Goal: Task Accomplishment & Management: Complete application form

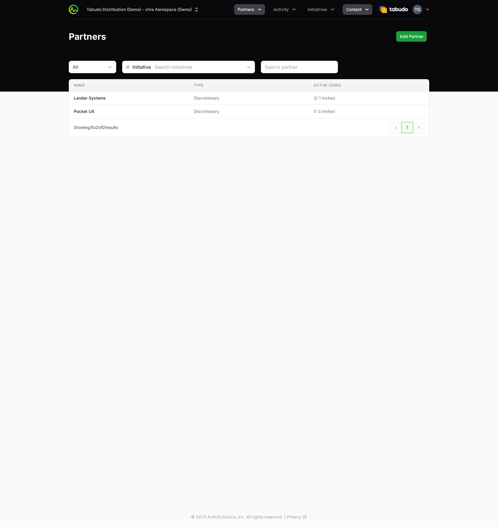
click at [349, 9] on span "Content" at bounding box center [353, 10] width 15 height 6
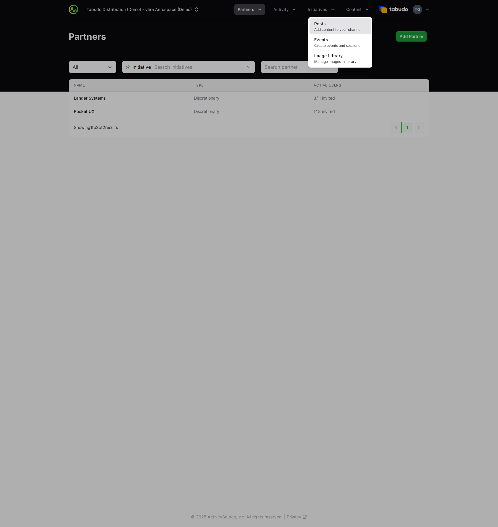
click at [346, 26] on link "Posts Add content to your channel" at bounding box center [340, 26] width 62 height 16
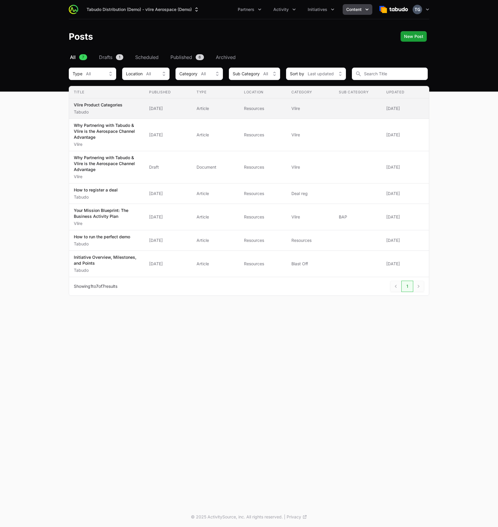
click at [109, 105] on p "Vlire Product Categories" at bounding box center [98, 105] width 49 height 6
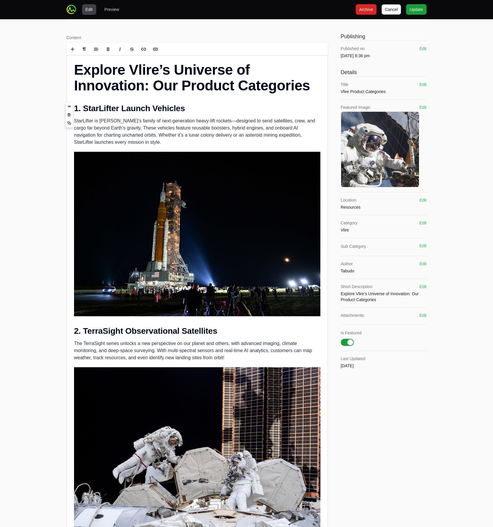
drag, startPoint x: 84, startPoint y: 110, endPoint x: 180, endPoint y: 108, distance: 96.0
click at [180, 108] on h2 "1. StarLifter Launch Vehicles" at bounding box center [197, 108] width 246 height 11
copy h2 "StarLifter Launch Vehicles"
drag, startPoint x: 82, startPoint y: 332, endPoint x: 214, endPoint y: 332, distance: 131.2
click at [214, 332] on h2 "2. TerraSight Observational Satellites" at bounding box center [197, 331] width 246 height 11
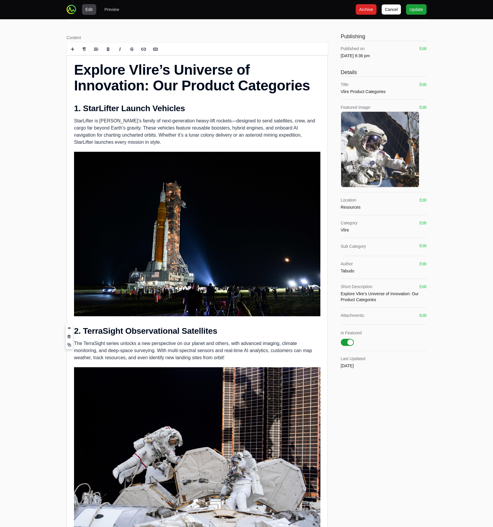
copy h2 "TerraSight Observational Satellites"
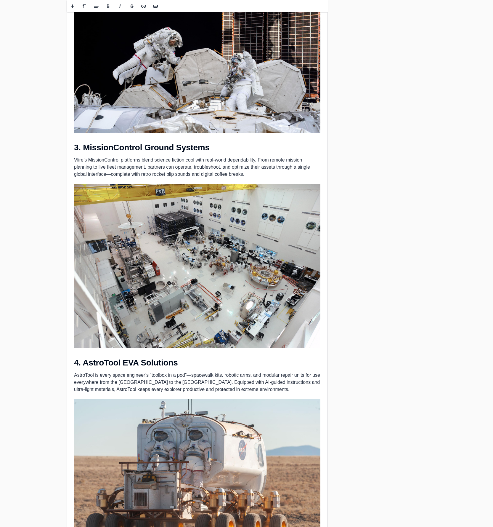
scroll to position [380, 0]
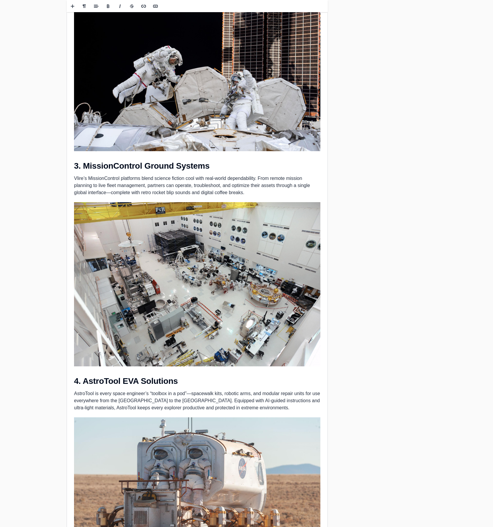
click at [132, 163] on h2 "3. MissionControl Ground Systems" at bounding box center [197, 166] width 246 height 11
click at [132, 164] on h2 "3. MissionControl Ground Systems" at bounding box center [197, 166] width 246 height 11
click at [133, 164] on h2 "3. MissionControl Ground Systems" at bounding box center [197, 166] width 246 height 11
click at [84, 164] on h2 "3. MissionControl Ground Systems" at bounding box center [197, 166] width 246 height 11
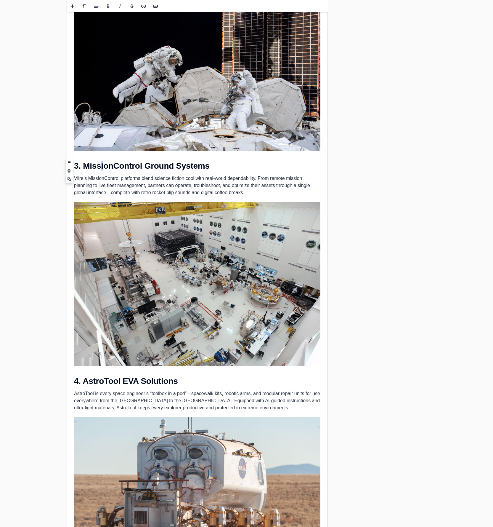
click at [84, 164] on h2 "3. MissionControl Ground Systems" at bounding box center [197, 166] width 246 height 11
drag, startPoint x: 83, startPoint y: 164, endPoint x: 200, endPoint y: 164, distance: 116.7
click at [200, 164] on h2 "3. MissionControl Ground Systems" at bounding box center [197, 166] width 246 height 11
copy h2 "MissionControl Ground Systems"
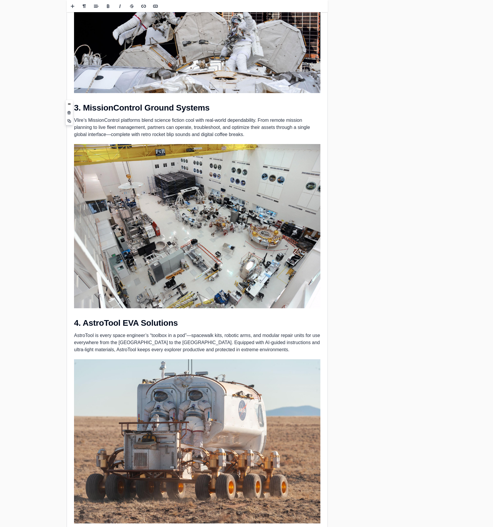
scroll to position [446, 0]
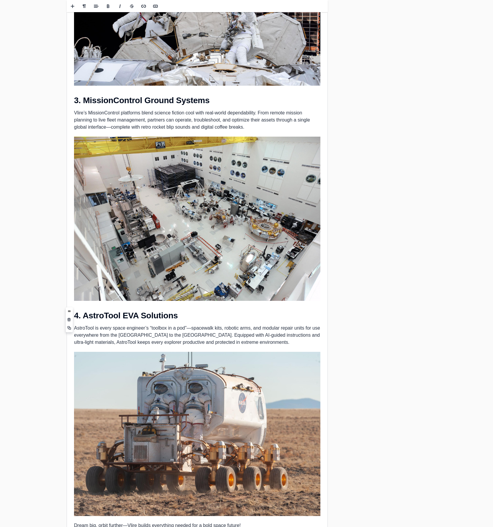
drag, startPoint x: 84, startPoint y: 313, endPoint x: 170, endPoint y: 314, distance: 86.8
click at [170, 314] on h2 "4. AstroTool EVA Solutions" at bounding box center [197, 315] width 246 height 11
copy h2 "AstroTool EVA Solutions"
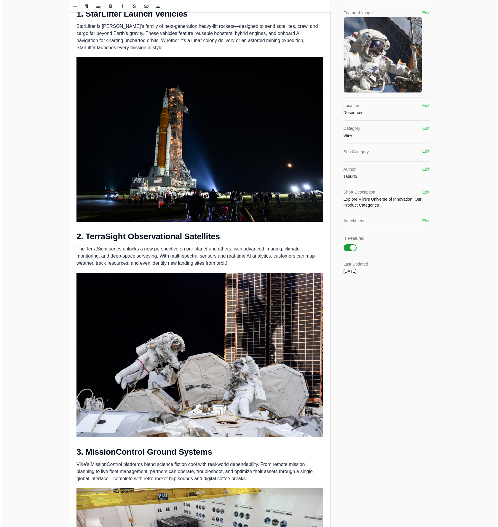
scroll to position [0, 0]
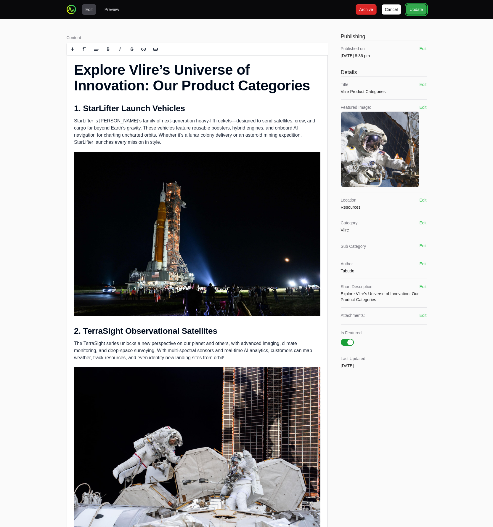
click at [415, 7] on span "Update" at bounding box center [416, 9] width 13 height 7
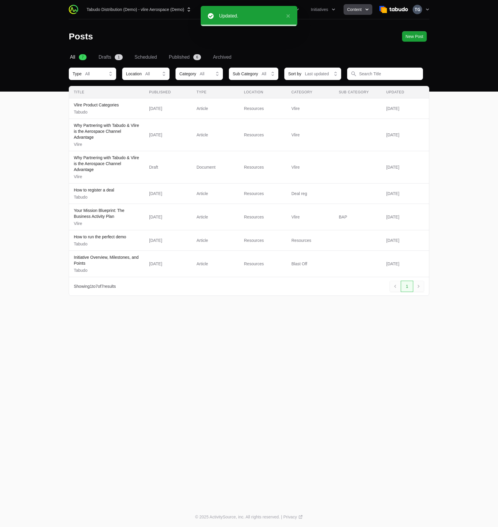
click at [180, 329] on div "Tabudo Distribution (Demo) - vlire Aerospace (Demo) Partners Activity Initiativ…" at bounding box center [249, 253] width 498 height 507
click at [297, 10] on icon "Activity menu" at bounding box center [297, 10] width 6 height 6
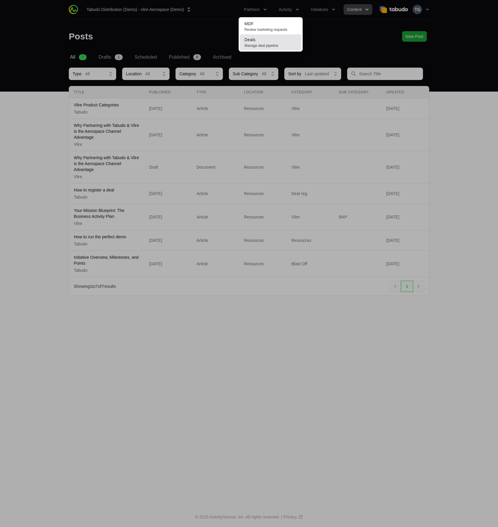
click at [279, 40] on link "Deals Manage deal pipeline" at bounding box center [271, 42] width 62 height 16
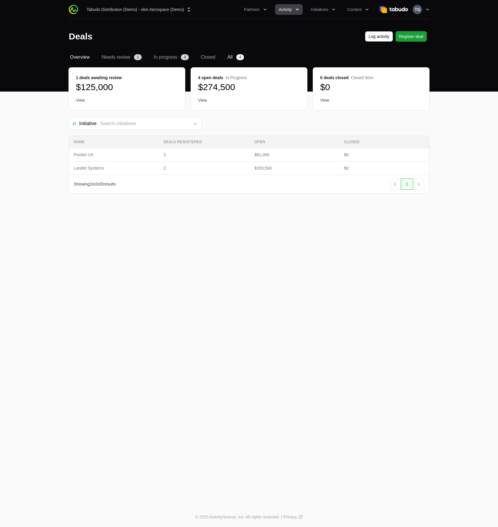
click at [227, 56] on span "All" at bounding box center [229, 57] width 5 height 7
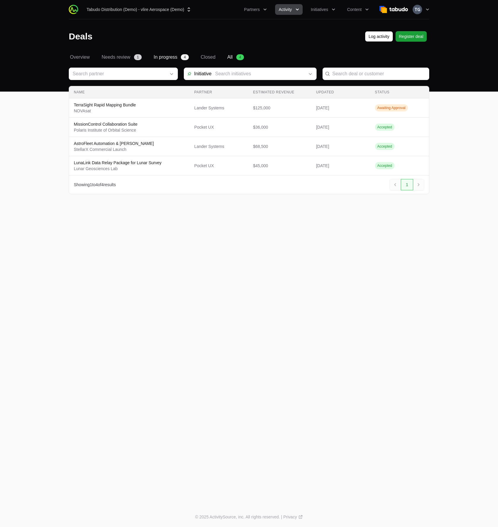
click at [173, 55] on span "In progress" at bounding box center [165, 57] width 24 height 7
click at [283, 10] on span "Activity" at bounding box center [284, 10] width 13 height 6
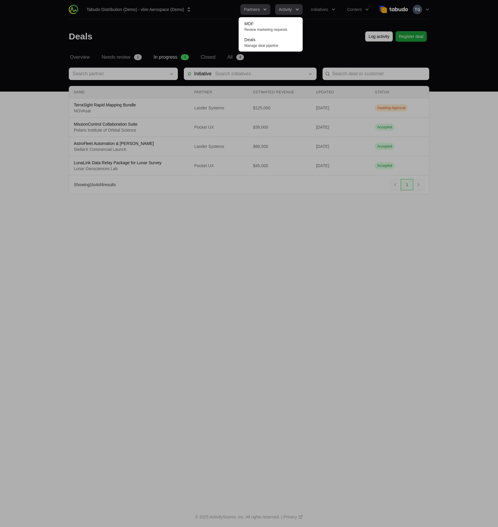
drag, startPoint x: 214, startPoint y: 36, endPoint x: 249, endPoint y: 13, distance: 42.0
click at [214, 36] on div "Activity menu" at bounding box center [249, 263] width 498 height 527
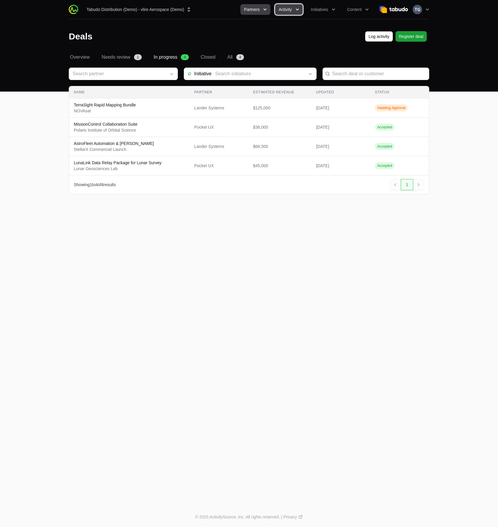
click at [257, 10] on span "Partners" at bounding box center [252, 10] width 16 height 6
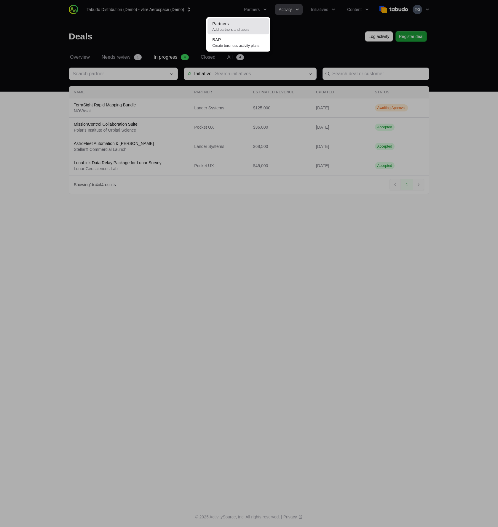
click at [251, 21] on link "Partners Add partners and users" at bounding box center [238, 26] width 62 height 16
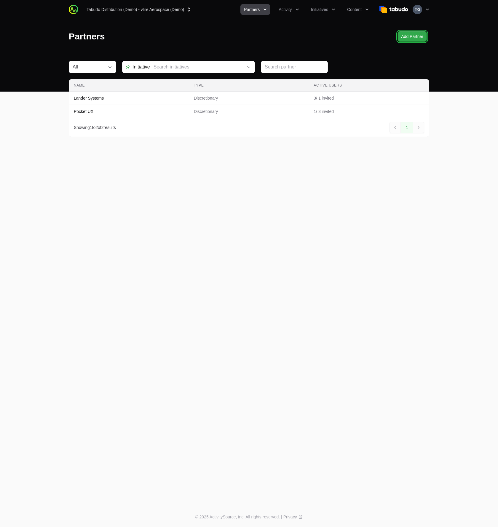
click at [404, 38] on span "Add Partner" at bounding box center [412, 36] width 22 height 7
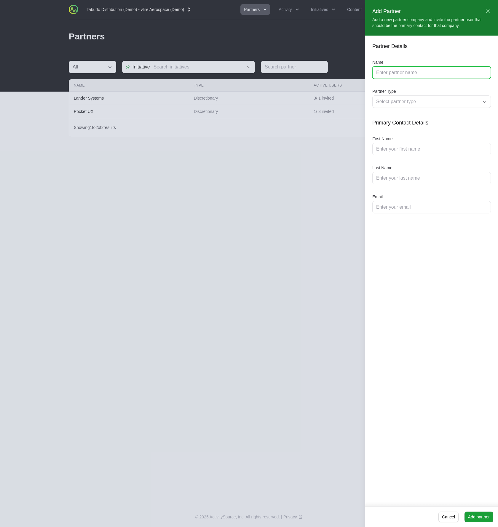
click at [389, 71] on input "Name" at bounding box center [431, 72] width 111 height 7
type input "[PERSON_NAME] Systems"
click at [403, 101] on div "Select partner type" at bounding box center [427, 101] width 102 height 7
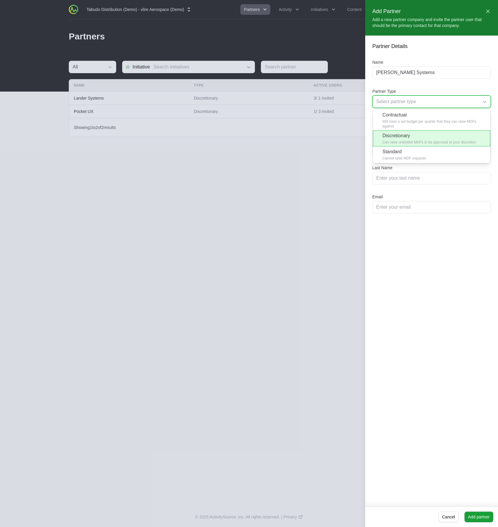
click at [419, 140] on li "Discretionary Can raise unlimited MDFs to be approved at your discretion" at bounding box center [431, 138] width 117 height 16
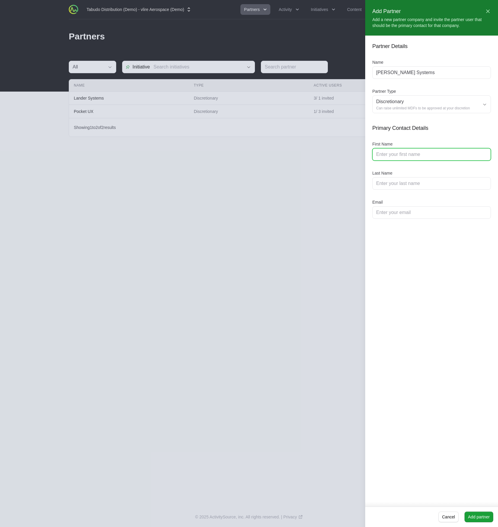
click at [403, 156] on input "First Name" at bounding box center [431, 154] width 111 height 7
type input "Akash"
type input "Ninja"
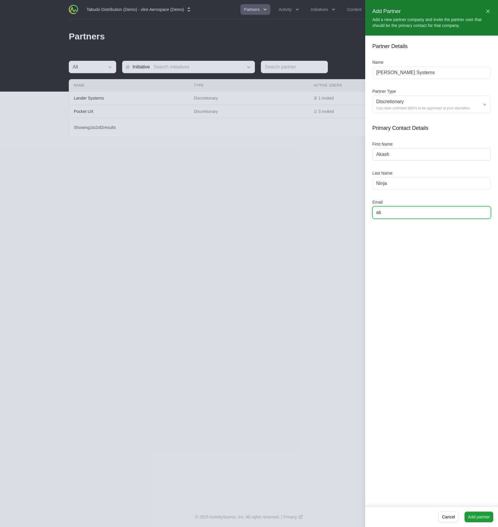
type input "a"
type input "m"
paste input "mail@samyaksystems.com"
type input "mail@samyaksystems.com"
click at [416, 323] on div "Partner Details Name Samyak Systems Partner Type Discretionary Can raise unlimi…" at bounding box center [431, 269] width 133 height 466
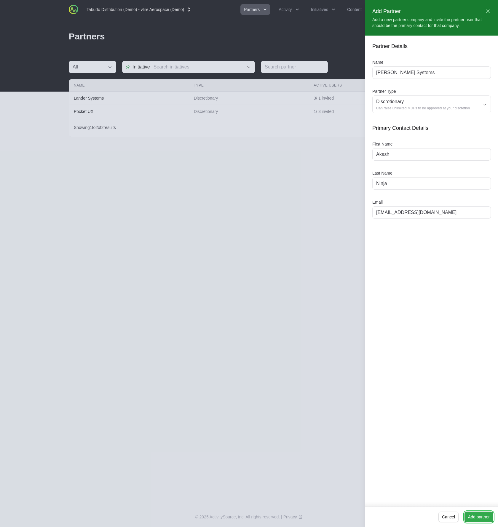
click at [475, 516] on span "Add partner" at bounding box center [479, 516] width 22 height 7
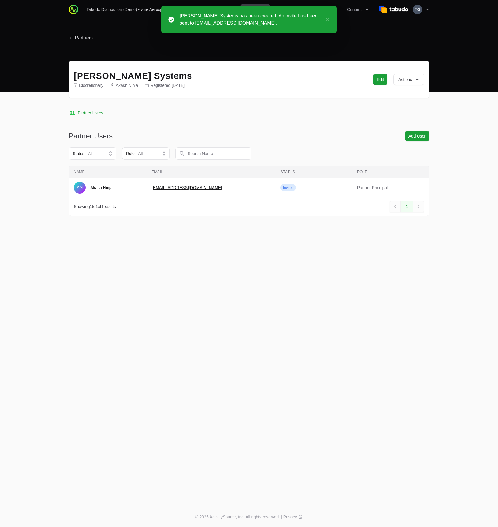
click at [254, 250] on div "Tabudo Distribution (Demo) - vlire Aerospace (Demo) Partners Activity Initiativ…" at bounding box center [249, 253] width 498 height 507
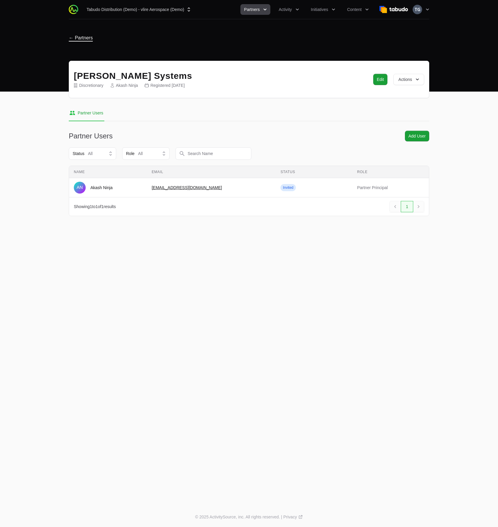
click at [84, 41] on h1 "← Partners" at bounding box center [81, 36] width 24 height 11
click at [48, 46] on header "← Partners" at bounding box center [249, 36] width 498 height 34
click at [88, 35] on span "← Partners" at bounding box center [81, 38] width 24 height 6
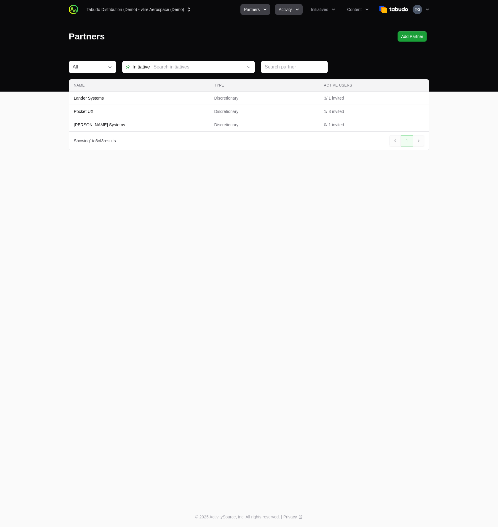
click at [290, 12] on span "Activity" at bounding box center [284, 10] width 13 height 6
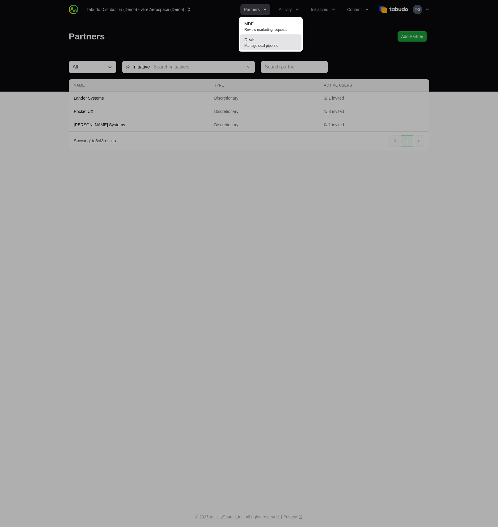
click at [274, 44] on span "Manage deal pipeline" at bounding box center [270, 45] width 52 height 5
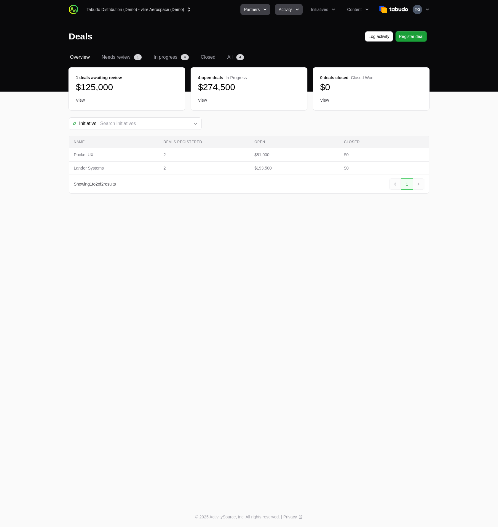
click at [264, 7] on icon "Partners menu" at bounding box center [265, 10] width 6 height 6
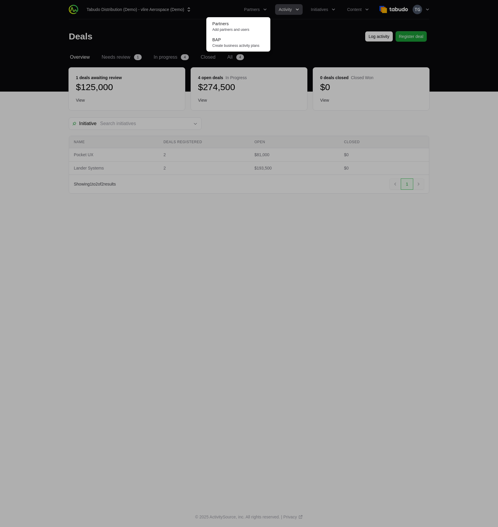
drag, startPoint x: 275, startPoint y: 13, endPoint x: 279, endPoint y: 10, distance: 5.0
click at [279, 10] on div "Partners menu" at bounding box center [249, 263] width 498 height 527
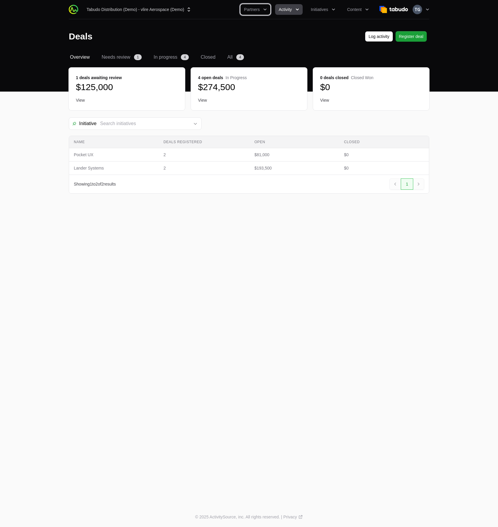
click at [297, 6] on button "Activity" at bounding box center [288, 9] width 27 height 11
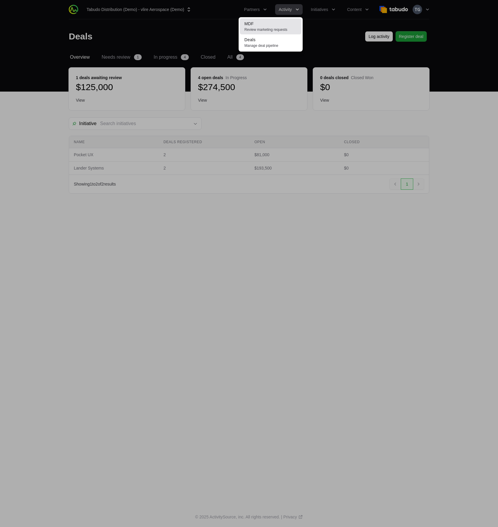
click at [267, 27] on span "Review marketing requests" at bounding box center [270, 29] width 52 height 5
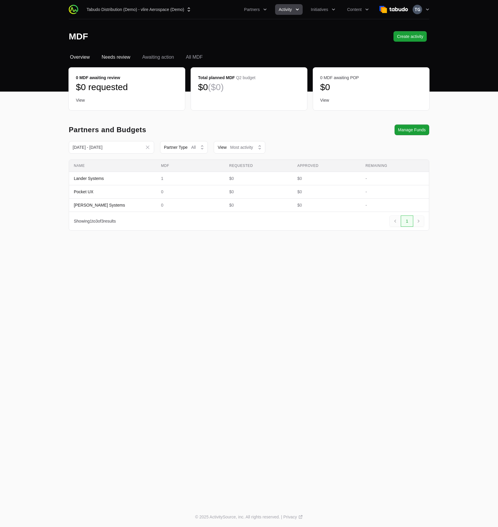
click at [127, 57] on span "Needs review" at bounding box center [116, 57] width 29 height 7
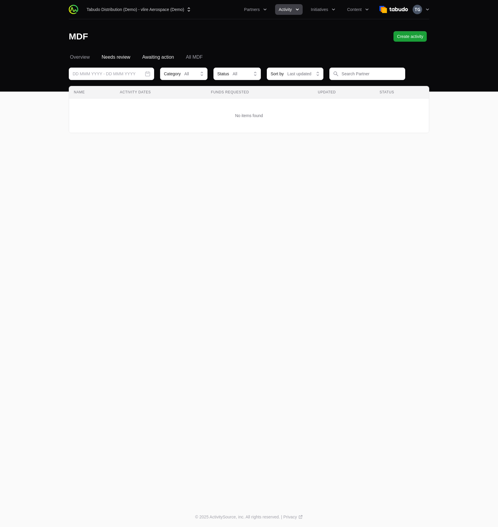
click at [146, 58] on span "Awaiting action" at bounding box center [158, 57] width 32 height 7
click at [196, 59] on span "All MDF" at bounding box center [194, 57] width 17 height 7
click at [397, 38] on span "Create activity" at bounding box center [410, 36] width 26 height 7
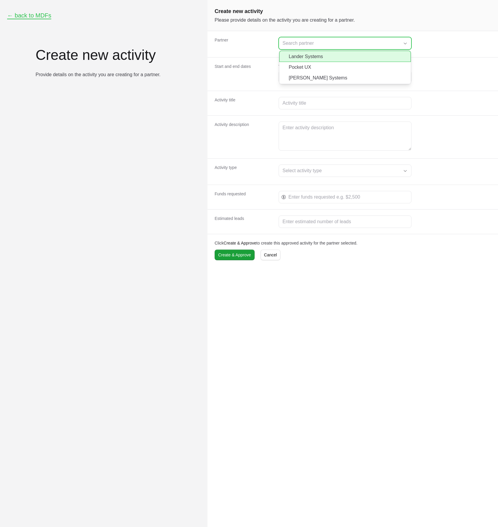
click at [307, 47] on input "Create activity form" at bounding box center [339, 43] width 120 height 12
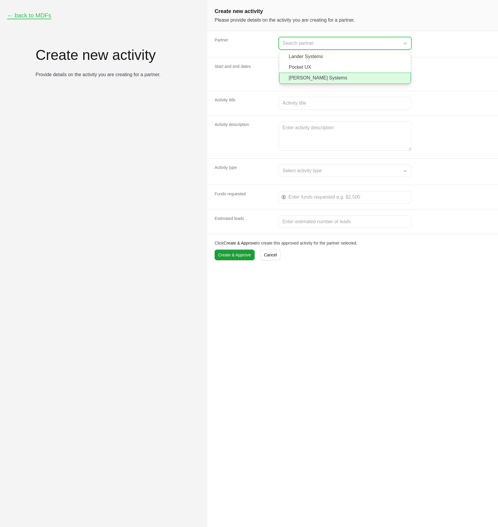
click at [301, 79] on li "[PERSON_NAME] Systems" at bounding box center [345, 78] width 132 height 11
type input "[PERSON_NAME] Systems"
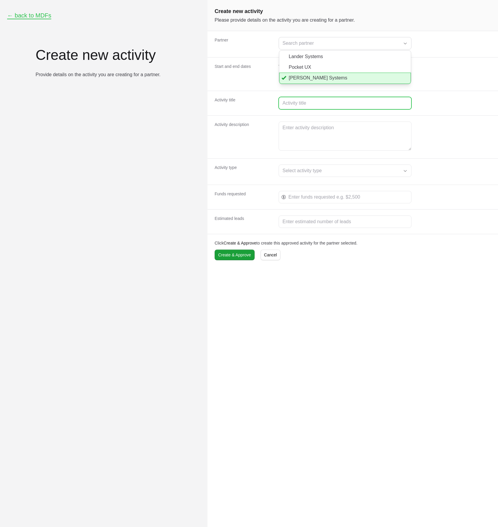
type input "[PERSON_NAME] Systems"
click at [303, 103] on input "Create activity form" at bounding box center [344, 103] width 125 height 7
paste input ""Orbital Innovation Day" Customer Forum"
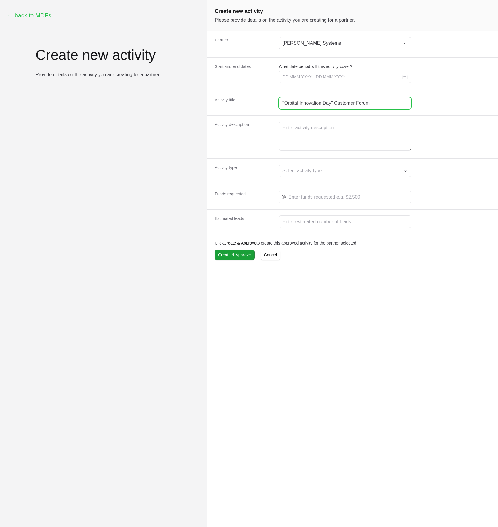
type input ""Orbital Innovation Day" Customer Forum"
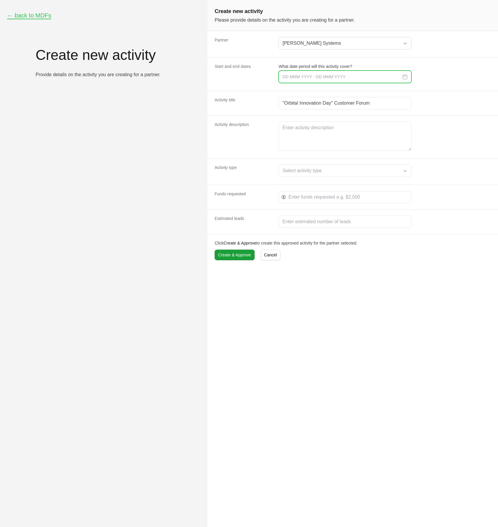
click at [347, 78] on input "Create activity form" at bounding box center [344, 77] width 133 height 12
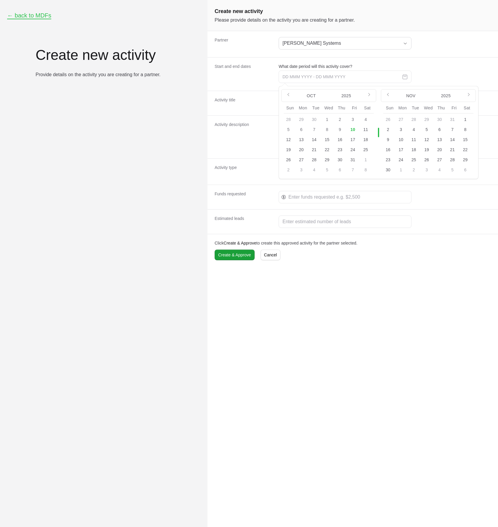
click at [401, 138] on button "10" at bounding box center [400, 139] width 9 height 9
click at [388, 170] on button "30" at bounding box center [387, 169] width 9 height 9
type input "10 Nov 2025 - 30 Nov 2025"
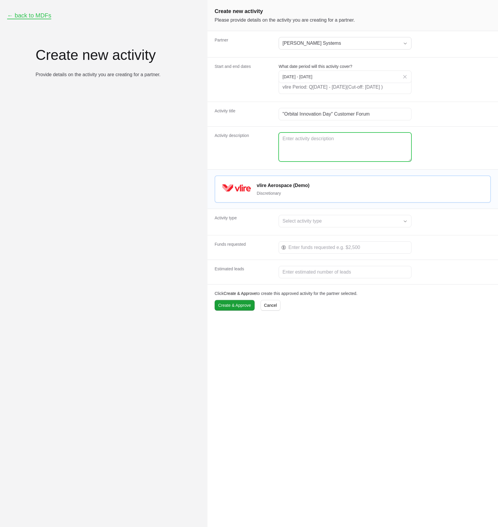
click at [330, 150] on textarea "Create activity form" at bounding box center [345, 147] width 132 height 28
paste textarea "A live customer forum at the Zenith Tech Hub showcasing Vlire’s MissionControl …"
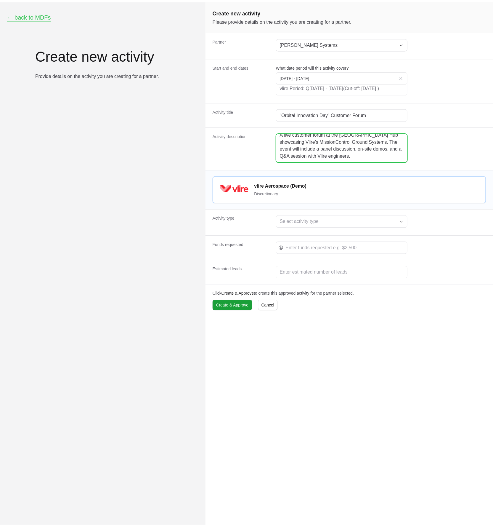
scroll to position [5, 0]
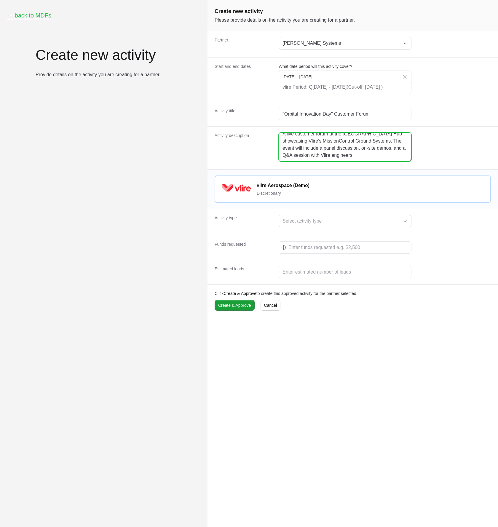
type textarea "A live customer forum at the Zenith Tech Hub showcasing Vlire’s MissionControl …"
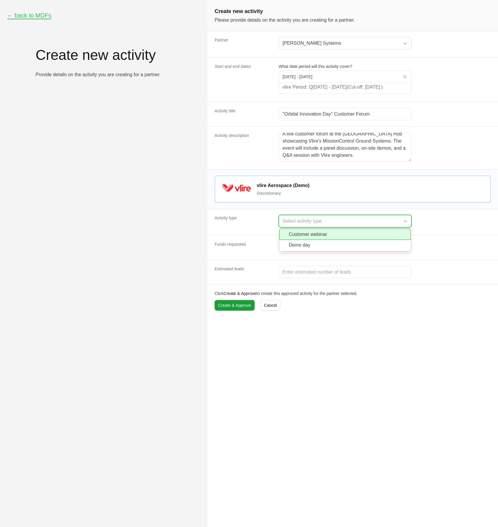
click at [302, 225] on div "Select activity type" at bounding box center [340, 220] width 117 height 7
click at [302, 251] on li "Demo day" at bounding box center [345, 245] width 132 height 11
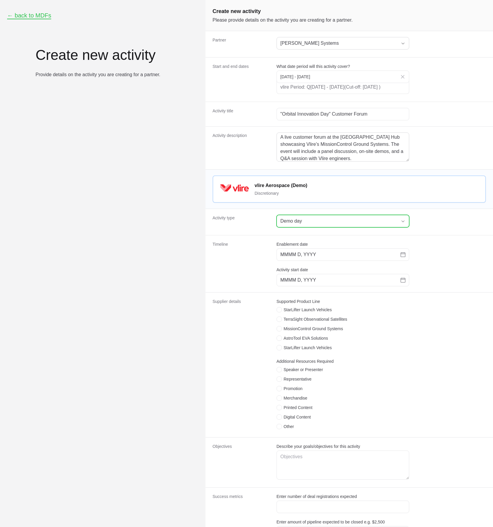
scroll to position [0, 0]
click at [350, 227] on button "Demo day" at bounding box center [343, 221] width 132 height 12
click at [336, 240] on li "Customer webinar" at bounding box center [343, 233] width 132 height 11
click at [418, 227] on dd "Customer webinar" at bounding box center [381, 222] width 209 height 14
click at [334, 225] on div "Customer webinar" at bounding box center [339, 220] width 117 height 7
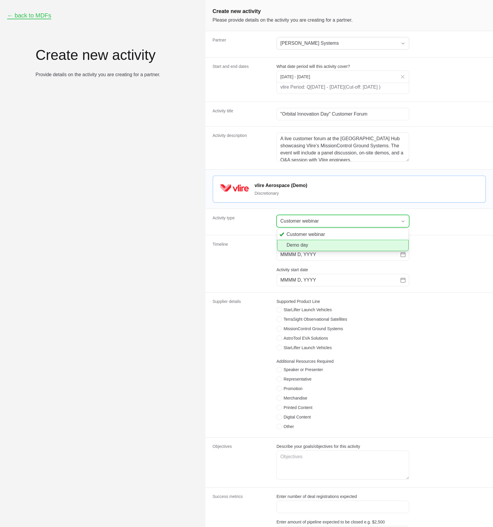
click at [334, 251] on li "Demo day" at bounding box center [343, 245] width 132 height 11
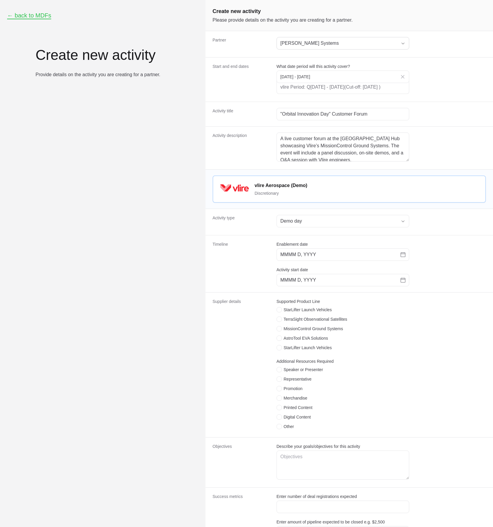
drag, startPoint x: 472, startPoint y: 242, endPoint x: 445, endPoint y: 247, distance: 27.4
click at [472, 242] on div "Timeline Enablement date MMMM D, YYYY Activity start date MMMM D, YYYY" at bounding box center [350, 263] width 288 height 57
click at [405, 257] on icon "Choose date" at bounding box center [403, 254] width 5 height 5
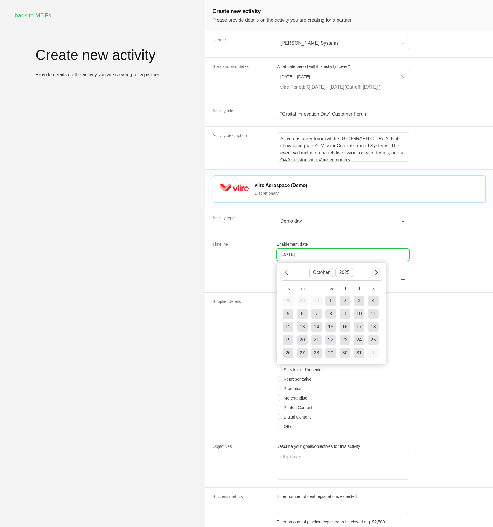
click at [375, 276] on icon "Choose date" at bounding box center [377, 272] width 4 height 8
click at [319, 343] on div "18" at bounding box center [316, 339] width 5 height 7
type input "November 18, 2025"
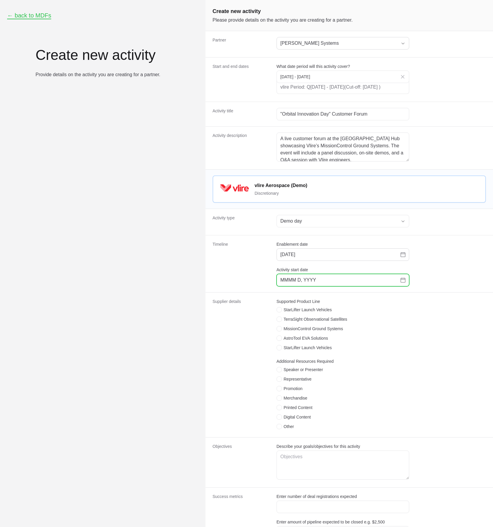
click at [403, 282] on icon "Choose date" at bounding box center [403, 280] width 5 height 5
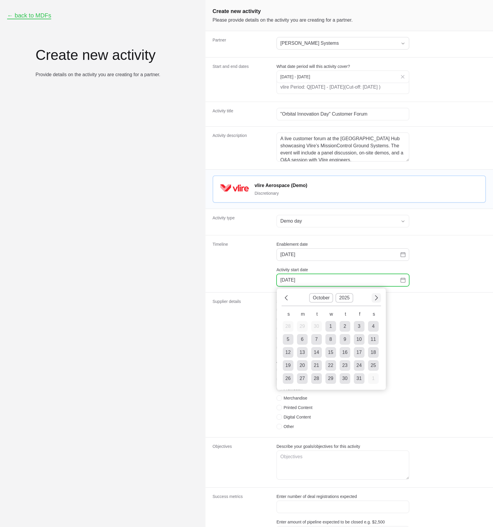
click at [374, 302] on button "Next" at bounding box center [376, 297] width 9 height 9
click at [289, 395] on div "30" at bounding box center [288, 391] width 5 height 7
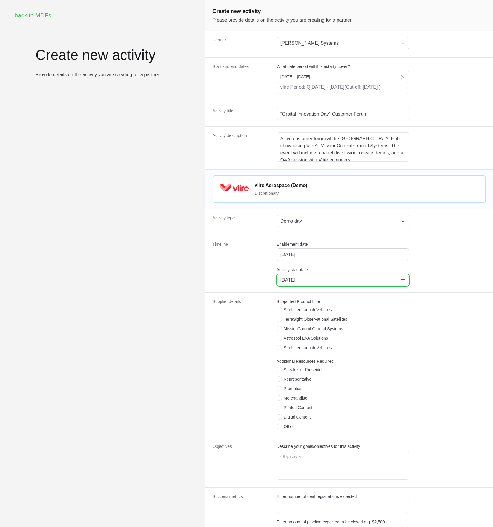
click at [432, 286] on dd "Enablement date November 18, 2025 Activity start date November 30, 2025" at bounding box center [381, 263] width 209 height 45
click at [404, 282] on icon "Change date, November 30, 2025" at bounding box center [403, 280] width 5 height 5
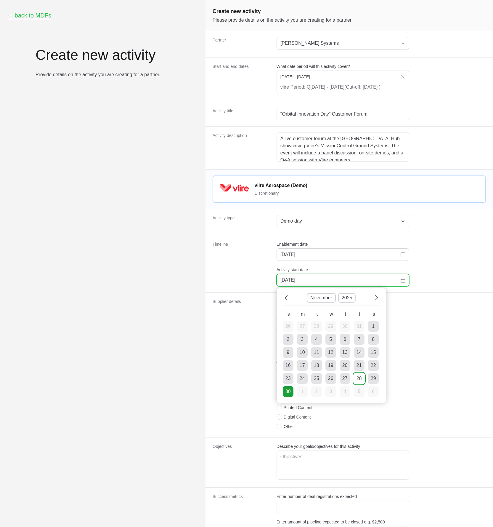
click at [358, 382] on div "28" at bounding box center [359, 378] width 5 height 7
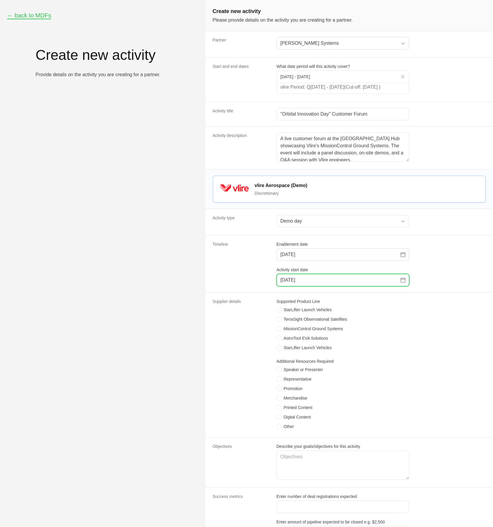
click at [405, 279] on icon "Change date, November 28, 2025" at bounding box center [403, 279] width 5 height 0
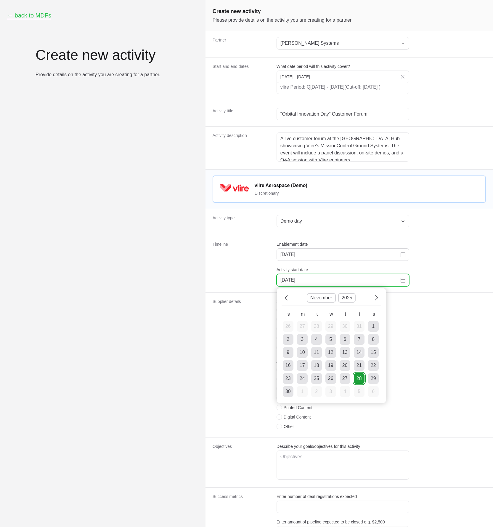
type input "November 28, 2025"
click at [360, 382] on div "28" at bounding box center [359, 378] width 5 height 7
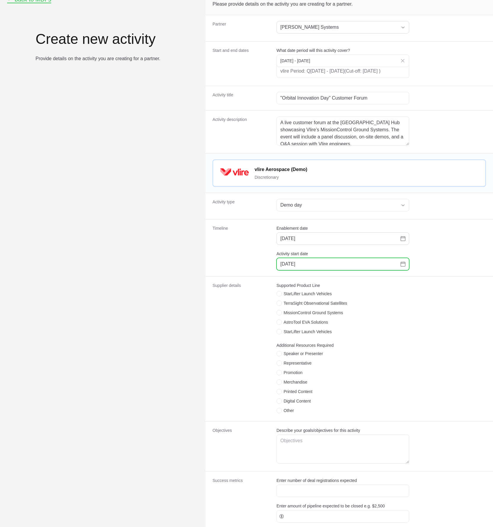
scroll to position [62, 0]
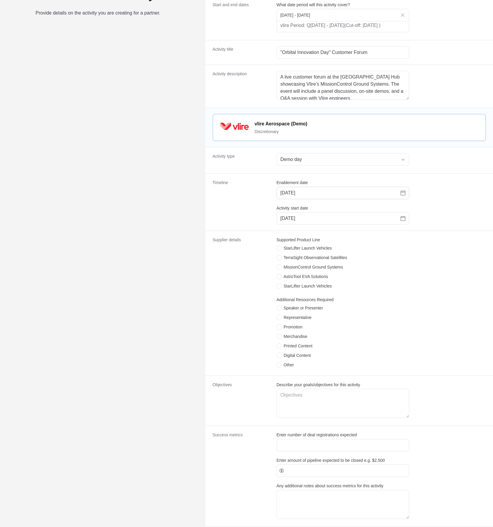
click at [264, 298] on dt "Supplier details" at bounding box center [241, 303] width 57 height 133
click at [278, 260] on icon "Create activity form" at bounding box center [279, 257] width 3 height 5
click at [277, 255] on input "TerraSight Observational Satellites" at bounding box center [277, 255] width 1 height 1
checkbox input "true"
click at [279, 269] on icon "Create activity form" at bounding box center [279, 267] width 3 height 5
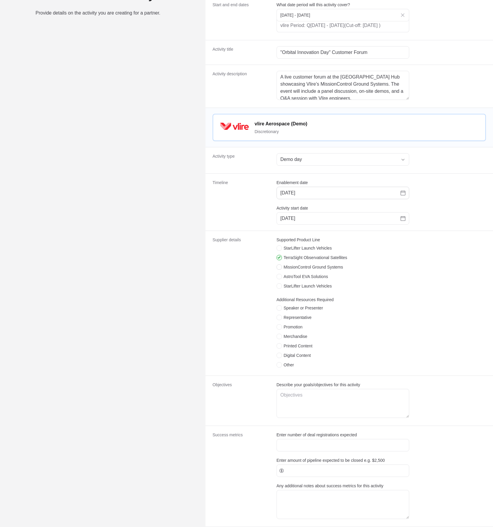
click at [277, 265] on input "MissionControl Ground Systems" at bounding box center [277, 264] width 1 height 1
checkbox input "true"
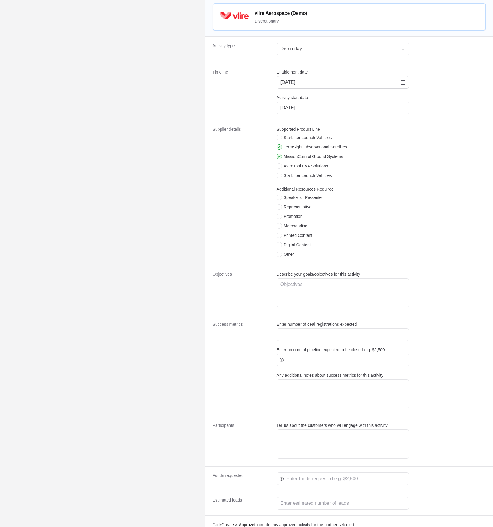
scroll to position [175, 0]
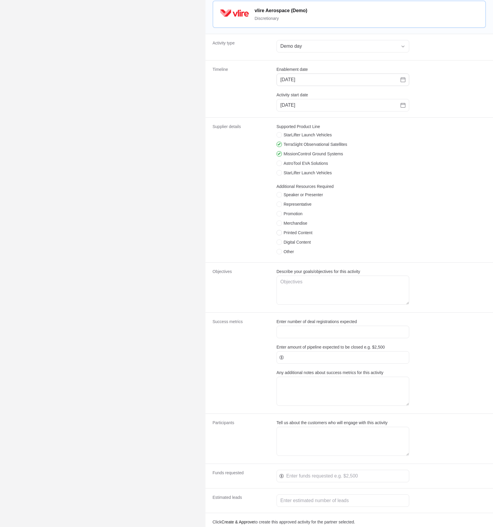
click at [281, 235] on icon "Create activity form" at bounding box center [279, 232] width 3 height 5
click at [277, 230] on input "Printed Content" at bounding box center [277, 230] width 1 height 1
checkbox input "true"
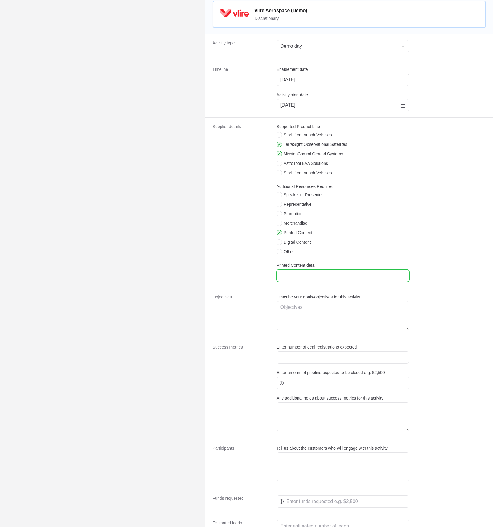
click at [303, 279] on input "Printed Content detail" at bounding box center [343, 275] width 125 height 7
paste input "Event programs, product datasheets"
type input "Event programs, product datasheets"
click at [282, 226] on span "Create activity form" at bounding box center [280, 222] width 7 height 5
click at [277, 221] on input "Merchandise" at bounding box center [277, 220] width 1 height 1
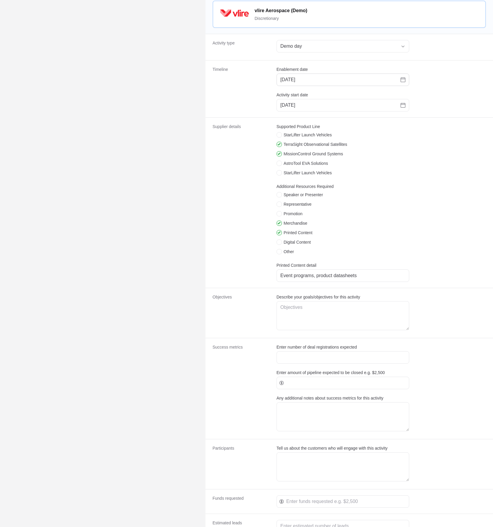
checkbox input "true"
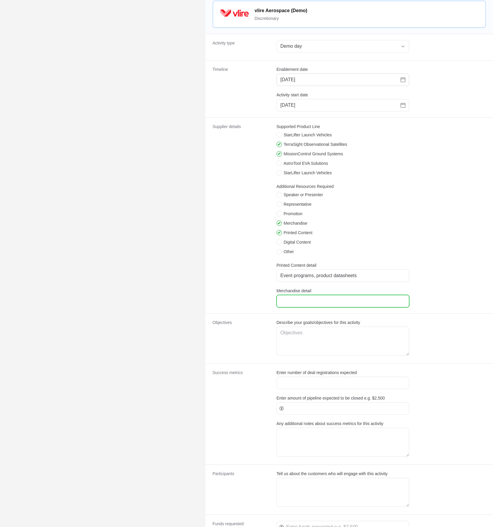
click at [305, 305] on input "Merchandise detail" at bounding box center [343, 300] width 125 height 7
paste input "Co-branded gifts for attendees"
type input "Co-branded gifts for attendees"
click at [280, 199] on li "Speaker or Presenter" at bounding box center [343, 196] width 133 height 8
click at [278, 197] on icon "Create activity form" at bounding box center [279, 194] width 3 height 5
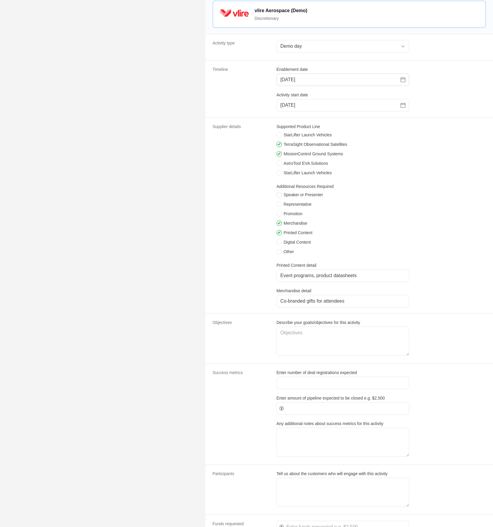
click at [277, 193] on input "Speaker or Presenter" at bounding box center [277, 192] width 1 height 1
checkbox input "true"
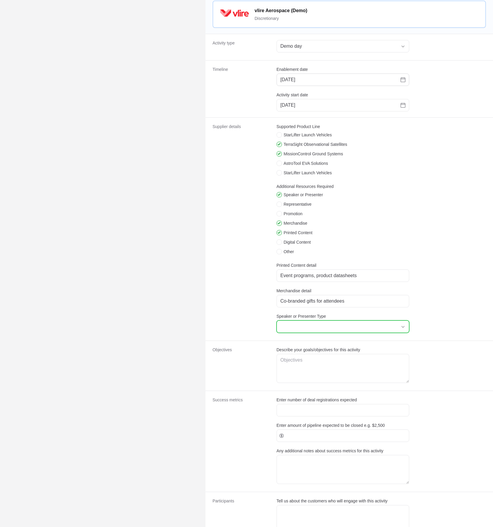
click at [323, 331] on input "Speaker or Presenter Type" at bounding box center [337, 327] width 120 height 12
click at [311, 345] on li "Technical Specialist" at bounding box center [343, 339] width 132 height 11
click at [250, 331] on dt "Supplier details" at bounding box center [241, 229] width 57 height 211
click at [346, 330] on input "Technical Specialist," at bounding box center [337, 327] width 120 height 12
paste input "Lead Engineer from Vlire"
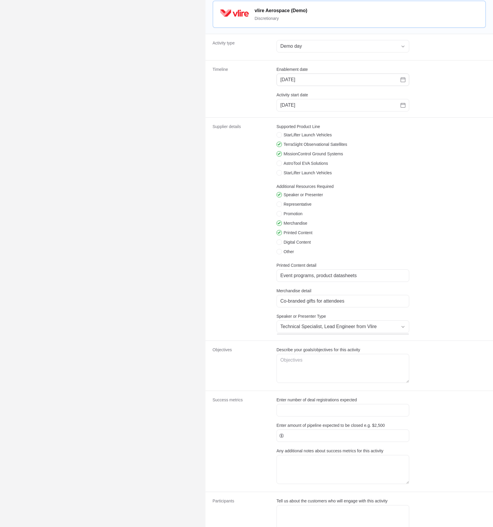
type input "Technical Specialist"
click at [450, 327] on dd "Supported Product Line StarLifter Launch Vehicles TerraSight Observational Sate…" at bounding box center [381, 229] width 209 height 211
click at [398, 325] on div "Open" at bounding box center [403, 325] width 12 height 12
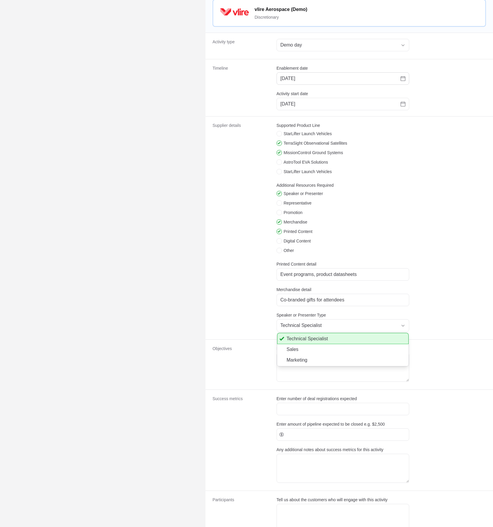
click at [422, 323] on dd "Supported Product Line StarLifter Launch Vehicles TerraSight Observational Sate…" at bounding box center [381, 227] width 209 height 211
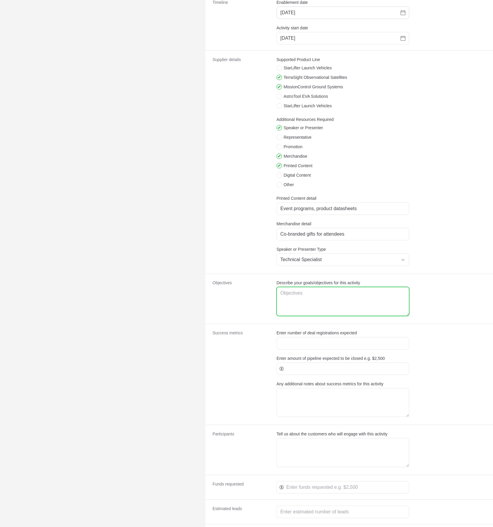
click at [353, 308] on textarea "Describe your goals/objectives for this activity" at bounding box center [343, 301] width 132 height 28
click at [314, 306] on textarea "Describe your goals/objectives for this activity" at bounding box center [343, 301] width 132 height 28
paste textarea "Engage 40+ aerospace leaders Capture 10 new high-potential leads Book 5 product…"
type textarea "- Engage 40+ aerospace leaders - Capture 10 new high-potential leads - Book 5 p…"
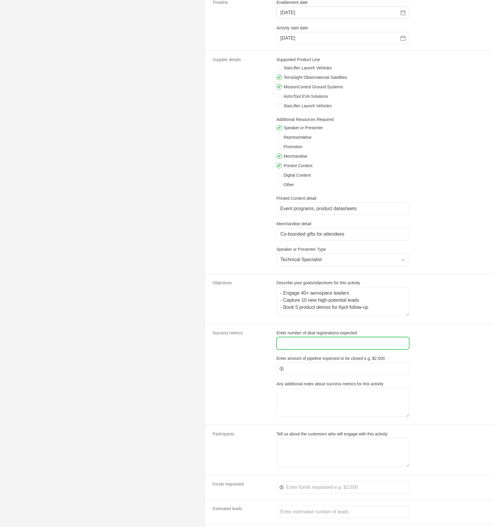
click at [317, 347] on input "Enter number of deal registrations expected" at bounding box center [343, 342] width 125 height 7
type input "7"
click at [302, 372] on input "Enter amount of pipeline expected to be closed e.g. $2,500" at bounding box center [345, 368] width 119 height 7
type input "90000"
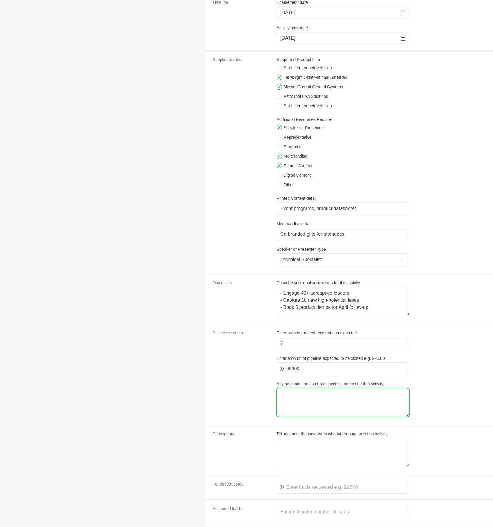
click at [307, 408] on textarea "Any additional notes about success metrics for this activity" at bounding box center [343, 402] width 132 height 28
paste textarea "Success Metrics: Attendee feedback forms Number of demo bookings Pipeline progr…"
click at [286, 416] on textarea "Success Metrics: Attendee feedback forms Number of demo bookings Pipeline progr…" at bounding box center [343, 402] width 132 height 28
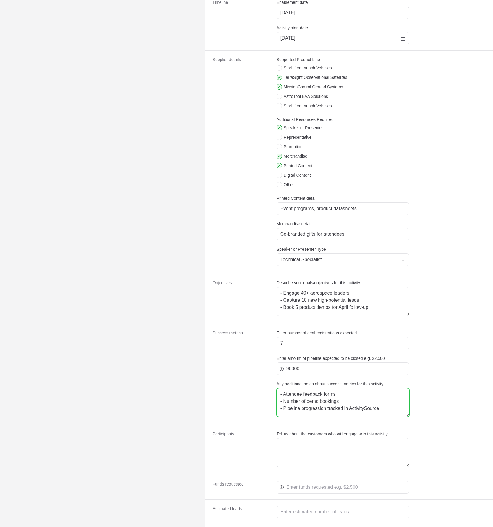
type textarea "- Attendee feedback forms - Number of demo bookings - Pipeline progression trac…"
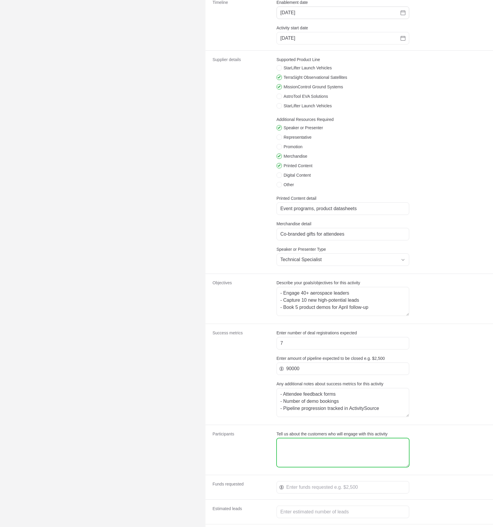
click at [324, 456] on textarea "Tell us about the customers who will engage with this activity" at bounding box center [343, 452] width 132 height 28
click at [298, 451] on textarea "Tell us about the customers who will engage with this activity" at bounding box center [343, 452] width 132 height 28
paste textarea "Customer Details: Mid-to-large aerospace manufacturers, flight ops managers, in…"
click at [299, 450] on textarea "Customer Details: Mid-to-large aerospace manufacturers, flight ops managers, in…" at bounding box center [343, 452] width 132 height 28
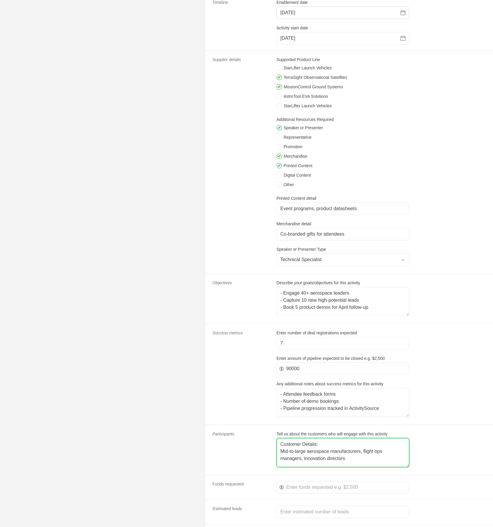
click at [299, 449] on textarea "Customer Details: Mid-to-large aerospace manufacturers, flight ops managers, in…" at bounding box center [343, 452] width 132 height 28
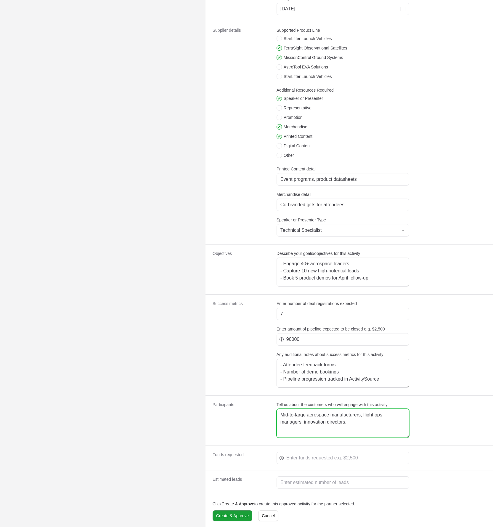
scroll to position [276, 0]
type textarea "Mid-to-large aerospace manufacturers, flight ops managers, innovation directors."
click at [302, 487] on div "Create activity form" at bounding box center [343, 482] width 133 height 12
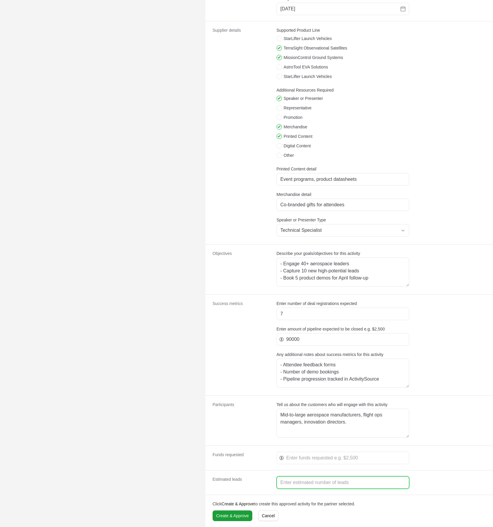
click at [302, 484] on input "Create activity form" at bounding box center [343, 482] width 125 height 7
type input "40"
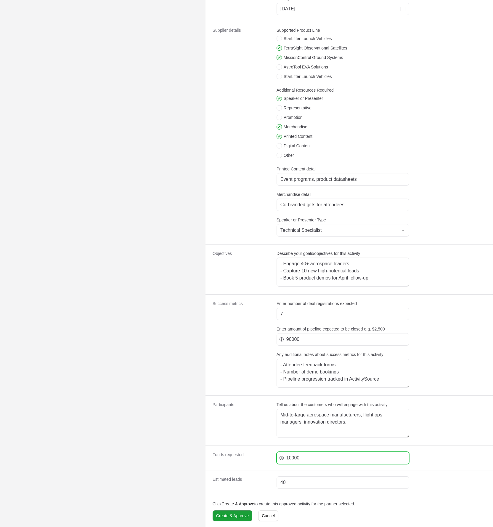
type input "10000"
click at [257, 346] on dt "Success metrics" at bounding box center [241, 344] width 57 height 89
click at [238, 516] on span "Create & Approve" at bounding box center [232, 515] width 33 height 7
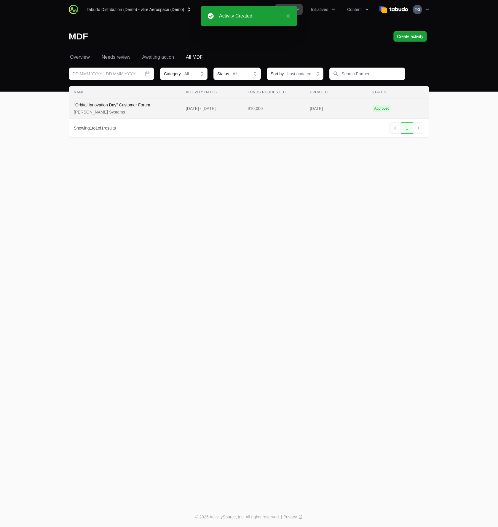
click at [175, 115] on td "Name "Orbital Innovation Day" Customer Forum Samyak Systems" at bounding box center [125, 108] width 112 height 20
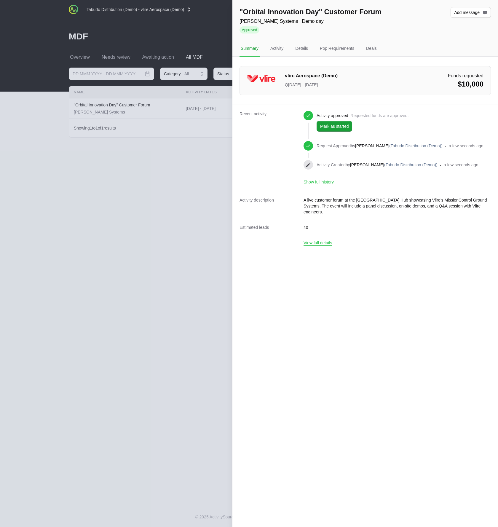
click at [251, 158] on dt "Recent activity" at bounding box center [267, 148] width 57 height 74
click at [200, 165] on div at bounding box center [249, 263] width 498 height 527
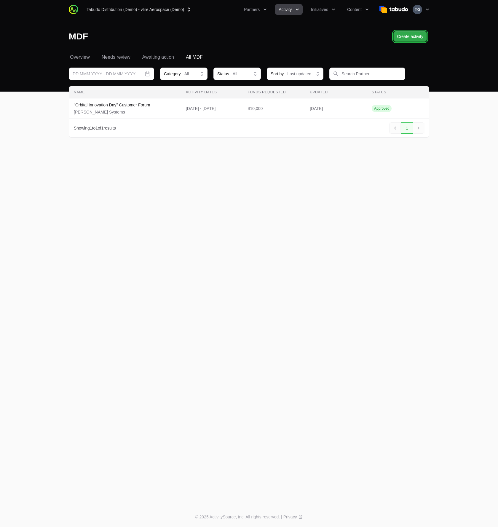
click at [404, 39] on span "Create activity" at bounding box center [410, 36] width 26 height 7
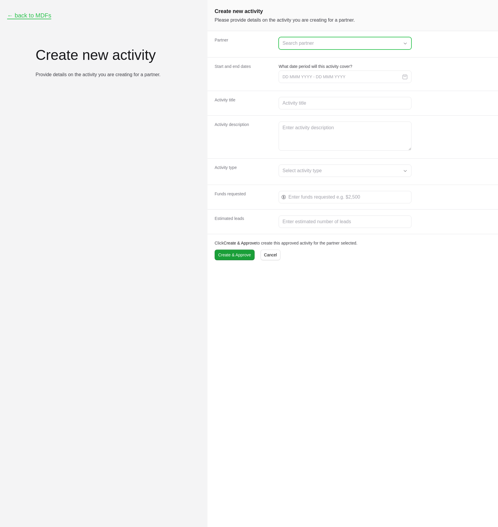
click at [316, 43] on input "Create activity form" at bounding box center [339, 43] width 120 height 12
click at [302, 69] on li "Pocket UX" at bounding box center [345, 67] width 132 height 11
type input "Pocket UX"
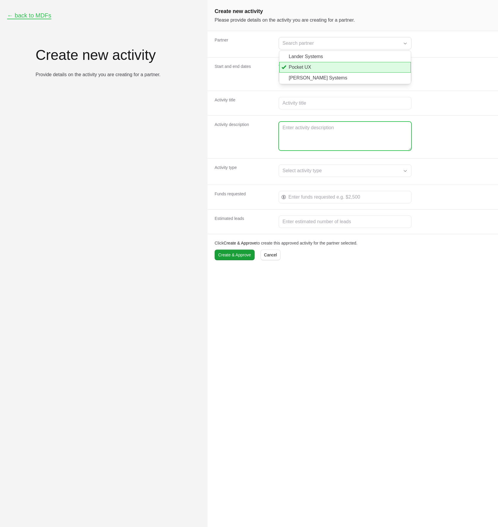
type input "Pocket UX"
click at [314, 129] on textarea "Create activity form" at bounding box center [345, 136] width 132 height 28
paste textarea "A three-part online webinar series focused on the latest advances in TerraSight…"
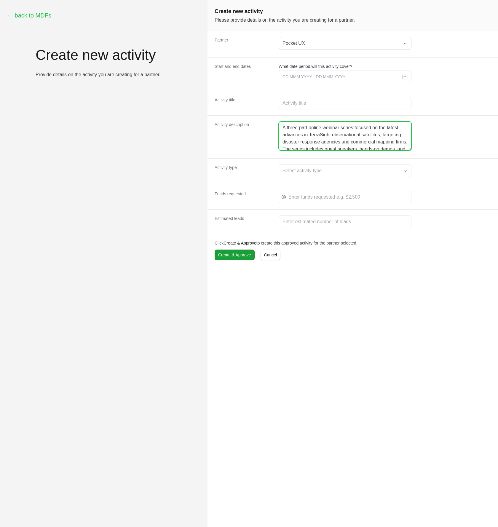
scroll to position [23, 0]
type textarea "A three-part online webinar series focused on the latest advances in TerraSight…"
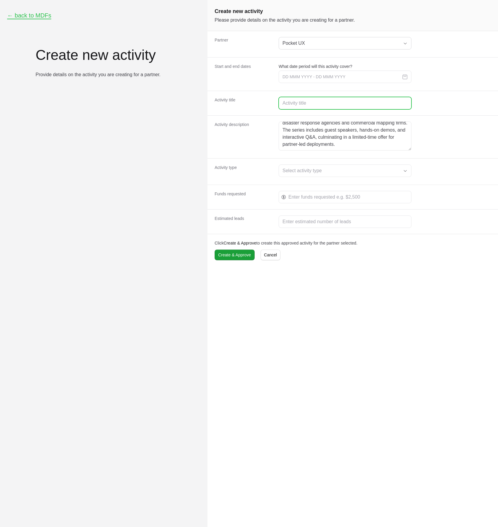
click at [313, 102] on input "Create activity form" at bounding box center [344, 103] width 125 height 7
paste input "SpaceTech Success Webinar Series: TerraSight for Earth"
type input "SpaceTech Success Webinar Series: TerraSight for Earth"
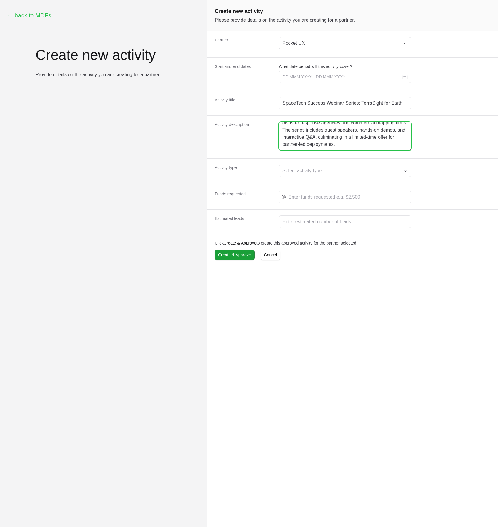
click at [305, 147] on textarea "A three-part online webinar series focused on the latest advances in TerraSight…" at bounding box center [345, 136] width 132 height 28
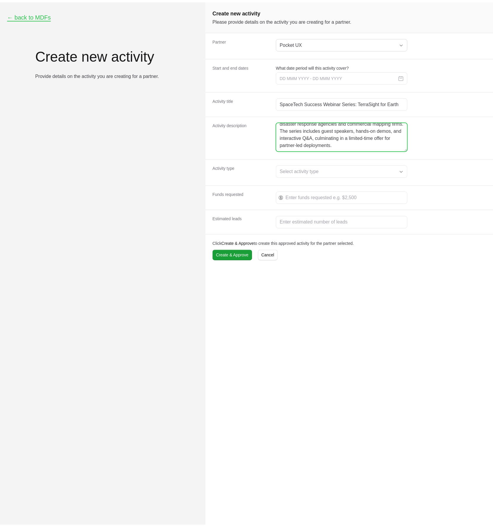
scroll to position [19, 0]
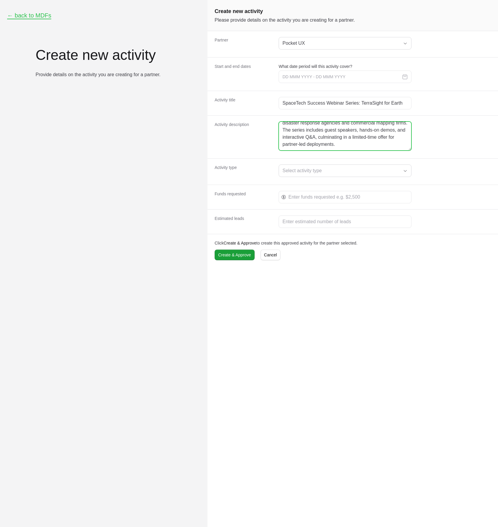
type textarea "A three-part online webinar series focused on the latest advances in TerraSight…"
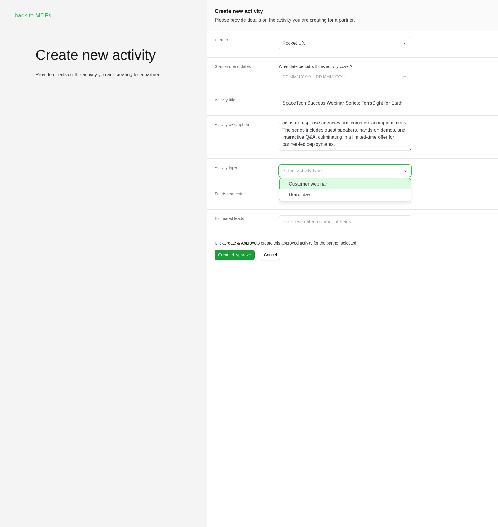
click at [298, 169] on div "Select activity type" at bounding box center [340, 170] width 117 height 7
click at [299, 184] on li "Customer webinar" at bounding box center [345, 183] width 132 height 11
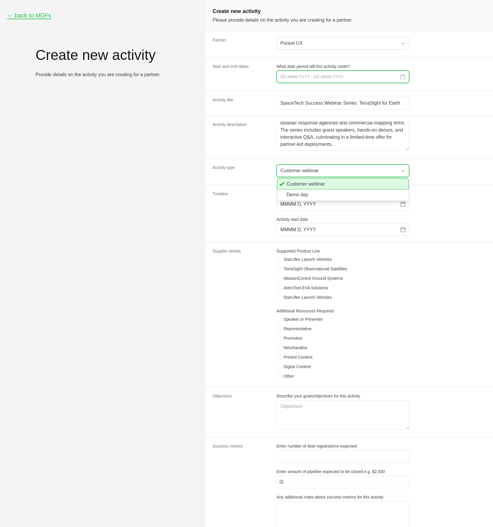
click at [290, 76] on input "Create activity form" at bounding box center [343, 77] width 133 height 12
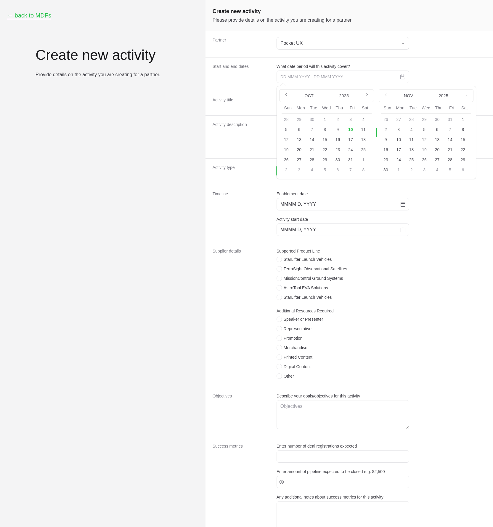
click at [398, 139] on button "10" at bounding box center [398, 139] width 9 height 9
click at [323, 150] on button "22" at bounding box center [324, 149] width 9 height 9
type input "22 Oct 2025 - 10 Nov 2025"
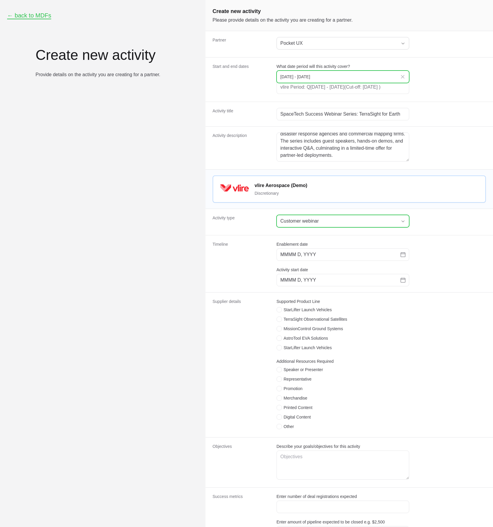
click at [337, 78] on input "22 Oct 2025 - 10 Nov 2025" at bounding box center [343, 77] width 133 height 12
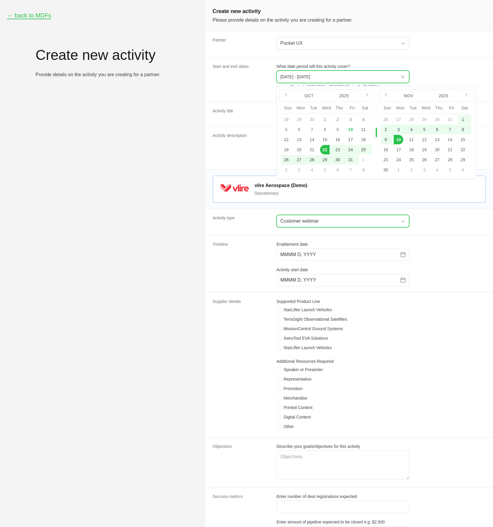
drag, startPoint x: 338, startPoint y: 78, endPoint x: 341, endPoint y: 79, distance: 3.1
click at [338, 78] on input "22 Oct 2025 - 10 Nov 2025" at bounding box center [343, 77] width 133 height 12
click at [446, 74] on dd "What date period will this activity cover? 22 Oct 2025 - 10 Nov 2025 Oct 2025 J…" at bounding box center [381, 79] width 209 height 32
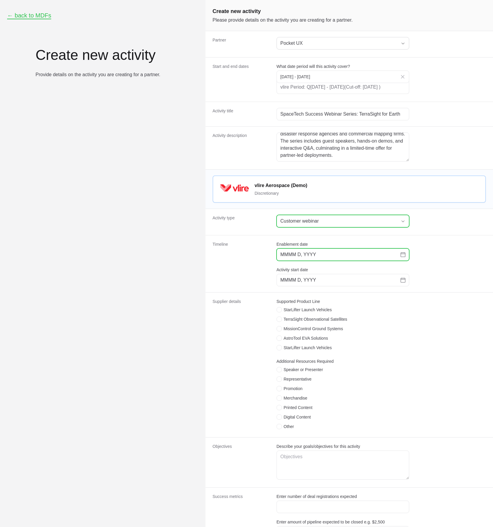
click at [320, 258] on input "MMMM D, YYYY" at bounding box center [341, 254] width 120 height 7
click at [402, 257] on icon "Choose date" at bounding box center [403, 254] width 5 height 5
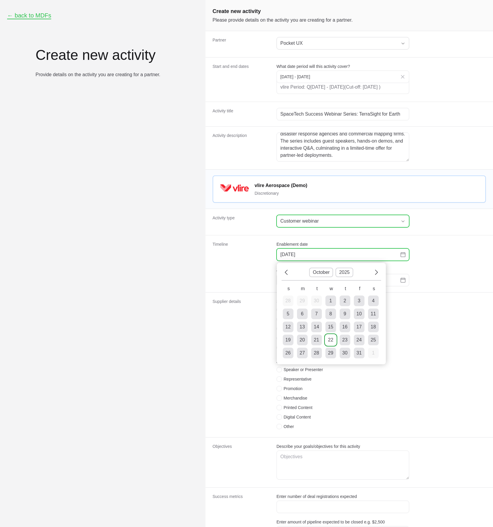
click at [331, 343] on div "22" at bounding box center [330, 339] width 5 height 7
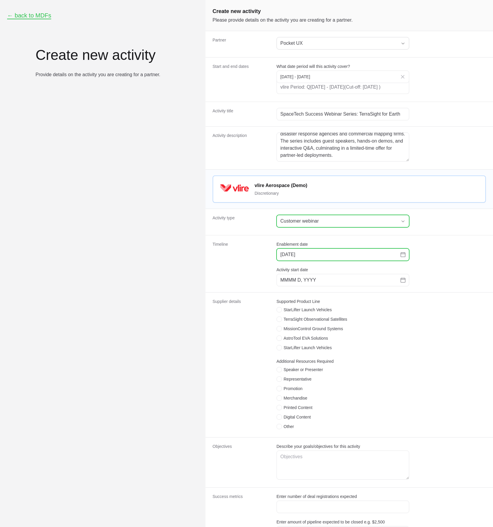
click at [405, 257] on icon "Change date, October 22, 2025" at bounding box center [403, 254] width 5 height 5
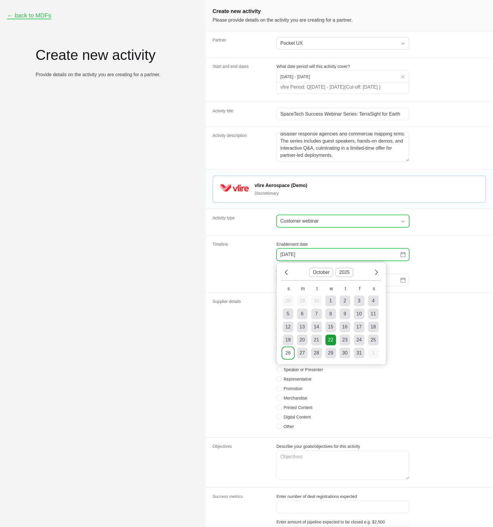
click at [291, 358] on td "26" at bounding box center [288, 352] width 11 height 11
type input "October 26, 2025"
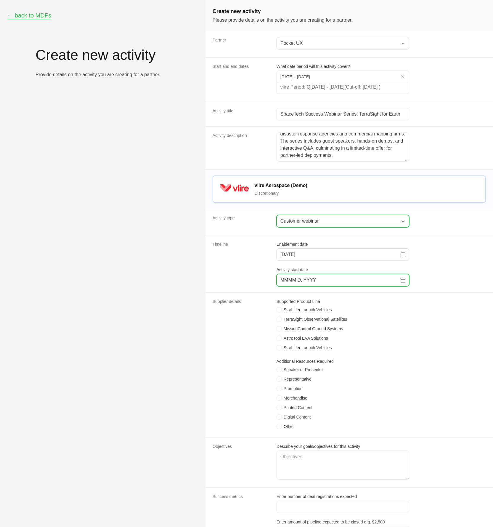
click at [347, 283] on input "MMMM D, YYYY" at bounding box center [341, 279] width 120 height 7
click at [401, 282] on icon "Choose date" at bounding box center [403, 280] width 5 height 5
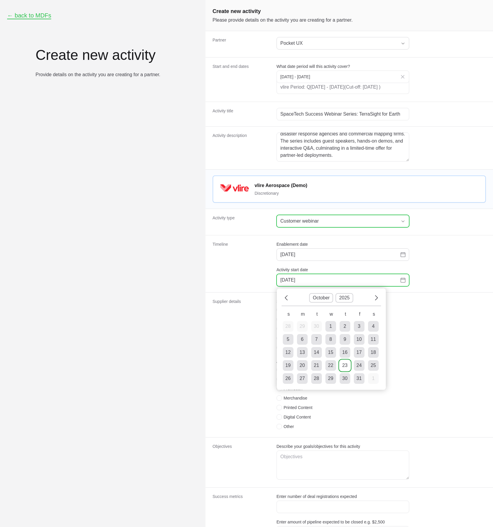
click at [343, 369] on div "23" at bounding box center [344, 365] width 5 height 7
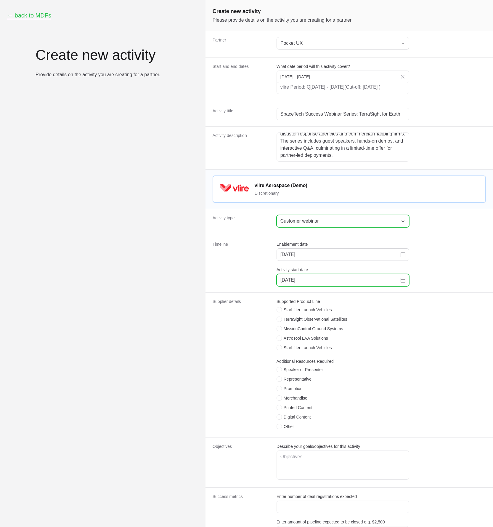
click at [400, 283] on input "October 23, 2025" at bounding box center [341, 279] width 120 height 7
click at [403, 282] on icon "Change date, October 23, 2025" at bounding box center [403, 280] width 5 height 5
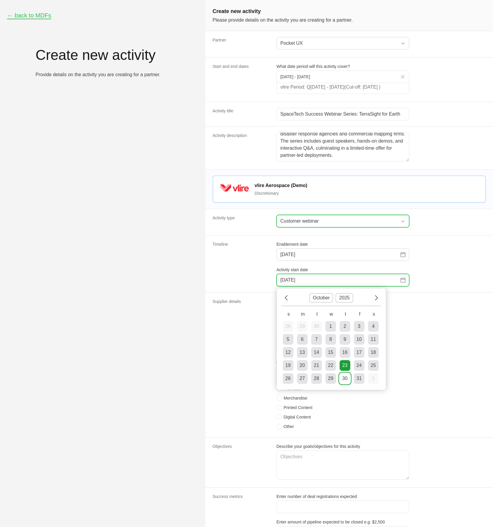
click at [344, 382] on div "30" at bounding box center [344, 378] width 5 height 7
type input "October 30, 2025"
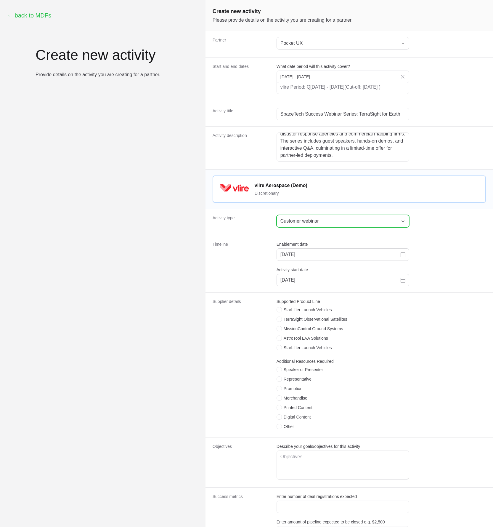
click at [267, 315] on dt "Supplier details" at bounding box center [241, 364] width 57 height 133
click at [279, 321] on icon "Create activity form" at bounding box center [279, 319] width 3 height 5
click at [277, 317] on input "TerraSight Observational Satellites" at bounding box center [277, 316] width 1 height 1
checkbox input "true"
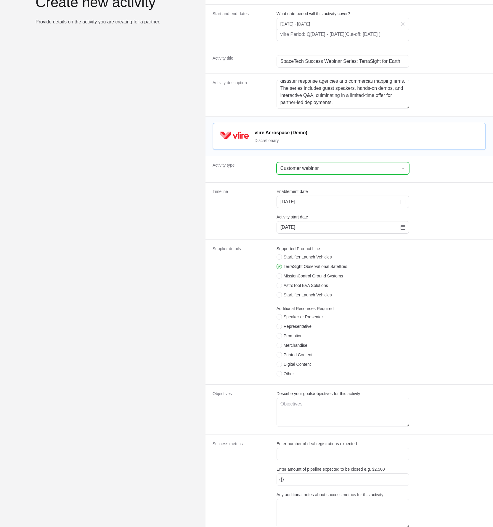
scroll to position [54, 0]
click at [279, 318] on icon "Create activity form" at bounding box center [279, 315] width 3 height 5
click at [277, 314] on input "Speaker or Presenter" at bounding box center [277, 313] width 1 height 1
checkbox input "true"
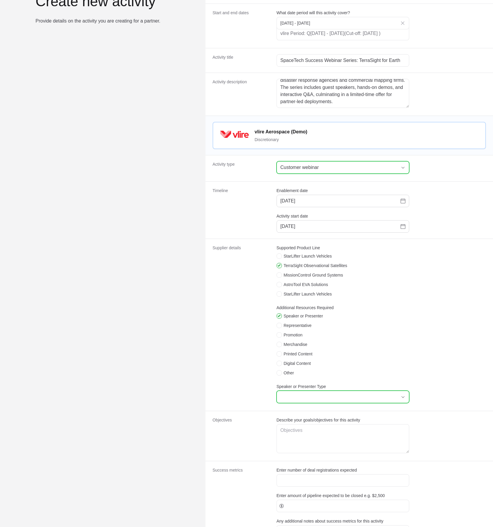
click at [323, 403] on input "Speaker or Presenter Type" at bounding box center [337, 397] width 120 height 12
click at [323, 415] on li "Technical Specialist" at bounding box center [343, 409] width 132 height 11
type input "Technical Specialist"
click at [280, 366] on icon "Create activity form" at bounding box center [279, 363] width 3 height 5
click at [277, 361] on input "Digital Content" at bounding box center [277, 360] width 1 height 1
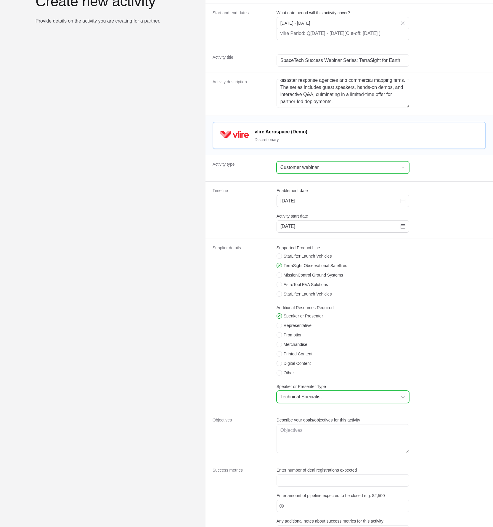
checkbox input "true"
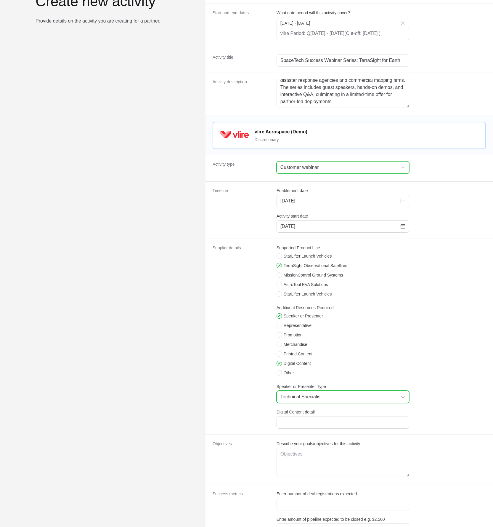
click at [309, 428] on div "Create activity form" at bounding box center [343, 422] width 133 height 12
click at [305, 426] on input "Digital Content detail" at bounding box center [343, 422] width 125 height 7
type input "Event recordings, slide decks"
click at [279, 337] on icon "Create activity form" at bounding box center [279, 334] width 3 height 5
click at [277, 333] on input "Promotion" at bounding box center [277, 332] width 1 height 1
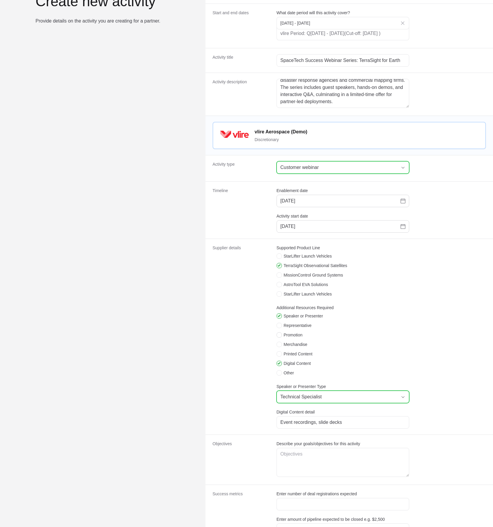
checkbox input "true"
drag, startPoint x: 286, startPoint y: 457, endPoint x: 288, endPoint y: 454, distance: 3.5
click at [286, 454] on div "Create activity form" at bounding box center [343, 447] width 133 height 12
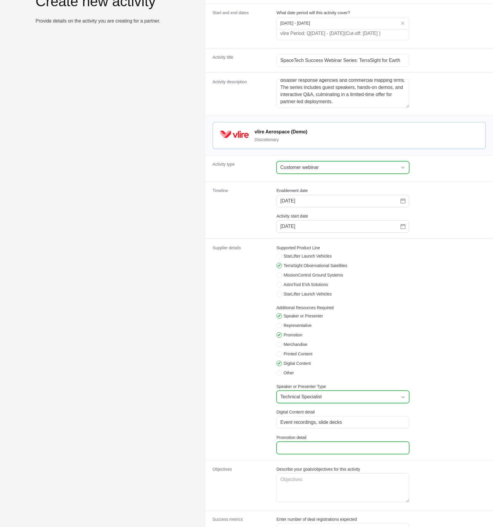
click at [289, 451] on input "Promotion detail" at bounding box center [343, 447] width 125 height 7
paste input "Targeted outreach to government/NGO lists"
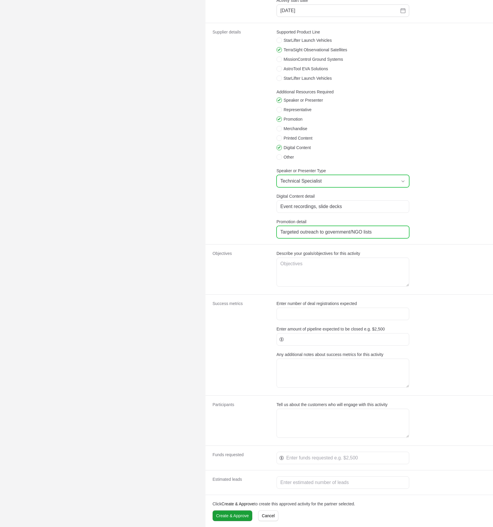
type input "Targeted outreach to government/NGO lists"
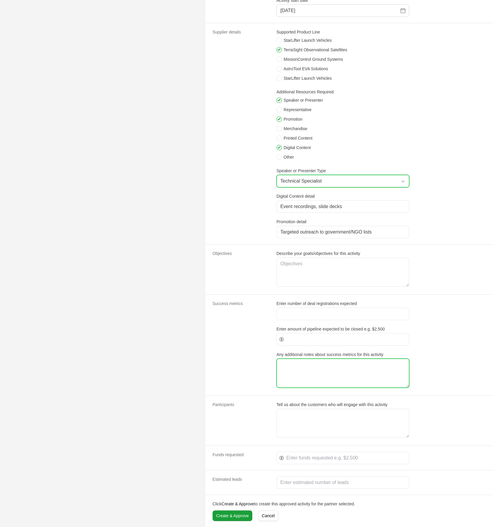
click at [296, 368] on textarea "Any additional notes about success metrics for this activity" at bounding box center [343, 373] width 132 height 28
paste textarea "Generate 60+ webinar attendees Create 20 actionable leads Register 6 new deals …"
click at [297, 366] on textarea "Generate 60+ webinar attendees Create 20 actionable leads Register 6 new deals …" at bounding box center [343, 373] width 132 height 28
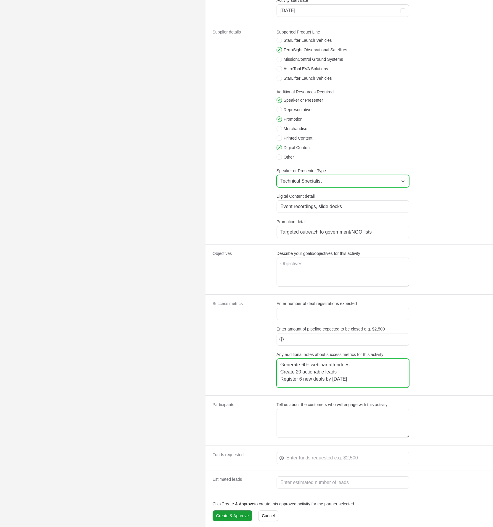
click at [342, 381] on textarea "Generate 60+ webinar attendees Create 20 actionable leads Register 6 new deals …" at bounding box center [343, 373] width 132 height 28
click at [259, 309] on dt "Success metrics" at bounding box center [241, 344] width 57 height 89
click at [397, 383] on textarea "Generate 60+ webinar attendees Create 20 actionable leads Register 6 new deals …" at bounding box center [343, 373] width 132 height 28
paste textarea "Webinar attendance, feedback surveys Number of quote requests Demo-to-deal conv…"
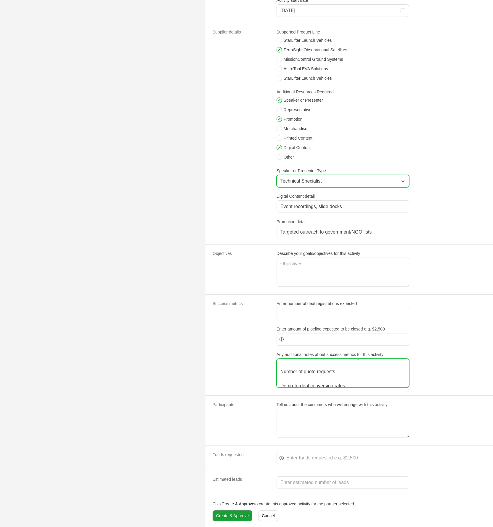
scroll to position [29, 0]
click at [324, 381] on textarea "Generate 60+ webinar attendees Create 20 actionable leads Register 6 new deals …" at bounding box center [343, 373] width 132 height 28
type textarea "Webinar attendance, feedback surveys Number of quote requests Demo-to-deal conv…"
click at [274, 268] on div "Objectives Describe your goals/objectives for this activity" at bounding box center [350, 269] width 288 height 50
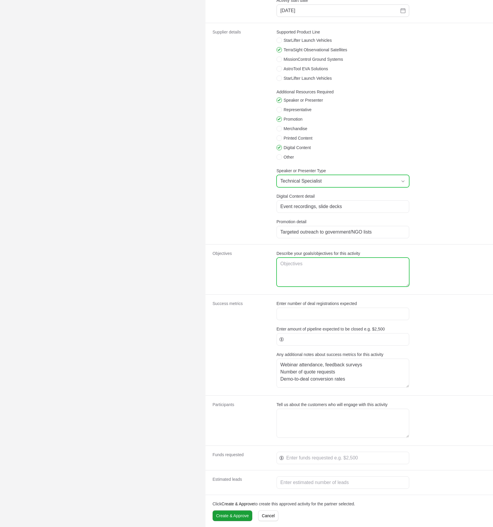
click at [305, 266] on textarea "Describe your goals/objectives for this activity" at bounding box center [343, 272] width 132 height 28
paste textarea "Generate 60+ webinar attendees Create 20 actionable leads Register 6 new deals …"
type textarea "Generate 60+ webinar attendees Create 20 actionable leads Register 6 new deals …"
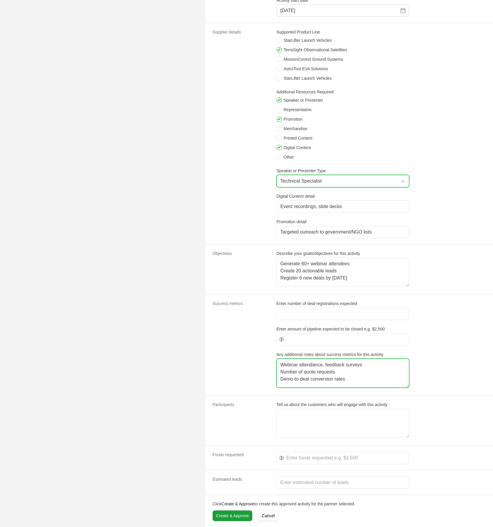
click at [296, 370] on textarea "Webinar attendance, feedback surveys Number of quote requests Demo-to-deal conv…" at bounding box center [343, 373] width 132 height 28
click at [301, 363] on textarea "Webinar attendance, feedback surveys Number of quote requests Demo-to-deal conv…" at bounding box center [343, 373] width 132 height 28
type textarea "Webinar attendance, feedback surveys Number of quote requests Demo-to-deal conv…"
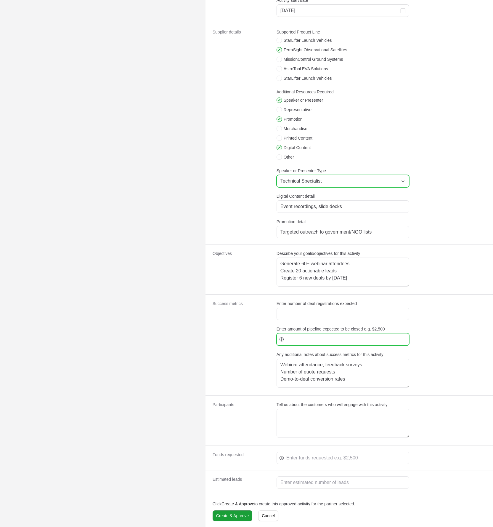
drag, startPoint x: 358, startPoint y: 345, endPoint x: 360, endPoint y: 341, distance: 4.2
click at [358, 345] on div "Create activity form" at bounding box center [343, 339] width 133 height 12
click at [360, 341] on input "Enter amount of pipeline expected to be closed e.g. $2,500" at bounding box center [345, 339] width 119 height 7
type input "110000"
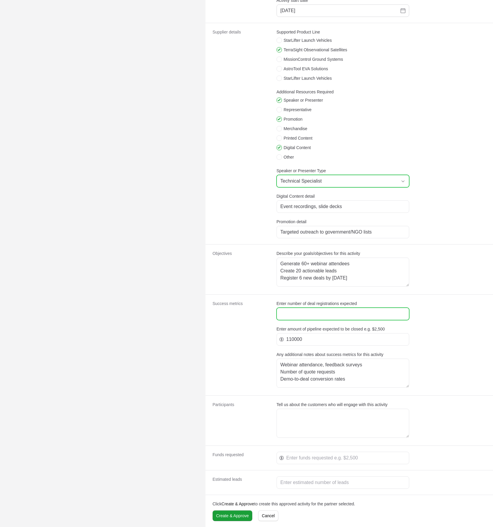
click at [298, 313] on input "Enter number of deal registrations expected" at bounding box center [343, 313] width 125 height 7
type input "6"
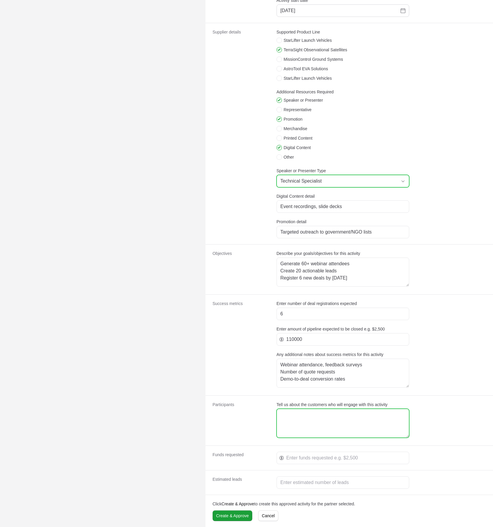
click at [304, 421] on textarea "Tell us about the customers who will engage with this activity" at bounding box center [343, 423] width 132 height 28
paste textarea "Disaster response agencies, commercial mapping, government GIS"
type textarea "Disaster response agencies, commercial mapping, government GIS"
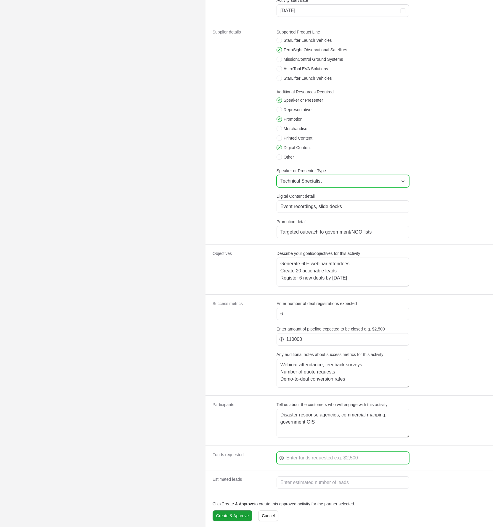
click at [332, 460] on input "Create activity form" at bounding box center [345, 457] width 119 height 7
type input "6500"
click at [254, 412] on dt "Participants" at bounding box center [241, 420] width 57 height 38
click at [295, 480] on input "Create activity form" at bounding box center [343, 482] width 125 height 7
type input "20"
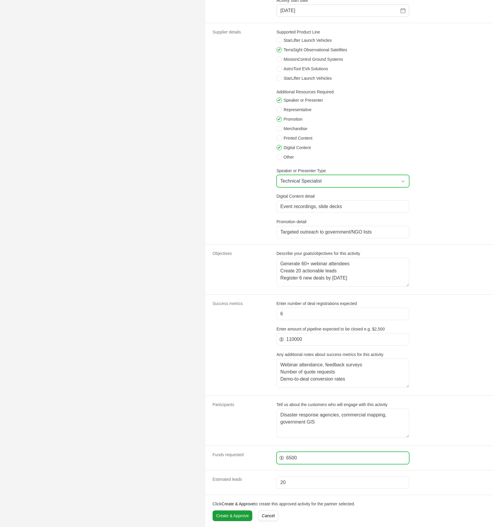
click at [300, 458] on input "6500" at bounding box center [345, 457] width 119 height 7
click at [240, 517] on span "Create & Approve" at bounding box center [232, 515] width 33 height 7
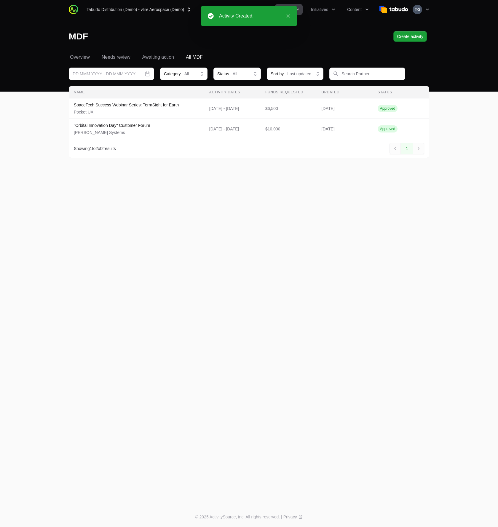
click at [276, 177] on div "Tabudo Distribution (Demo) - vlire Aerospace (Demo) Partners Activity Initiativ…" at bounding box center [249, 253] width 498 height 507
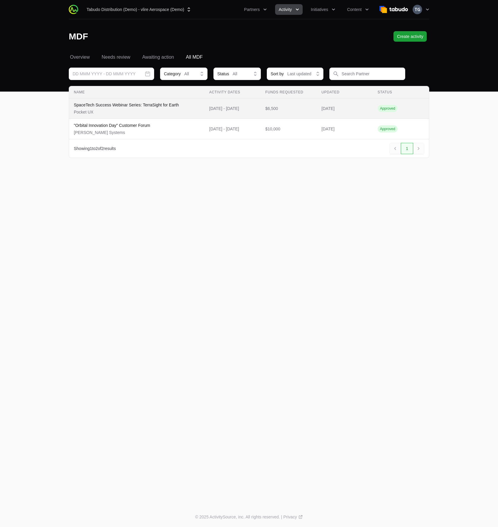
click at [211, 113] on td "Activity Dates 22 Oct 2025 - 10 Nov 2025" at bounding box center [232, 108] width 56 height 20
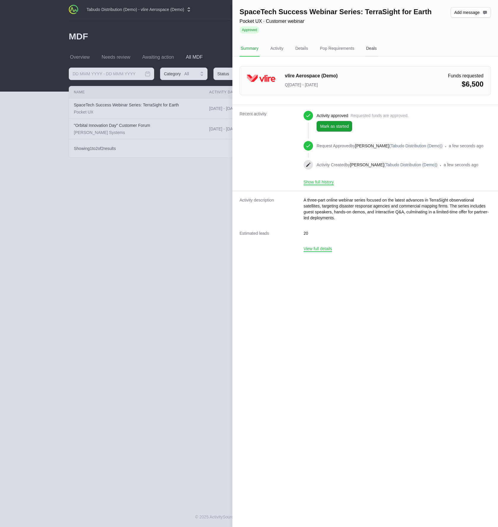
click at [368, 49] on div "Deals" at bounding box center [371, 49] width 13 height 16
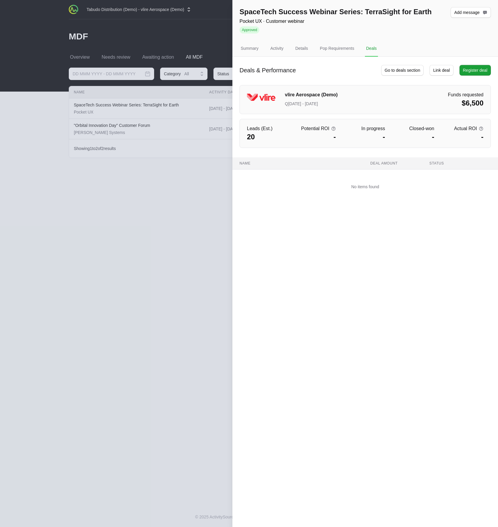
click at [240, 47] on div "Summary" at bounding box center [249, 49] width 20 height 16
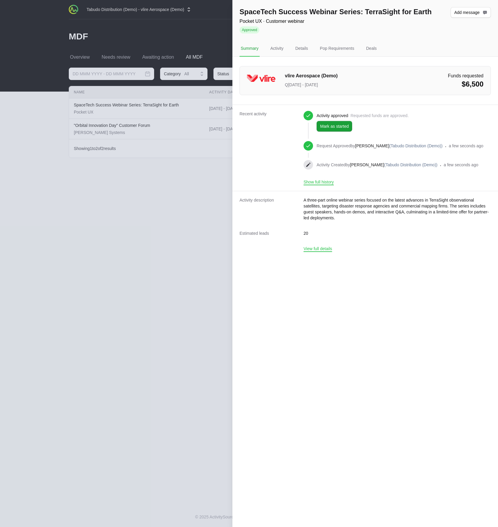
click at [201, 39] on div at bounding box center [249, 263] width 498 height 527
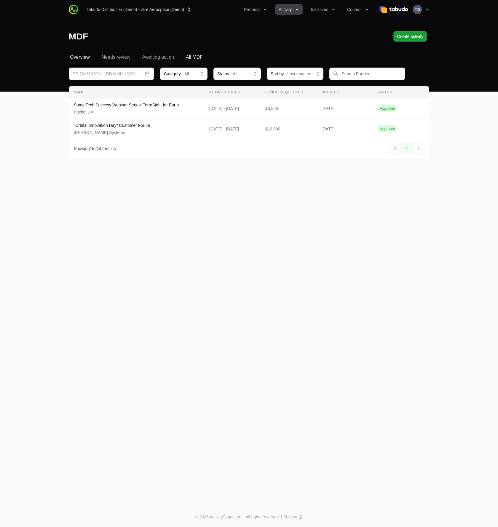
click at [76, 52] on header "MDF Create activity Create activity" at bounding box center [249, 36] width 498 height 34
drag, startPoint x: 80, startPoint y: 63, endPoint x: 80, endPoint y: 59, distance: 3.6
click at [80, 62] on div "Select a tab Overview Needs review Awaiting action All MDF Overview Needs revie…" at bounding box center [248, 113] width 379 height 118
click at [80, 59] on span "Overview" at bounding box center [80, 57] width 20 height 7
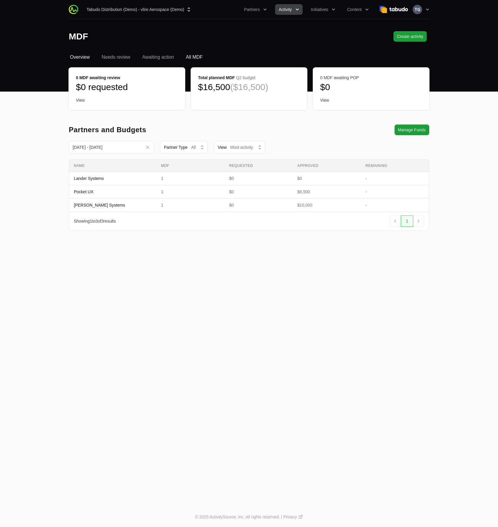
click at [196, 60] on span "All MDF" at bounding box center [194, 57] width 17 height 7
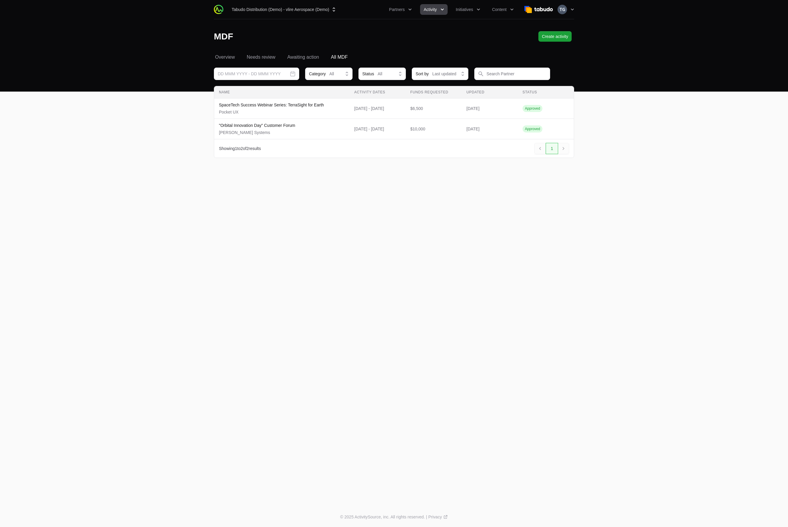
click at [158, 78] on main "Select a tab Overview Needs review Awaiting action All MDF Overview Needs revie…" at bounding box center [394, 113] width 788 height 118
drag, startPoint x: 491, startPoint y: 278, endPoint x: 516, endPoint y: 283, distance: 25.1
click at [492, 278] on div "Tabudo Distribution (Demo) - vlire Aerospace (Demo) Partners Activity Initiativ…" at bounding box center [394, 253] width 788 height 507
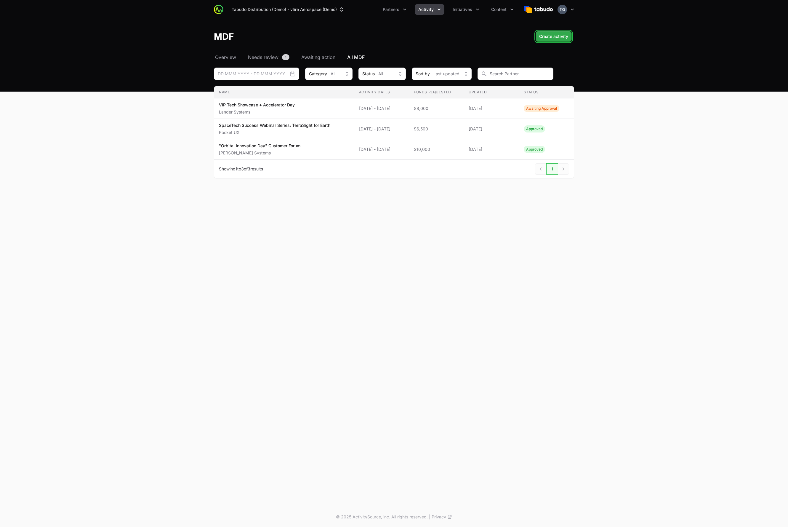
click at [548, 40] on span "Create activity" at bounding box center [553, 36] width 29 height 7
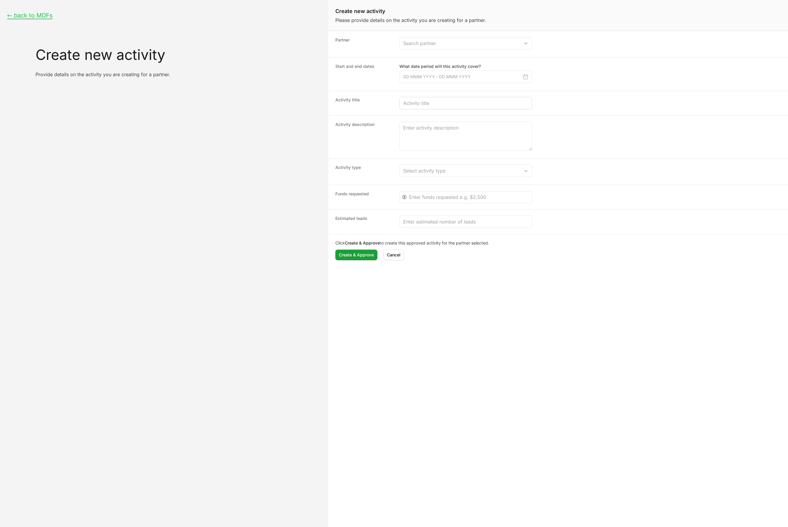
drag, startPoint x: 422, startPoint y: 113, endPoint x: 422, endPoint y: 109, distance: 4.4
click at [422, 113] on div "Activity title" at bounding box center [558, 103] width 460 height 25
click at [421, 108] on div "Create activity form" at bounding box center [465, 103] width 133 height 12
click at [420, 104] on input "Create activity form" at bounding box center [465, 103] width 125 height 7
paste input "AstroTool Hands-On Workshop Series: Empower the Next Gen of Space Engineers"
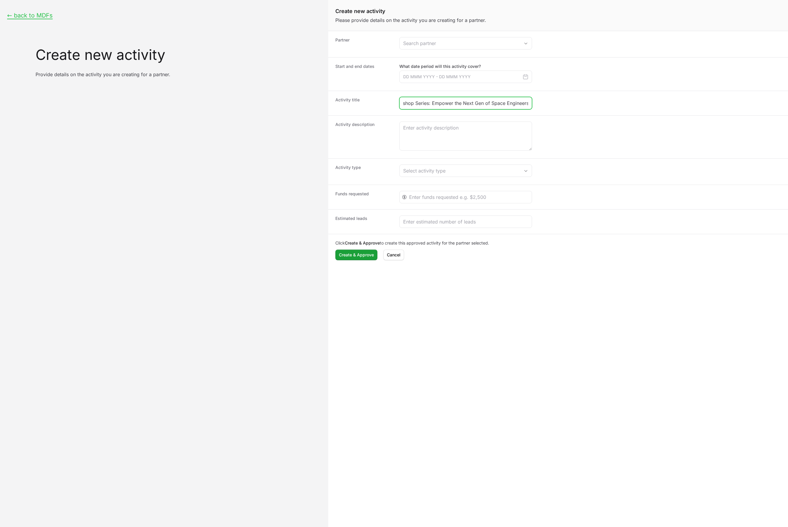
scroll to position [0, 59]
drag, startPoint x: 431, startPoint y: 103, endPoint x: 557, endPoint y: 102, distance: 126.5
click at [557, 102] on dd "AstroTool Hands-On Workshop Series: Empower the Next Gen of Space Engineers" at bounding box center [590, 103] width 382 height 12
type input "AstroTool Hands-On Workshop Series"
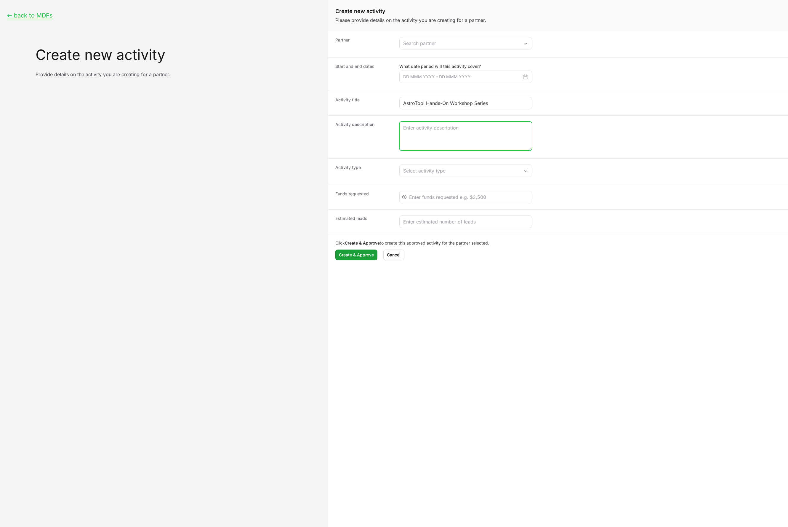
click at [440, 132] on textarea "Create activity form" at bounding box center [466, 136] width 132 height 28
paste textarea ": Empower the Next Gen of Space Engineers"
click at [424, 142] on textarea "Empower the Next Gen of Space Engineers" at bounding box center [466, 136] width 132 height 28
paste textarea "Deliver a series of in-person and virtual workshops for university engineering …"
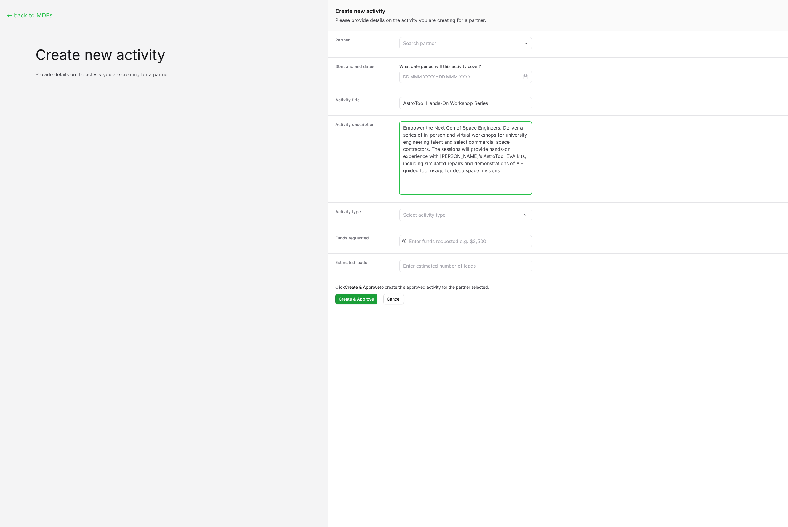
drag, startPoint x: 530, startPoint y: 149, endPoint x: 534, endPoint y: 193, distance: 44.0
click at [534, 193] on dd "Empower the Next Gen of Space Engineers. Deliver a series of in-person and virt…" at bounding box center [590, 158] width 382 height 75
type textarea "Empower the Next Gen of Space Engineers. Deliver a series of in-person and virt…"
click at [569, 179] on dd "Empower the Next Gen of Space Engineers. Deliver a series of in-person and virt…" at bounding box center [590, 158] width 382 height 75
click at [512, 183] on textarea "Empower the Next Gen of Space Engineers. Deliver a series of in-person and virt…" at bounding box center [466, 158] width 132 height 72
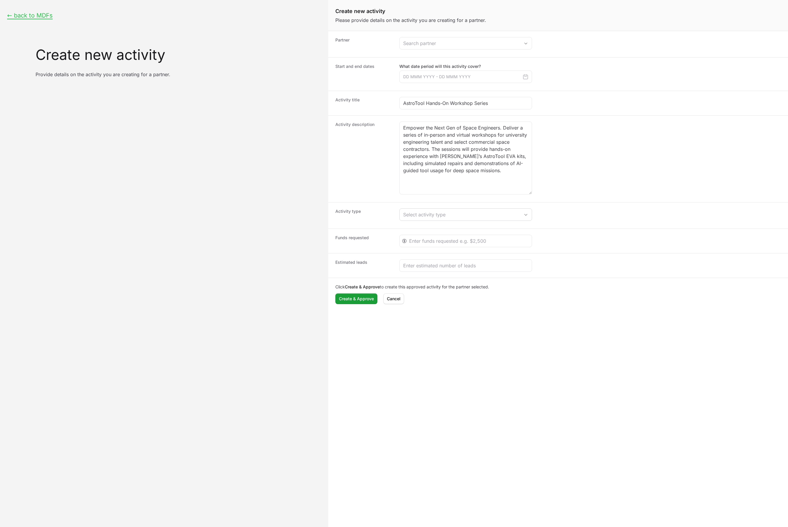
drag, startPoint x: 430, startPoint y: 222, endPoint x: 436, endPoint y: 216, distance: 7.8
click at [431, 222] on dd "Select activity type" at bounding box center [590, 215] width 382 height 14
click at [436, 216] on div "Select activity type" at bounding box center [461, 214] width 117 height 7
click at [432, 238] on li "Demo day" at bounding box center [466, 238] width 132 height 11
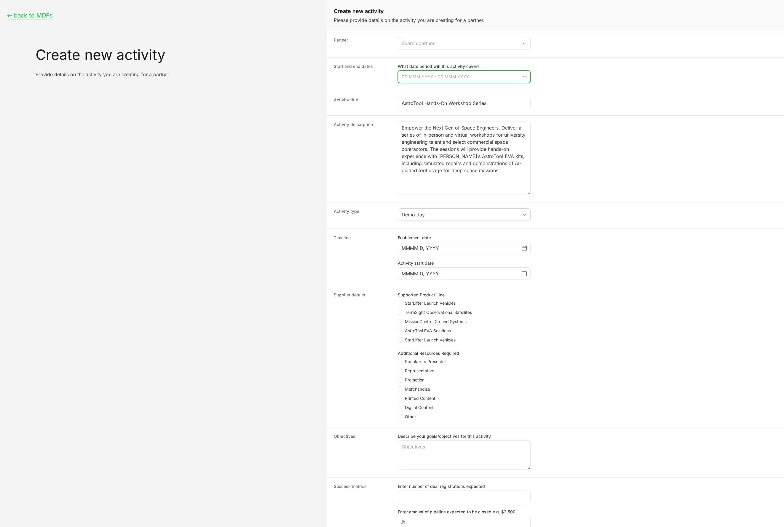
click at [429, 78] on input "Create activity form" at bounding box center [464, 77] width 133 height 12
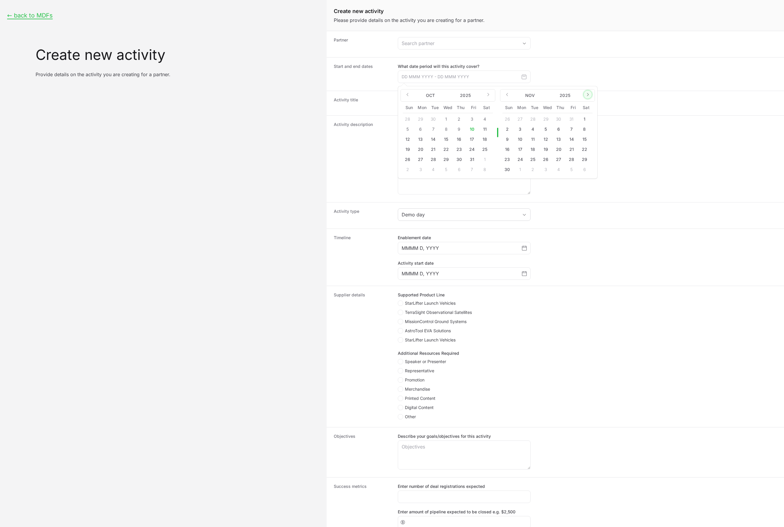
click at [588, 94] on icon "Create activity form" at bounding box center [587, 94] width 1 height 3
click at [588, 94] on icon "Create activity form" at bounding box center [587, 94] width 5 height 5
click at [559, 140] on button "15" at bounding box center [558, 138] width 9 height 9
click at [544, 160] on button "28" at bounding box center [545, 159] width 9 height 9
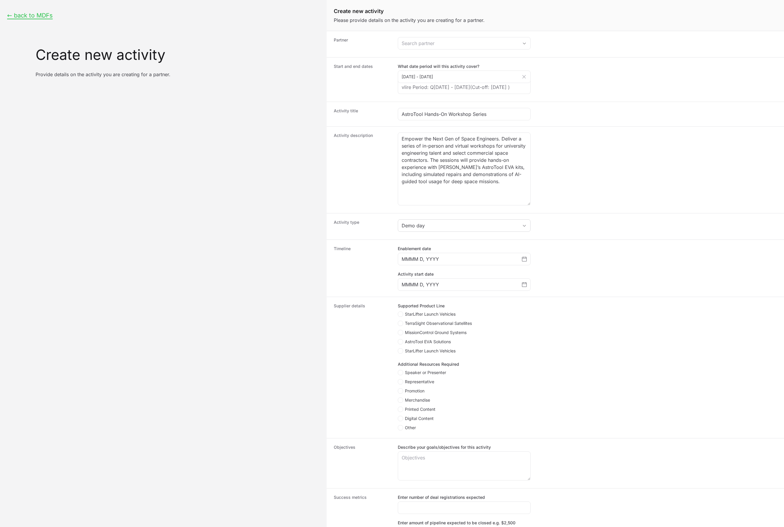
click at [504, 93] on div "vlire Period: Q3 January 2026 - March 2026 (Cut-off: Mar 18 )" at bounding box center [464, 87] width 133 height 13
click at [476, 79] on input "15 Jan 2026 - 28 Jan 2026" at bounding box center [464, 77] width 133 height 12
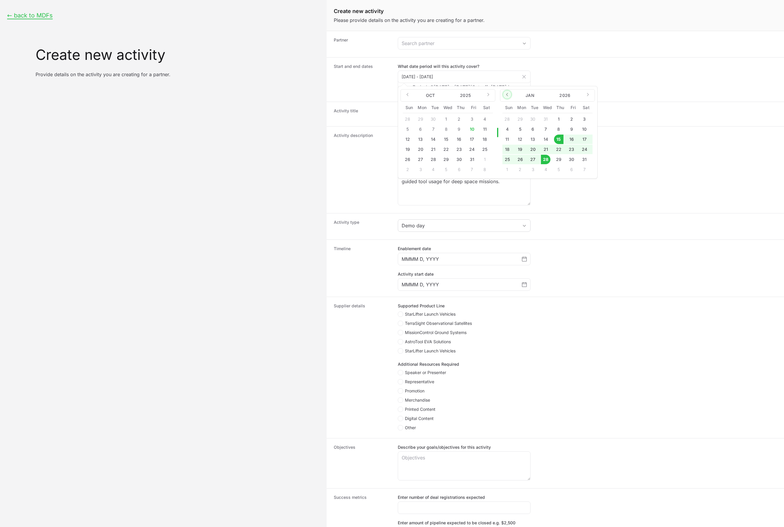
click at [507, 97] on button "Create activity form" at bounding box center [506, 94] width 9 height 9
click at [517, 140] on button "10" at bounding box center [519, 138] width 9 height 9
click at [573, 161] on button "28" at bounding box center [570, 159] width 9 height 9
type input "10 Nov 2025 - 28 Nov 2025"
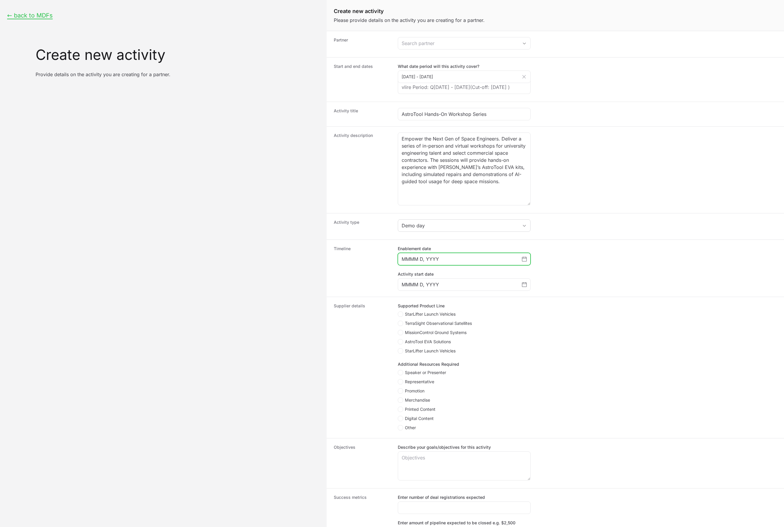
click at [457, 262] on input "MMMM D, YYYY" at bounding box center [461, 258] width 120 height 7
click at [527, 265] on div "MMMM D, YYYY" at bounding box center [464, 259] width 133 height 12
click at [526, 261] on icon "Choose date" at bounding box center [524, 259] width 5 height 5
click at [496, 281] on icon "Choose date" at bounding box center [498, 277] width 4 height 8
click at [420, 337] on td "10" at bounding box center [423, 331] width 11 height 11
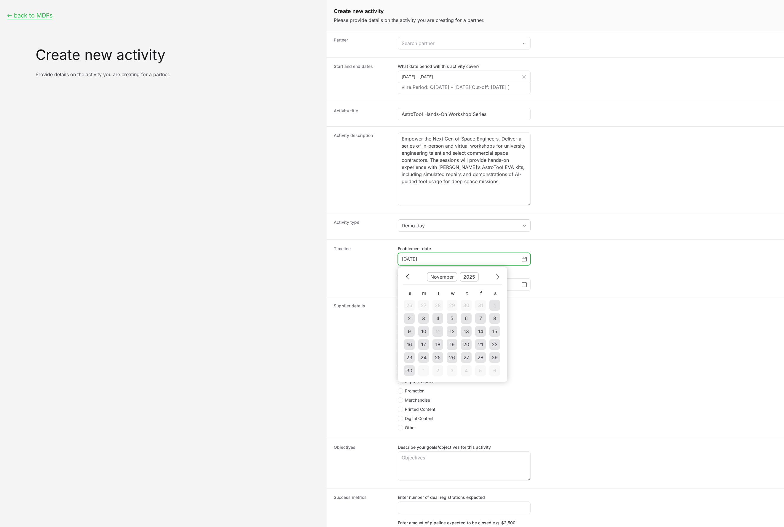
type input "November 10, 2025"
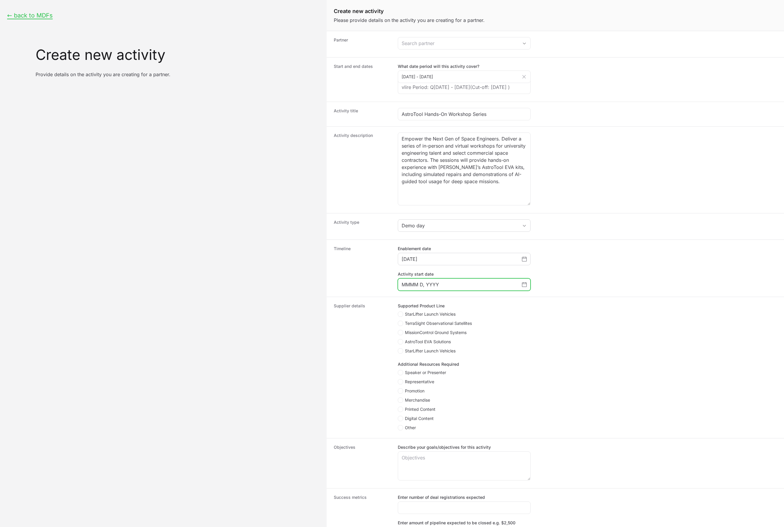
click at [524, 287] on icon "Choose date" at bounding box center [524, 284] width 5 height 5
click at [497, 306] on icon "Choose date" at bounding box center [498, 302] width 4 height 8
click at [436, 386] on div "25" at bounding box center [438, 382] width 6 height 7
type input "November 25, 2025"
click at [400, 344] on icon "Create activity form" at bounding box center [400, 341] width 3 height 5
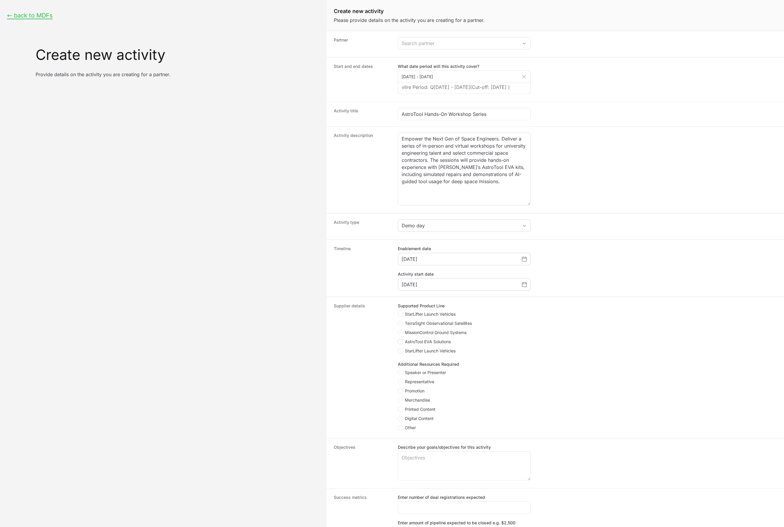
click at [398, 339] on input "AstroTool EVA Solutions" at bounding box center [398, 339] width 1 height 1
checkbox input "true"
click at [399, 325] on polygon "Create activity form" at bounding box center [400, 323] width 3 height 3
click at [398, 321] on input "TerraSight Observational Satellites" at bounding box center [398, 321] width 1 height 1
click at [401, 326] on span "Create activity form" at bounding box center [400, 323] width 5 height 5
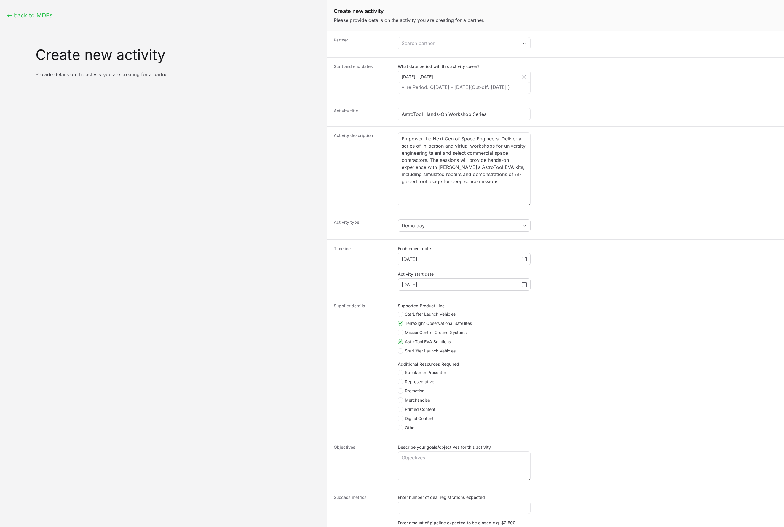
click at [398, 321] on input "TerraSight Observational Satellites" at bounding box center [398, 321] width 1 height 1
checkbox input "false"
drag, startPoint x: 400, startPoint y: 340, endPoint x: 403, endPoint y: 341, distance: 3.4
click at [400, 335] on icon "Create activity form" at bounding box center [400, 332] width 3 height 5
click at [398, 330] on input "MissionControl Ground Systems" at bounding box center [398, 330] width 1 height 1
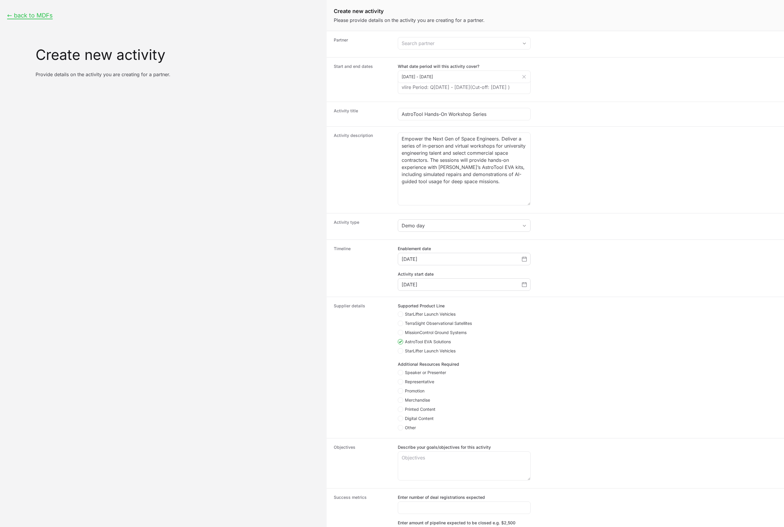
checkbox input "true"
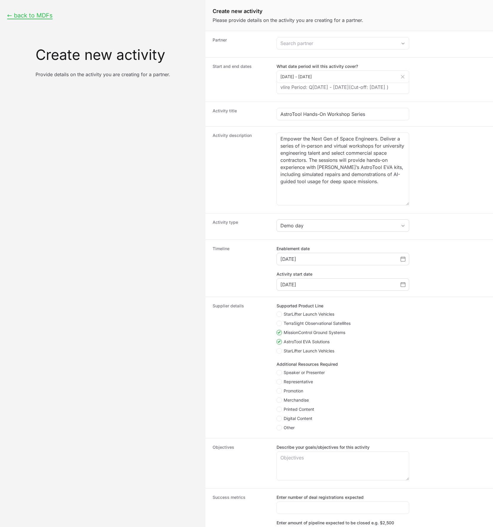
click at [295, 375] on span "Speaker or Presenter" at bounding box center [304, 372] width 41 height 6
click at [277, 370] on input "Speaker or Presenter" at bounding box center [277, 370] width 1 height 1
checkbox input "true"
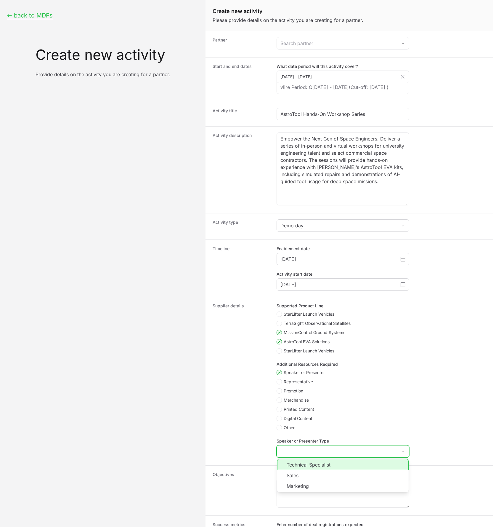
click at [301, 457] on input "Speaker or Presenter Type" at bounding box center [337, 451] width 120 height 12
click at [301, 470] on li "Technical Specialist" at bounding box center [343, 464] width 132 height 11
type input "Technical Specialist"
click at [280, 402] on icon "Create activity form" at bounding box center [279, 400] width 3 height 5
click at [277, 398] on input "Merchandise" at bounding box center [277, 397] width 1 height 1
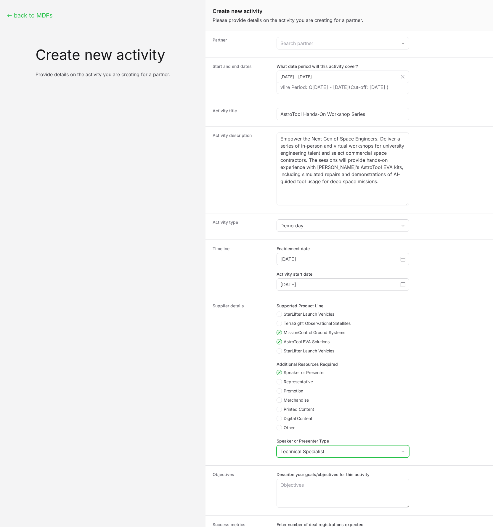
checkbox input "true"
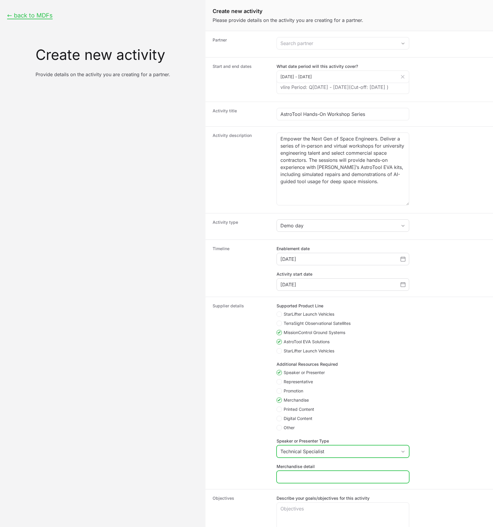
click at [294, 480] on input "Merchandise detail" at bounding box center [343, 476] width 125 height 7
paste input "Event swag (branded gloves/tool rolls)"
type input "Event swag (branded gloves/tool rolls)"
click at [278, 421] on icon "Create activity form" at bounding box center [279, 418] width 3 height 5
click at [277, 416] on input "Digital Content" at bounding box center [277, 416] width 1 height 1
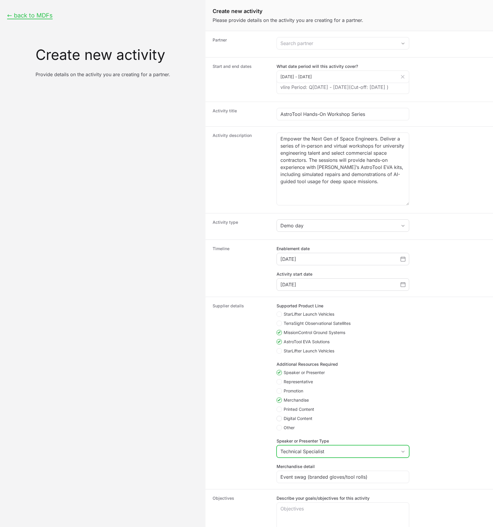
checkbox input "true"
click at [341, 506] on input "Digital Content detail" at bounding box center [343, 502] width 125 height 7
paste input "Digital materials (interactive guides, training videos)"
type input "Digital materials (interactive guides, training videos)"
drag, startPoint x: 175, startPoint y: 465, endPoint x: 181, endPoint y: 463, distance: 6.5
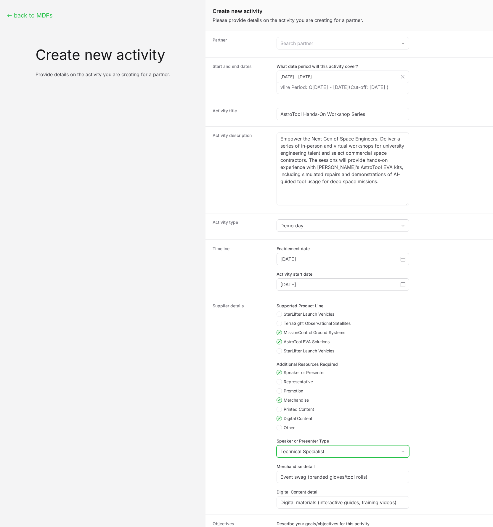
click at [178, 464] on div "← back to MDFs Create new activity Provide details on the activity you are crea…" at bounding box center [103, 398] width 206 height 797
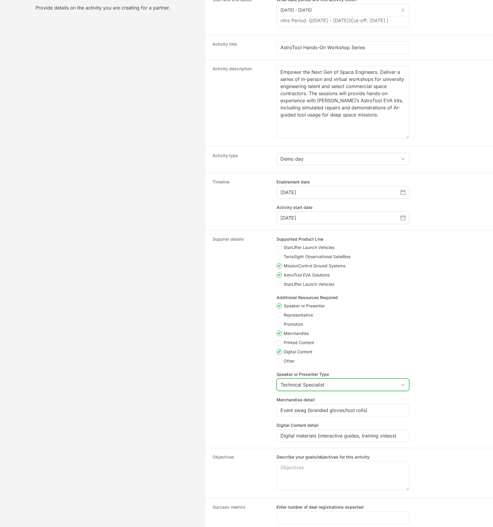
scroll to position [67, 0]
click at [279, 362] on polygon "Create activity form" at bounding box center [279, 360] width 3 height 3
click at [277, 358] on input "Other" at bounding box center [277, 358] width 1 height 1
checkbox input "true"
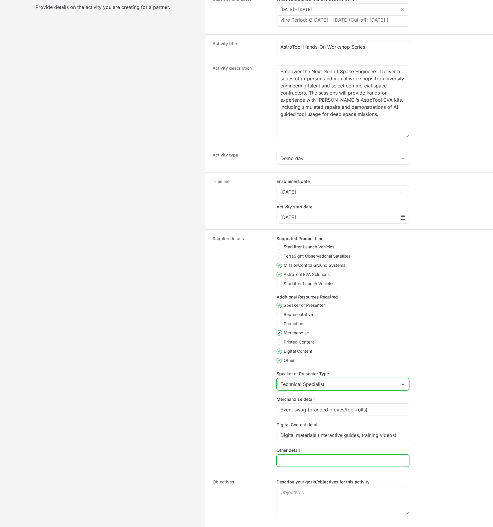
click at [298, 464] on input "Other detail" at bounding box center [343, 460] width 125 height 7
paste input "Certification cards for workshop graduates"
type input "Certification cards for workshop graduates"
click at [259, 457] on dt "Supplier details" at bounding box center [241, 350] width 57 height 231
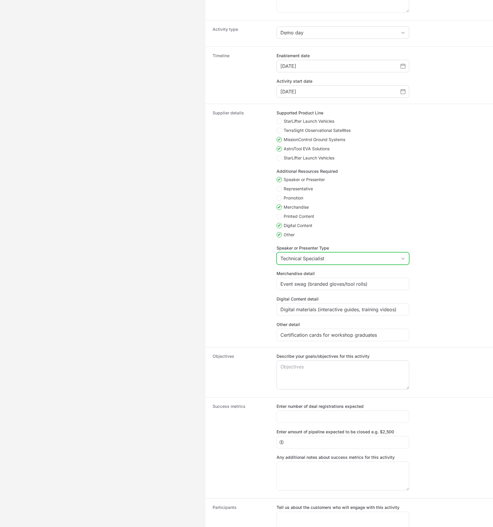
scroll to position [199, 0]
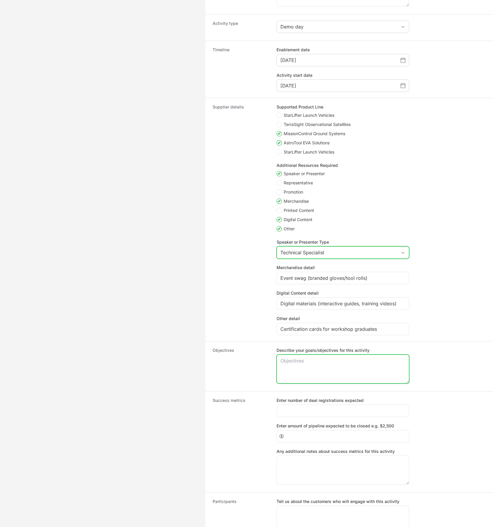
click at [309, 370] on textarea "Describe your goals/objectives for this activity" at bounding box center [343, 369] width 132 height 28
paste textarea "Host 4 multi-site workshops Train at least 80 participants Register 5 new pipel…"
click at [281, 383] on textarea "Host 4 multi-site workshops Train at least 80 participants Register 5 new pipel…" at bounding box center [343, 369] width 132 height 28
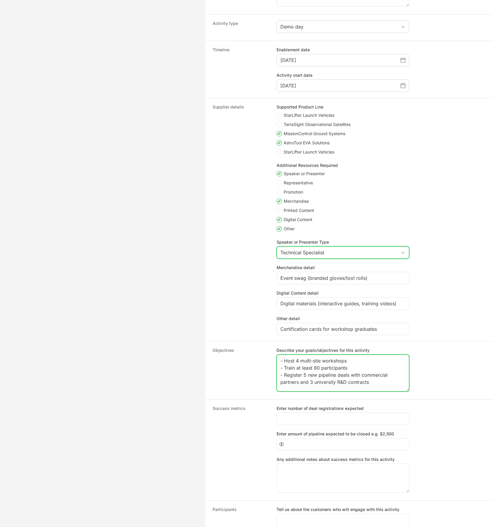
scroll to position [0, 0]
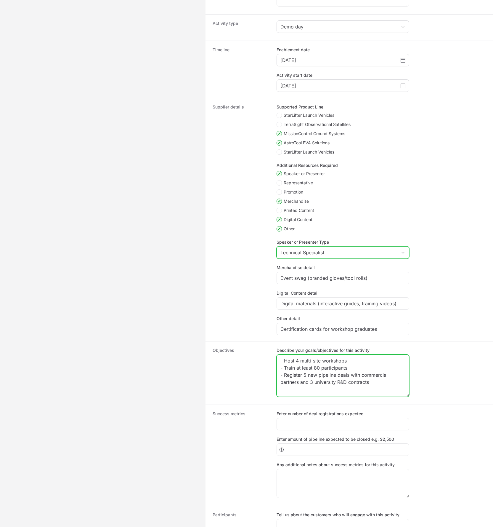
drag, startPoint x: 406, startPoint y: 392, endPoint x: 404, endPoint y: 405, distance: 13.4
click at [404, 397] on div "- Host 4 multi-site workshops - Train at least 80 participants - Register 5 new…" at bounding box center [343, 375] width 133 height 42
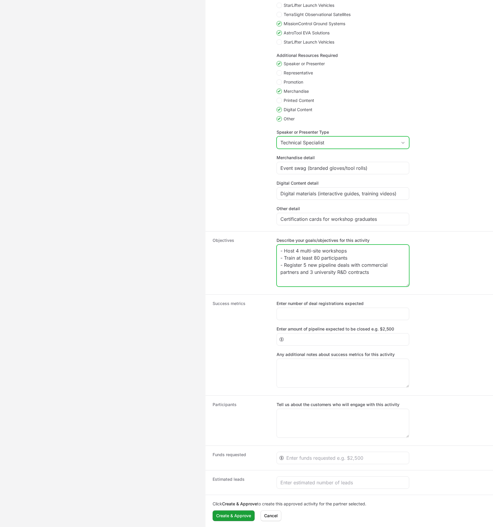
scroll to position [318, 0]
type textarea "- Host 4 multi-site workshops - Train at least 80 participants - Register 5 new…"
click at [377, 314] on input "Enter number of deal registrations expected" at bounding box center [343, 313] width 125 height 7
type input "8"
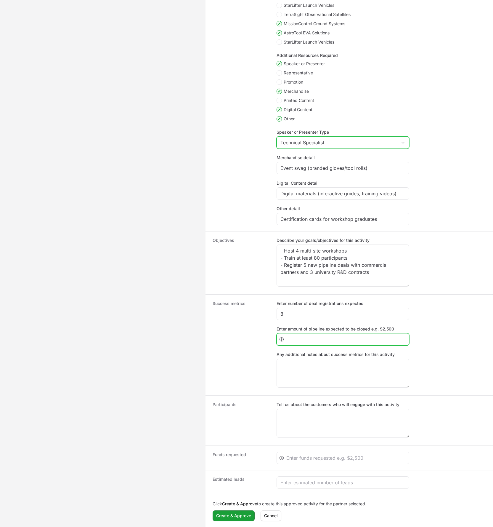
click at [317, 338] on input "Enter amount of pipeline expected to be closed e.g. $2,500" at bounding box center [345, 339] width 119 height 7
type input "100000"
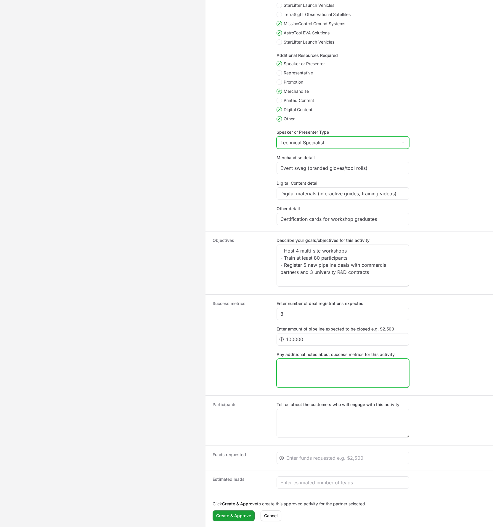
click at [303, 366] on textarea "Any additional notes about success metrics for this activity" at bounding box center [343, 373] width 132 height 28
paste textarea "Training completion rates Post-workshop pipeline and demo requests Workshop sat…"
type textarea "Training completion rates Post-workshop pipeline and demo requests Workshop sat…"
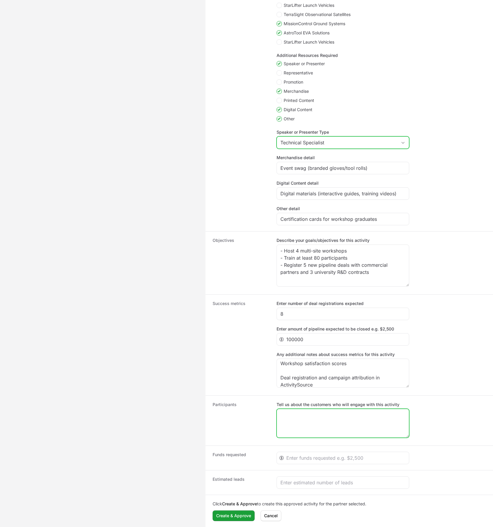
click at [295, 415] on textarea "Tell us about the customers who will engage with this activity" at bounding box center [343, 423] width 132 height 28
paste textarea "University labs, civil aerospace contractors, tech-driven startups"
type textarea "University labs, civil aerospace contractors, tech-driven startups"
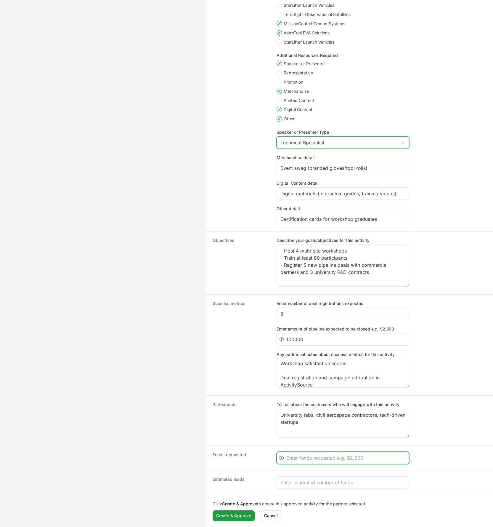
click at [324, 456] on input "Create activity form" at bounding box center [345, 457] width 119 height 7
type input "10000"
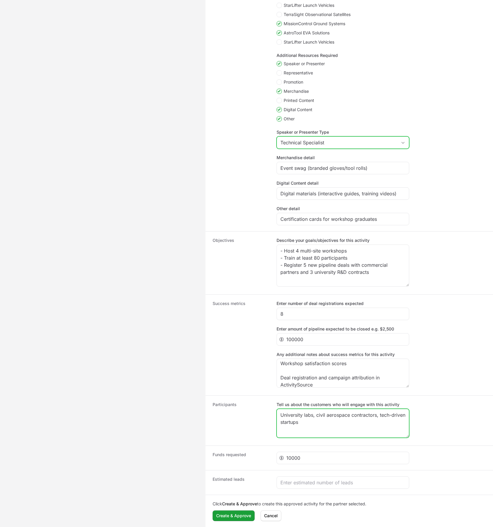
drag, startPoint x: 342, startPoint y: 424, endPoint x: 354, endPoint y: 422, distance: 12.7
click at [345, 422] on textarea "University labs, civil aerospace contractors, tech-driven startups" at bounding box center [343, 423] width 132 height 28
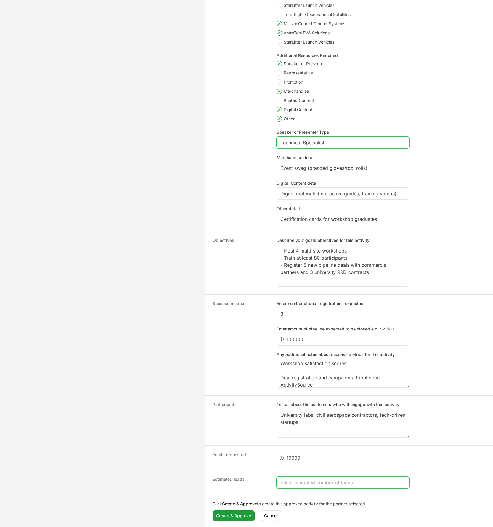
click at [291, 483] on input "Create activity form" at bounding box center [343, 482] width 125 height 7
type input "80"
click at [235, 521] on div "Click Create & Approve to create this approved activity for the partner selecte…" at bounding box center [350, 510] width 288 height 32
click at [236, 520] on button "Create & Approve Create & Approve" at bounding box center [234, 515] width 42 height 11
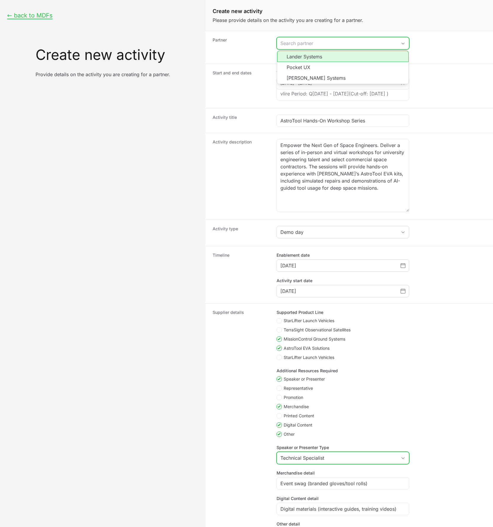
click at [305, 40] on input "Create activity form" at bounding box center [337, 43] width 120 height 12
click at [306, 60] on li "Lander Systems" at bounding box center [343, 56] width 132 height 11
type input "Lander Systems"
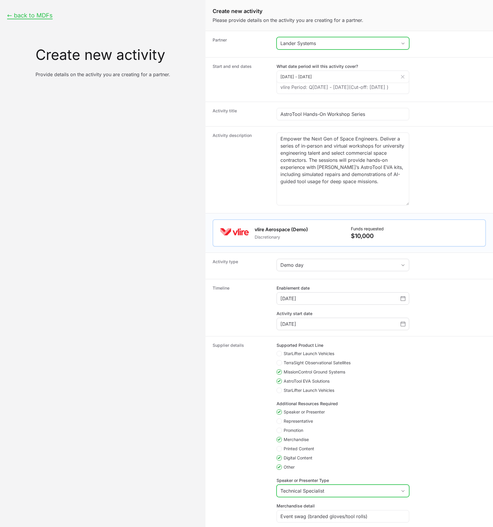
scroll to position [357, 0]
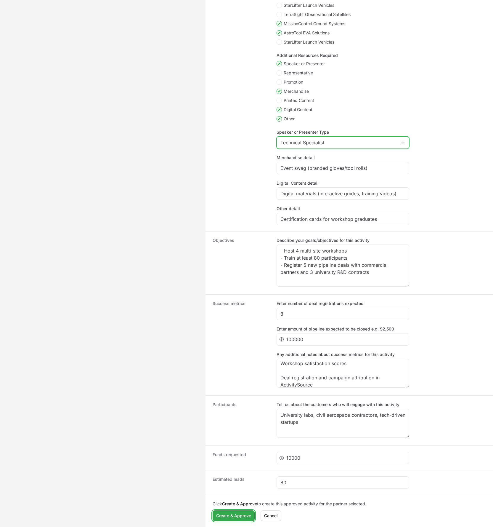
click at [225, 519] on span "Create & Approve" at bounding box center [233, 515] width 35 height 7
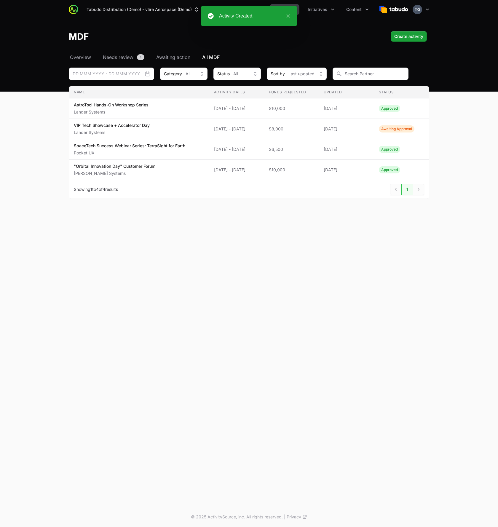
click at [142, 36] on div "MDF Create activity Create activity" at bounding box center [249, 36] width 360 height 11
click at [300, 12] on ul "Partners Activity Initiatives Content" at bounding box center [303, 9] width 138 height 11
click at [296, 10] on icon "Activity menu" at bounding box center [294, 10] width 6 height 6
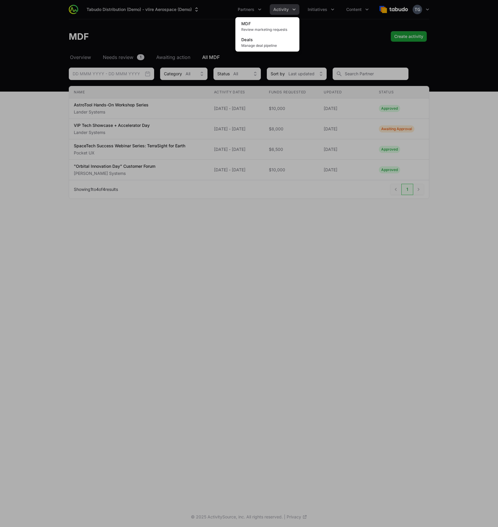
click at [290, 8] on div "Activity menu" at bounding box center [249, 263] width 498 height 527
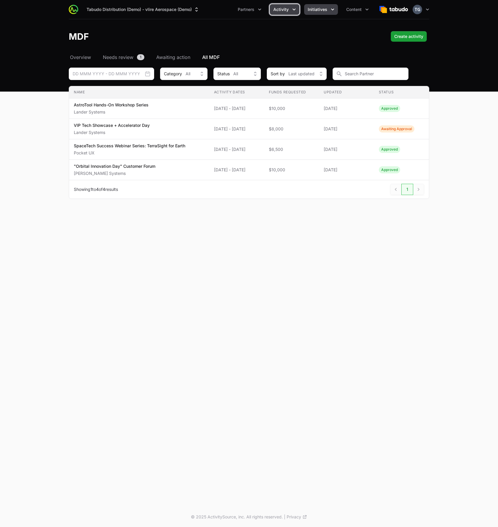
click at [328, 13] on button "Initiatives" at bounding box center [321, 9] width 34 height 11
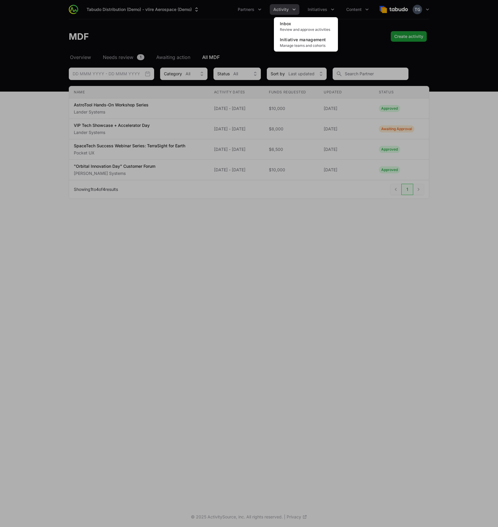
click at [289, 9] on div "Initiatives menu" at bounding box center [249, 263] width 498 height 527
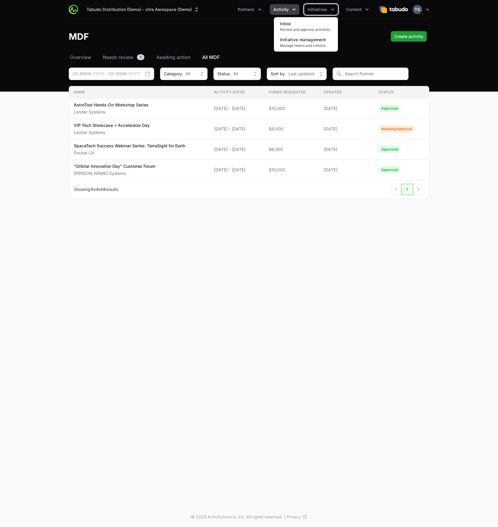
click at [289, 10] on button "Activity" at bounding box center [285, 9] width 30 height 11
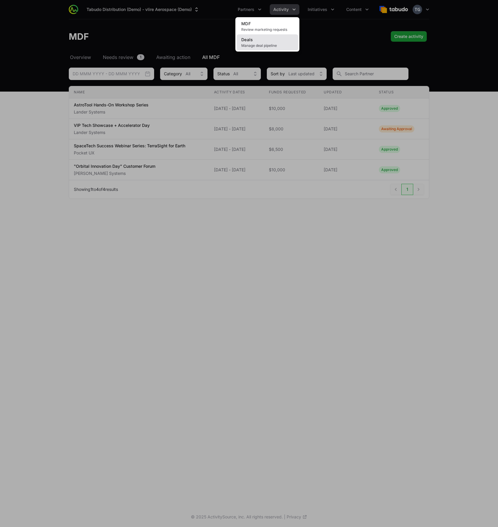
click at [280, 44] on span "Manage deal pipeline" at bounding box center [267, 45] width 52 height 5
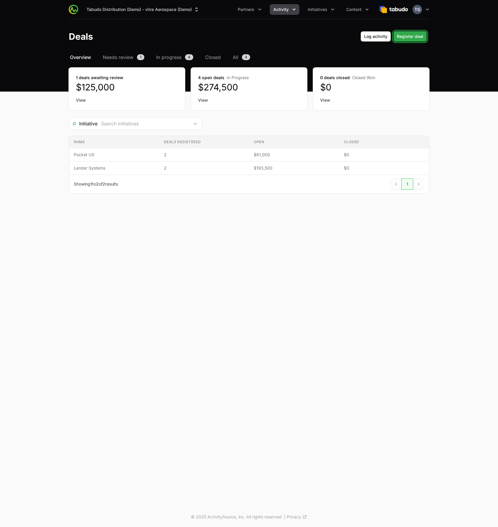
click at [404, 37] on span "Register deal" at bounding box center [410, 36] width 26 height 7
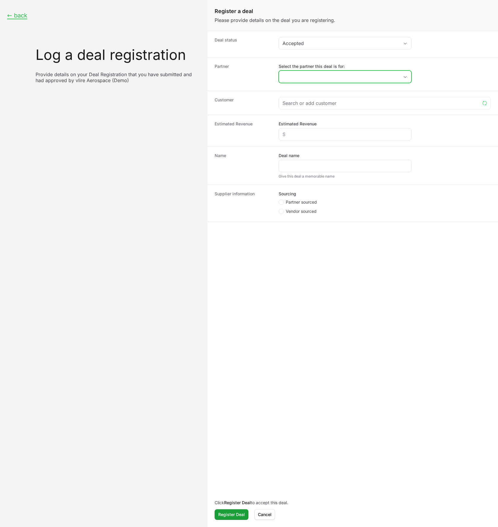
click at [316, 77] on input "Select the partner this deal is for:" at bounding box center [339, 77] width 120 height 12
click at [260, 76] on dt "Partner" at bounding box center [242, 73] width 57 height 21
click at [339, 71] on input "Select the partner this deal is for:" at bounding box center [339, 77] width 120 height 12
click at [317, 113] on li "[PERSON_NAME] Systems" at bounding box center [345, 111] width 132 height 11
type input "[PERSON_NAME] Systems"
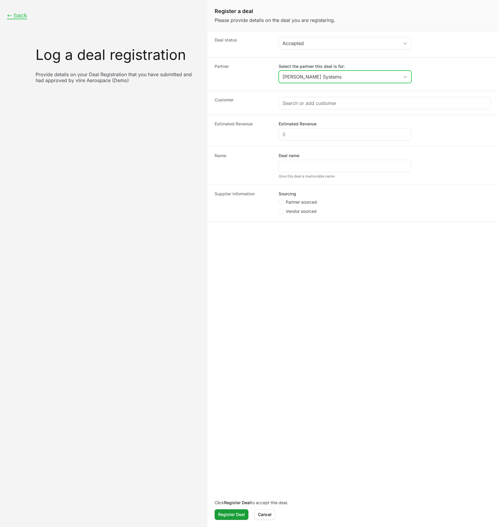
click at [329, 79] on input "[PERSON_NAME] Systems" at bounding box center [339, 77] width 120 height 12
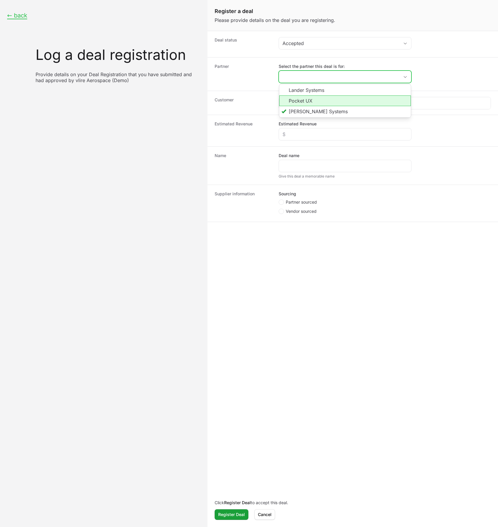
click at [320, 98] on li "Pocket UX" at bounding box center [345, 100] width 132 height 11
type input "Pocket UX"
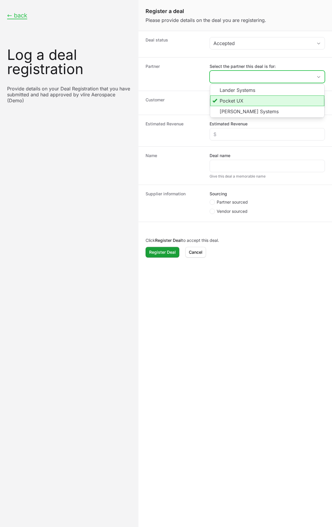
type input "Pocket UX"
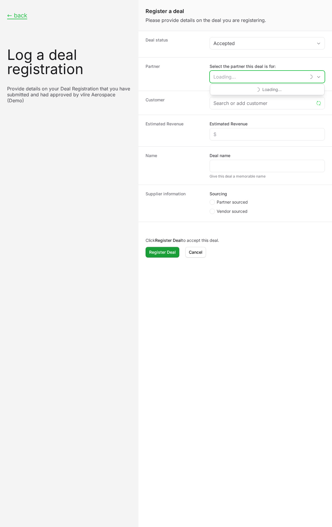
type input "Pocket UX"
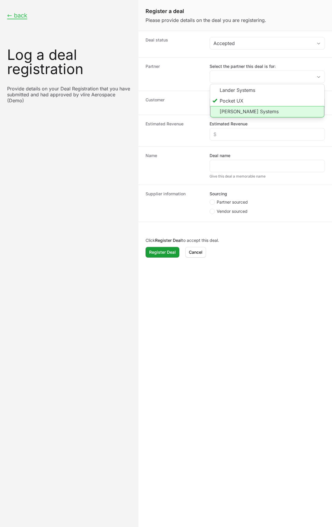
click at [231, 112] on li "[PERSON_NAME] Systems" at bounding box center [267, 111] width 114 height 11
type input "[PERSON_NAME] Systems"
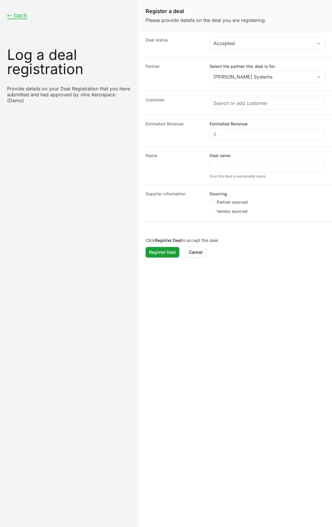
drag, startPoint x: 180, startPoint y: 85, endPoint x: 183, endPoint y: 86, distance: 3.9
click at [180, 85] on div "Partner Select the partner this deal is for: Samyak Systems" at bounding box center [234, 73] width 193 height 33
click at [219, 102] on input "Create activity form" at bounding box center [267, 103] width 108 height 7
paste input "Blue Horizon Launch Services"
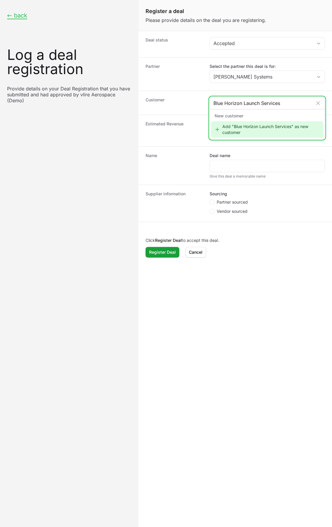
type input "Blue Horizon Launch Services"
click at [240, 128] on div "Add "Blue Horizon Launch Services" as new customer" at bounding box center [267, 129] width 112 height 17
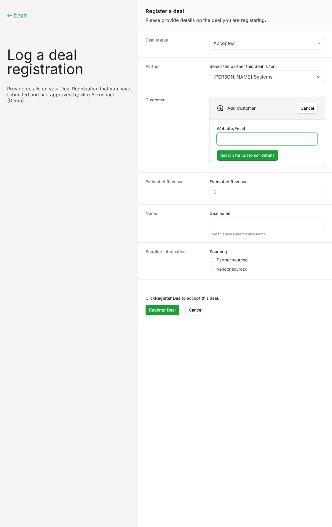
paste input "https://bluehorizonlaunch.com/"
type input "https://bluehorizonlaunch.com/"
click at [240, 156] on span "Search for customer details" at bounding box center [247, 155] width 55 height 7
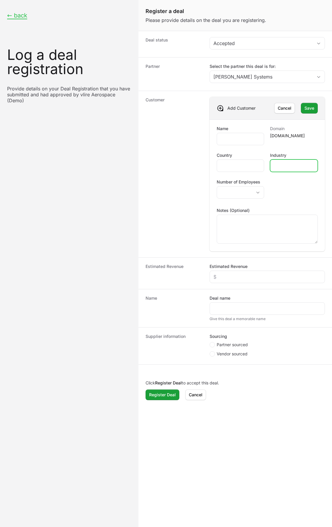
click at [294, 166] on input "Industry" at bounding box center [294, 165] width 40 height 7
paste input "Commercial Space Launch"
type input "Commercial Space Launch"
click at [249, 166] on input "Country" at bounding box center [240, 165] width 40 height 7
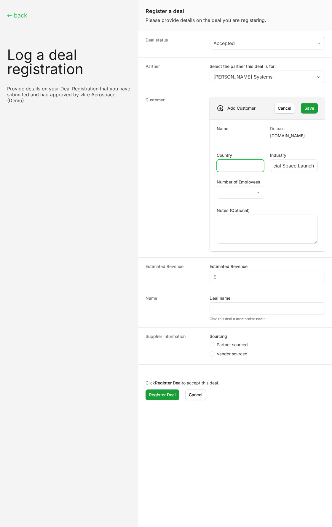
scroll to position [0, 0]
type input "United States"
click at [231, 138] on input "Name" at bounding box center [240, 138] width 40 height 7
click at [229, 138] on input "Name" at bounding box center [240, 138] width 40 height 7
click at [223, 139] on input "Name" at bounding box center [240, 138] width 40 height 7
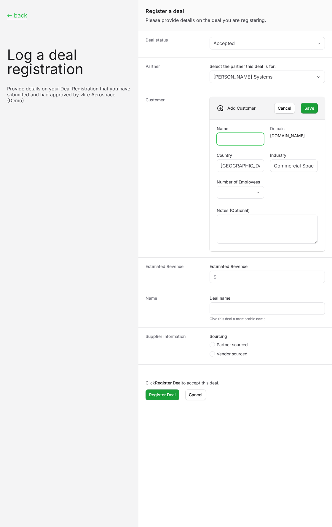
paste input "Blue Horizon Launch Services"
type input "Blue Horizon Launch Services"
click at [244, 195] on button "placeholder" at bounding box center [240, 192] width 47 height 12
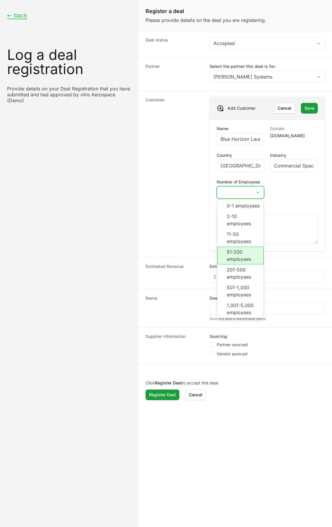
click at [236, 257] on li "51-200 employees" at bounding box center [240, 255] width 47 height 18
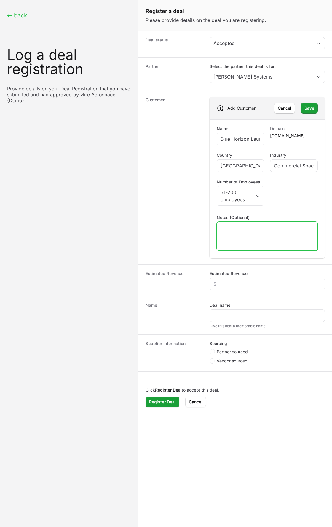
click at [253, 235] on textarea "Notes (Optional)" at bounding box center [267, 236] width 100 height 28
click at [307, 106] on span "Save" at bounding box center [309, 108] width 10 height 7
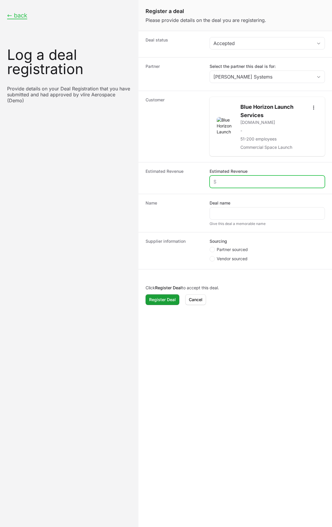
click at [244, 183] on input "Estimated Revenue" at bounding box center [267, 181] width 108 height 7
type input "$55,000"
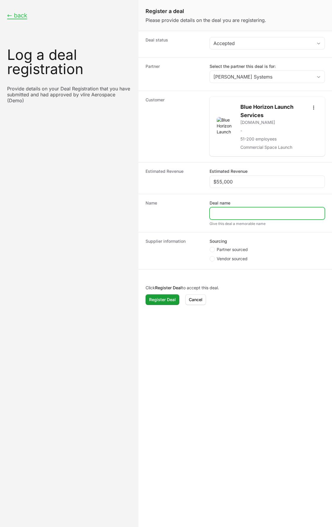
click at [238, 216] on input "Deal name" at bounding box center [267, 213] width 108 height 7
paste input "MissionControl Standup Integration"
type input "MissionControl Standup Integration"
click at [213, 251] on icon "Create activity form" at bounding box center [212, 249] width 2 height 5
click at [210, 247] on input "Partner sourced" at bounding box center [209, 247] width 1 height 1
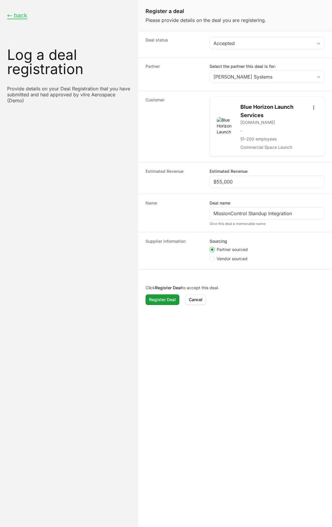
radio input "true"
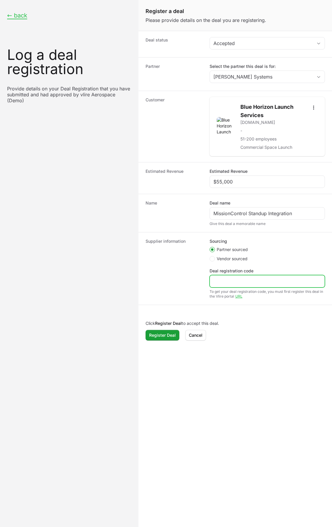
click at [233, 283] on input "Deal registration code" at bounding box center [267, 281] width 108 height 7
type input "53245345"
click at [169, 334] on span "Register Deal" at bounding box center [162, 334] width 27 height 7
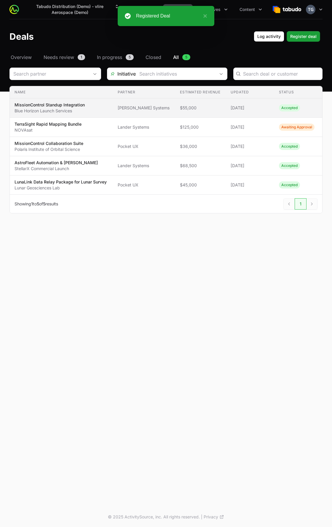
click at [95, 108] on span "MissionControl Standup Integration Blue Horizon Launch Services" at bounding box center [62, 108] width 94 height 12
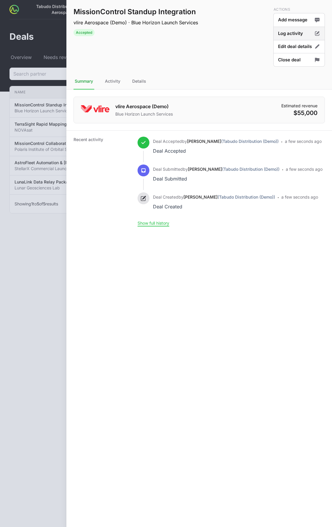
click at [293, 34] on button "Log activity" at bounding box center [299, 34] width 52 height 14
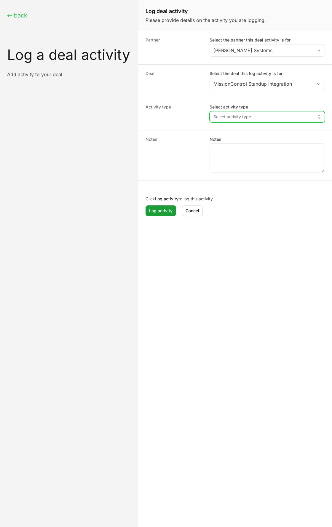
click at [237, 116] on span "Select activity type" at bounding box center [232, 117] width 38 height 6
click at [254, 131] on span "Product Demo" at bounding box center [269, 130] width 100 height 6
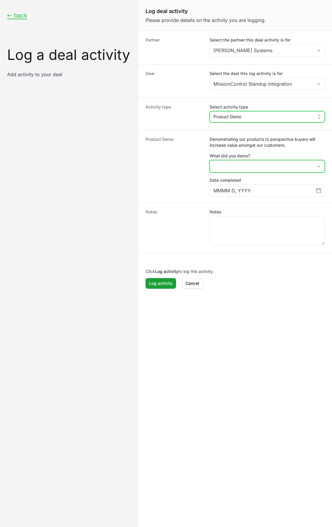
click at [235, 166] on button "placeholder" at bounding box center [267, 166] width 115 height 12
click at [257, 213] on li "Other" at bounding box center [267, 211] width 114 height 11
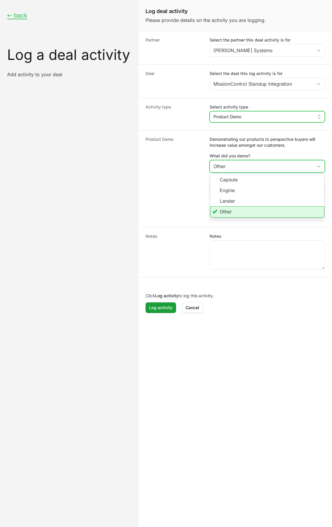
click at [226, 212] on li "Other" at bounding box center [267, 211] width 114 height 11
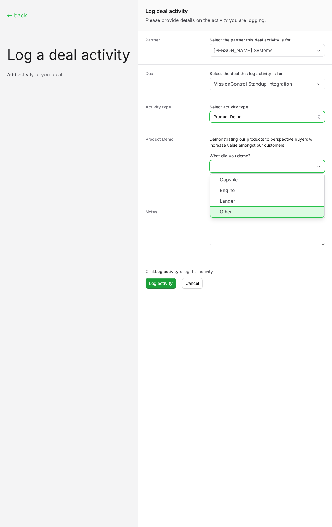
click at [227, 212] on li "Other" at bounding box center [267, 211] width 114 height 11
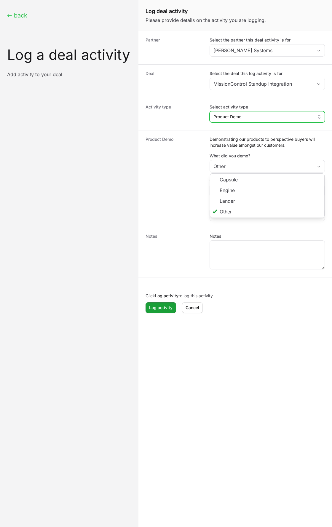
click at [174, 187] on dt "Product Demo" at bounding box center [173, 178] width 57 height 85
click at [223, 194] on div "Log deal activity form" at bounding box center [266, 190] width 115 height 12
click at [225, 189] on input "Other" at bounding box center [267, 190] width 108 height 7
paste input "MissionControl Ground Systems"
type input "MissionControl Ground Systems"
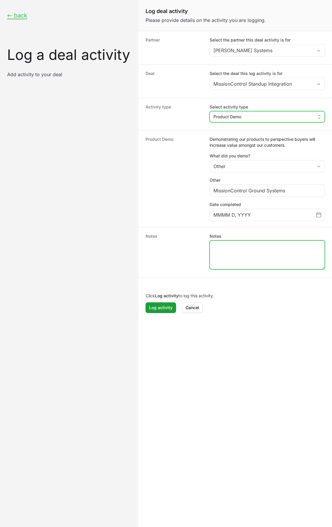
click at [242, 246] on textarea "Notes" at bounding box center [267, 255] width 115 height 28
type textarea "Live Demo completed at Orbital Innovation Day"
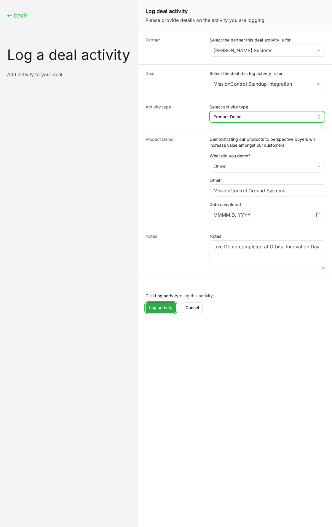
click at [166, 311] on span "Log activity" at bounding box center [160, 307] width 23 height 7
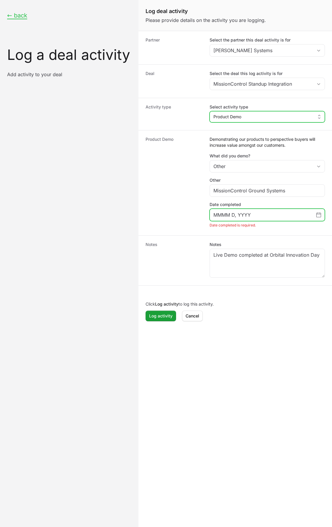
click at [318, 217] on icon "Choose date" at bounding box center [318, 215] width 5 height 4
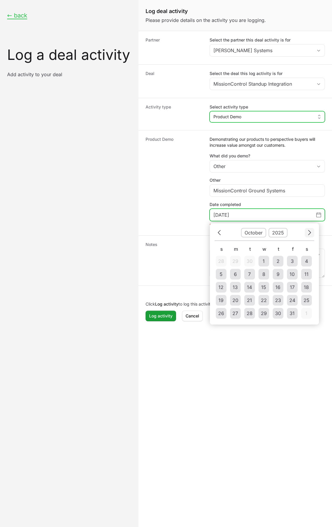
click at [307, 236] on icon "Choose date" at bounding box center [309, 232] width 4 height 8
click at [262, 313] on div "26" at bounding box center [264, 313] width 6 height 7
type input "November 26, 2025"
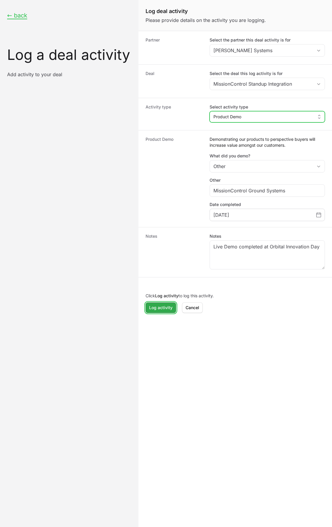
click at [154, 309] on span "Log activity" at bounding box center [160, 307] width 23 height 7
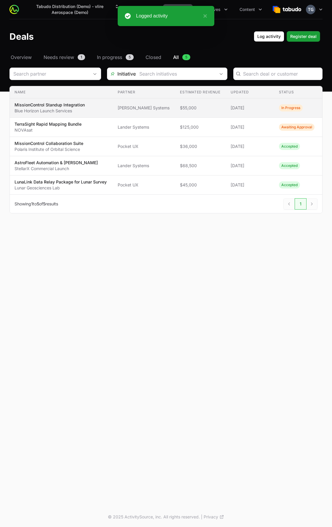
click at [164, 108] on td "Partner Samyak Systems" at bounding box center [144, 107] width 62 height 19
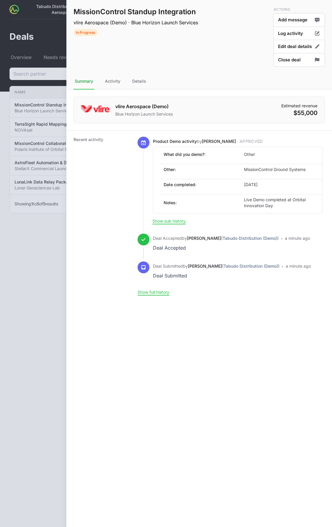
click at [115, 206] on dt "Recent activity" at bounding box center [101, 216] width 57 height 158
click at [284, 60] on button "Close deal" at bounding box center [299, 60] width 52 height 14
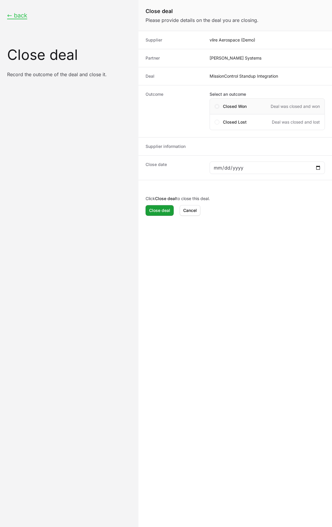
click at [217, 107] on span "Close deal form" at bounding box center [216, 106] width 5 height 5
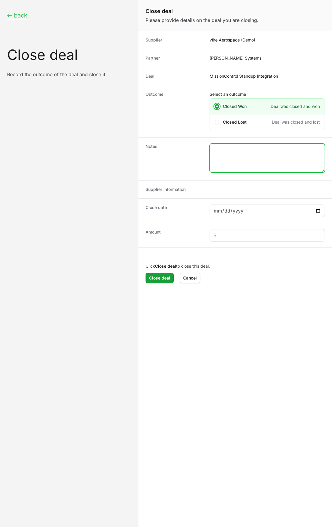
click at [225, 161] on textarea "Close deal form" at bounding box center [267, 158] width 115 height 28
paste textarea "Delivery and enablement of MissionControl as primary ground coordination platfo…"
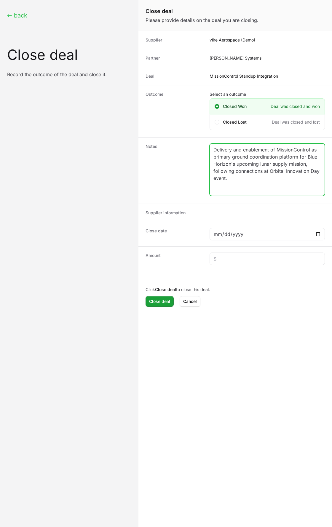
drag, startPoint x: 323, startPoint y: 169, endPoint x: 323, endPoint y: 192, distance: 22.8
click at [323, 192] on textarea "Delivery and enablement of MissionControl as primary ground coordination platfo…" at bounding box center [267, 170] width 115 height 52
type textarea "Delivery and enablement of MissionControl as primary ground coordination platfo…"
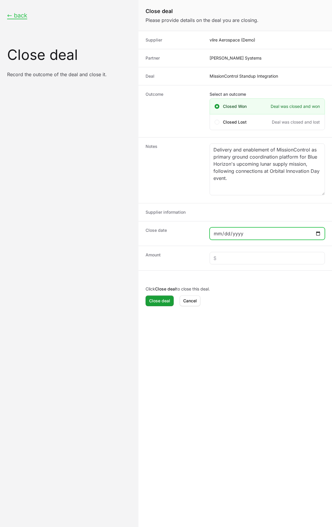
drag, startPoint x: 259, startPoint y: 235, endPoint x: 263, endPoint y: 234, distance: 4.2
click at [259, 235] on input "Close deal form" at bounding box center [267, 233] width 108 height 7
click at [318, 232] on input "Close deal form" at bounding box center [267, 233] width 108 height 7
type input "2025-11-20"
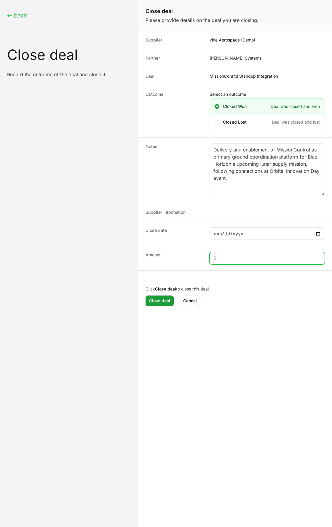
click at [221, 257] on input "Close deal form" at bounding box center [267, 257] width 108 height 7
type input "$55,000"
click at [156, 301] on span "Close deal" at bounding box center [159, 300] width 21 height 7
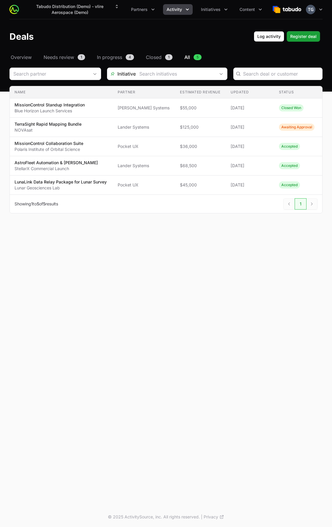
click at [180, 10] on span "Activity" at bounding box center [173, 10] width 15 height 6
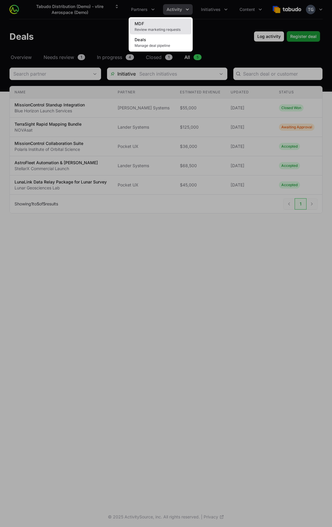
click at [166, 26] on link "MDF Review marketing requests" at bounding box center [161, 26] width 62 height 16
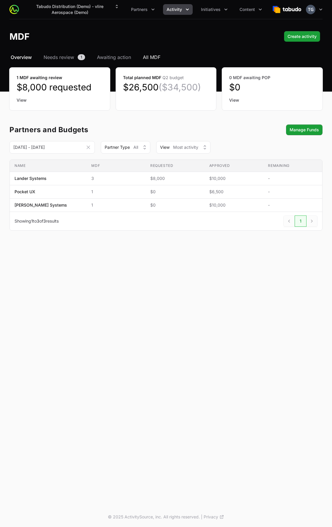
click at [158, 60] on span "All MDF" at bounding box center [151, 57] width 17 height 7
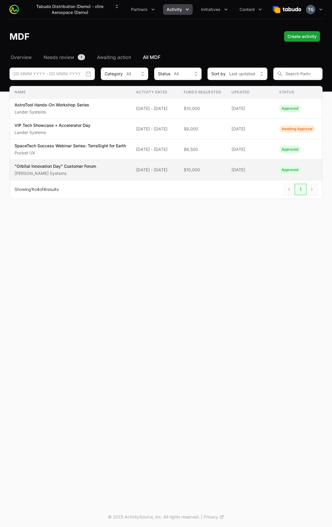
click at [75, 175] on div ""Orbital Innovation Day" Customer Forum Samyak Systems" at bounding box center [55, 169] width 81 height 13
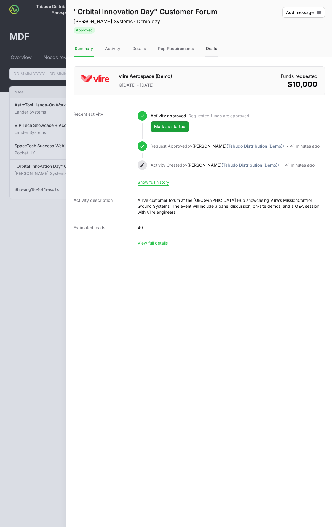
click at [216, 48] on div "Deals" at bounding box center [212, 49] width 14 height 16
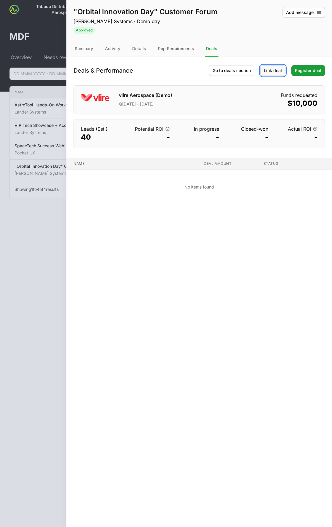
click at [269, 70] on span "Link deal" at bounding box center [273, 70] width 18 height 7
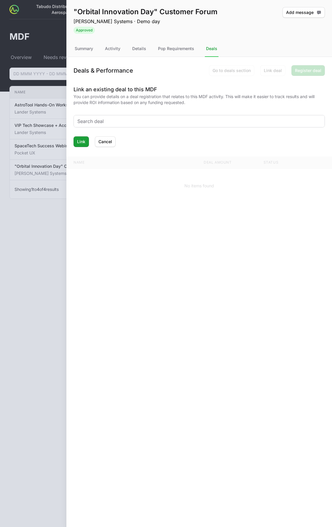
click at [189, 125] on div at bounding box center [199, 121] width 251 height 12
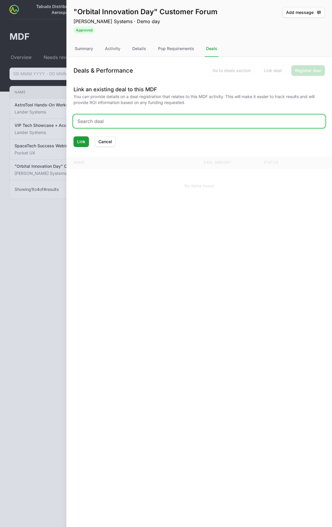
click at [191, 122] on input "text" at bounding box center [198, 121] width 243 height 7
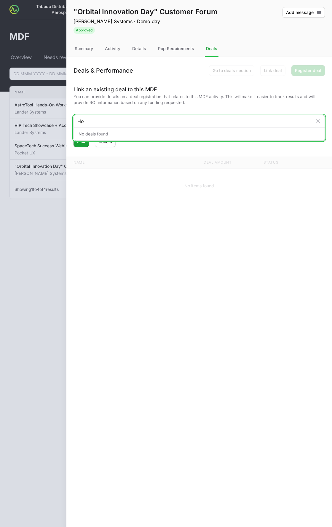
type input "H"
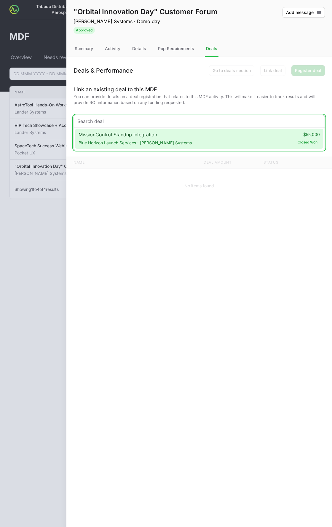
click at [190, 134] on div "MissionControl Standup Integration Blue Horizon Launch Services · Samyak System…" at bounding box center [199, 139] width 248 height 20
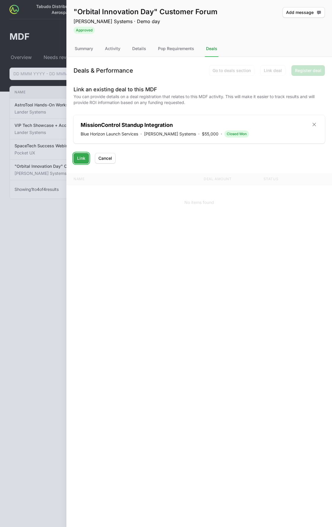
click at [78, 158] on span "Link" at bounding box center [81, 158] width 8 height 7
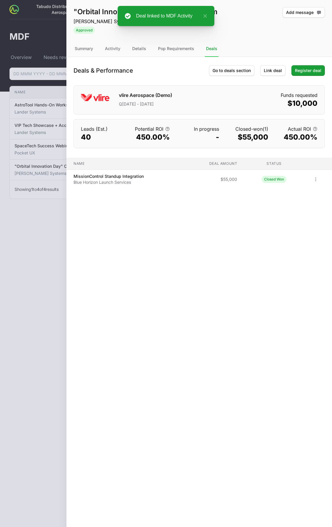
click at [160, 240] on div ""Orbital Innovation Day" Customer Forum Samyak Systems · Demo day Approved Add …" at bounding box center [198, 263] width 265 height 527
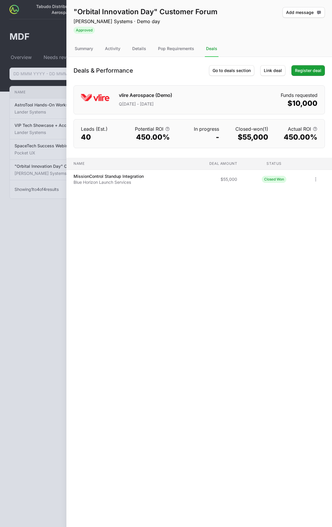
click at [39, 248] on div at bounding box center [166, 263] width 332 height 527
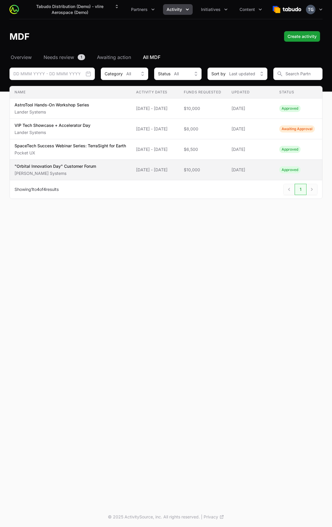
click at [212, 179] on td "Funds Requested $10,000" at bounding box center [203, 170] width 48 height 20
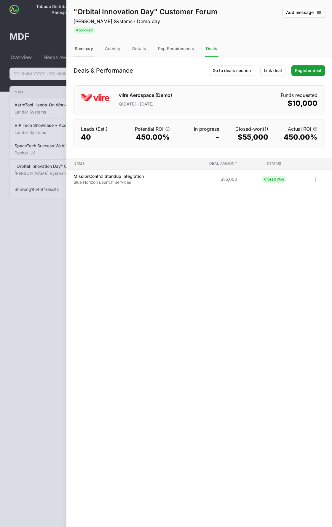
click at [87, 50] on div "Summary" at bounding box center [83, 49] width 21 height 16
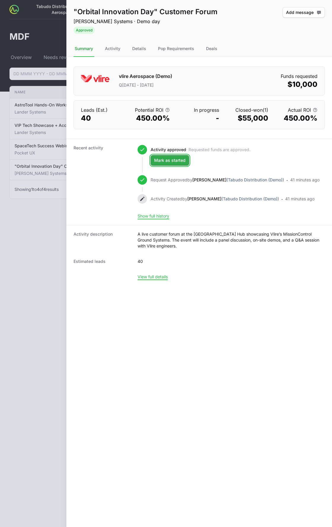
click at [182, 164] on button "Mark as started Mark as started" at bounding box center [169, 160] width 39 height 11
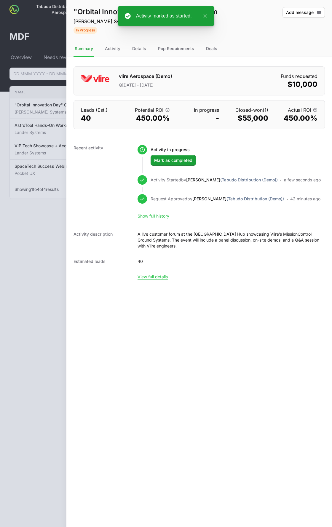
click at [89, 203] on dt "Recent activity" at bounding box center [101, 182] width 57 height 74
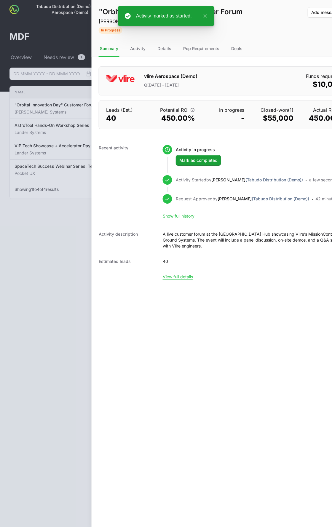
click at [47, 224] on div at bounding box center [166, 263] width 332 height 527
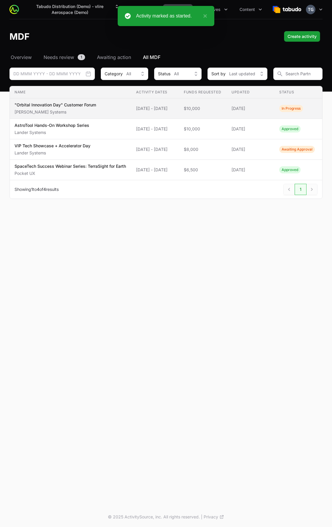
click at [146, 111] on span "10 Nov 2025 - 30 Nov 2025" at bounding box center [155, 108] width 38 height 6
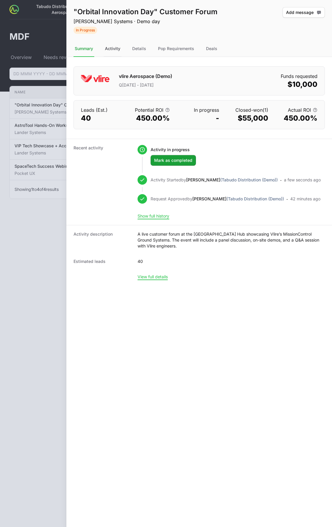
click at [108, 47] on div "Activity" at bounding box center [113, 49] width 18 height 16
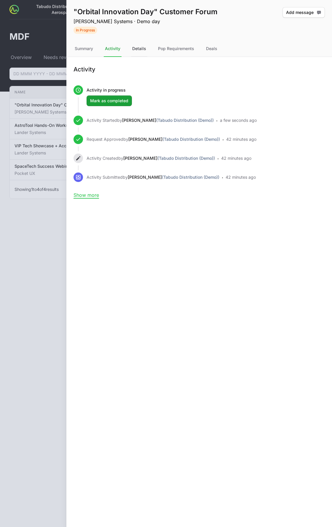
click at [137, 47] on div "Details" at bounding box center [139, 49] width 16 height 16
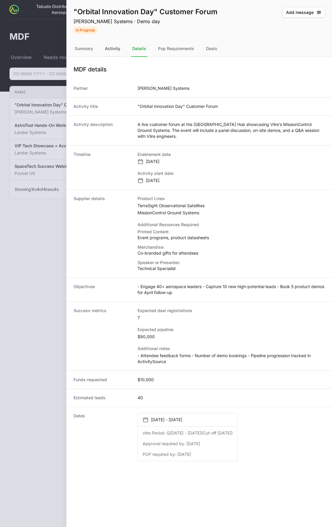
click at [108, 47] on div "Activity" at bounding box center [113, 49] width 18 height 16
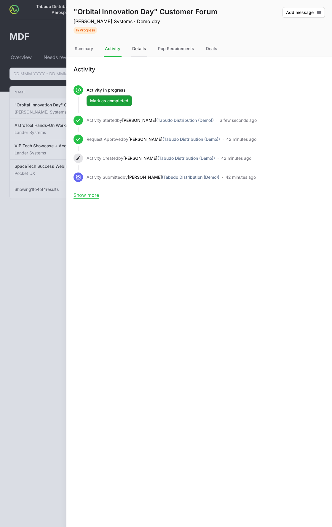
click at [131, 50] on div "Details" at bounding box center [139, 49] width 16 height 16
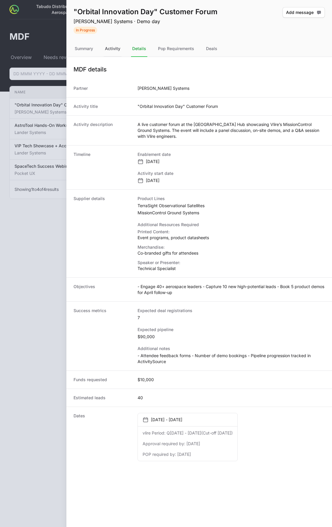
click at [119, 50] on div "Activity" at bounding box center [113, 49] width 18 height 16
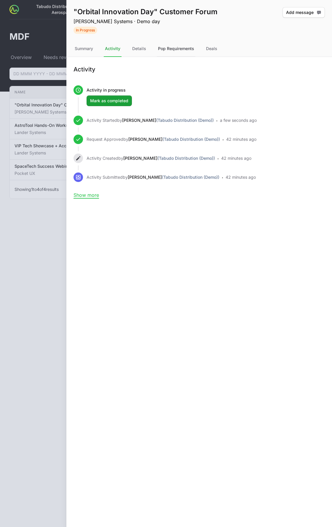
click at [160, 44] on div "Pop Requirements" at bounding box center [176, 49] width 39 height 16
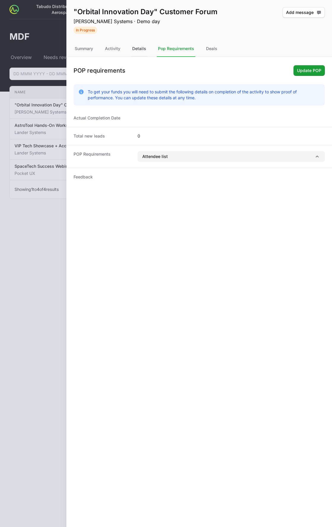
click at [143, 56] on div "Details" at bounding box center [139, 49] width 16 height 16
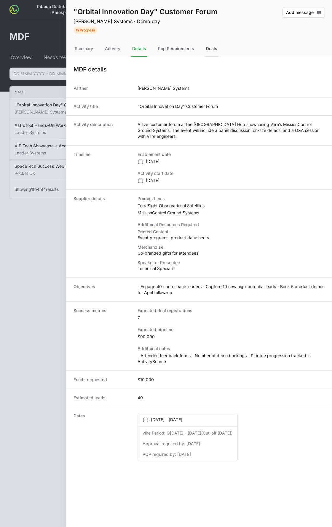
click at [215, 48] on div "Deals" at bounding box center [212, 49] width 14 height 16
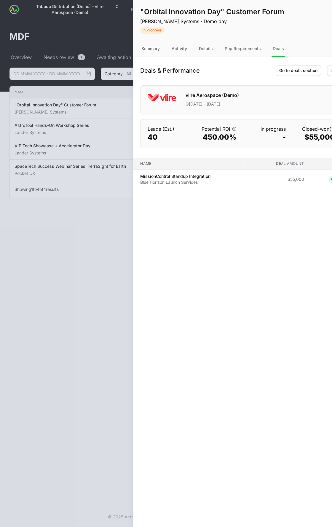
click at [47, 42] on div at bounding box center [166, 263] width 332 height 527
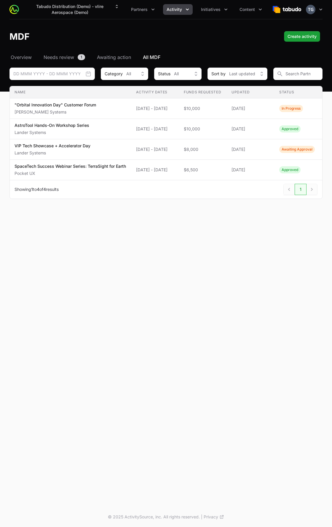
click at [192, 7] on button "Activity" at bounding box center [178, 9] width 30 height 11
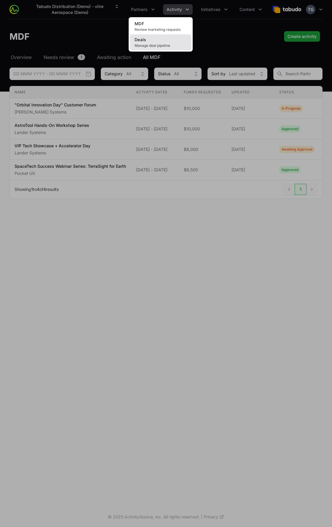
click at [178, 46] on span "Manage deal pipeline" at bounding box center [160, 45] width 52 height 5
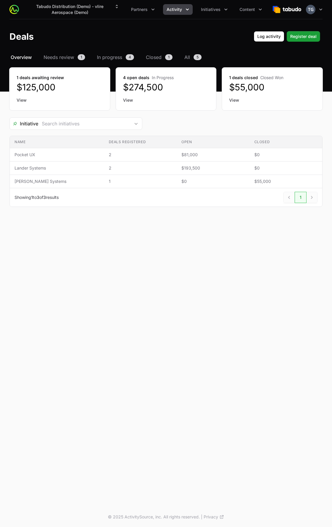
drag, startPoint x: 114, startPoint y: 335, endPoint x: 148, endPoint y: 217, distance: 122.7
click at [114, 335] on div "Tabudo Distribution (Demo) - vlire Aerospace (Demo) Partners Activity Initiativ…" at bounding box center [166, 253] width 332 height 507
click at [300, 38] on span "Register deal" at bounding box center [303, 36] width 26 height 7
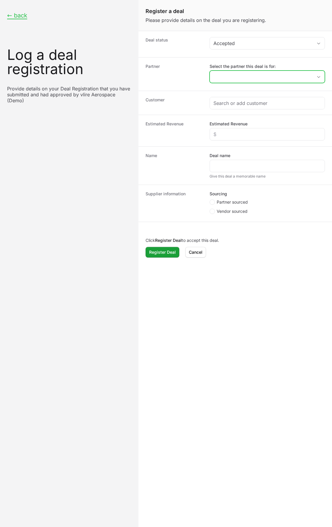
click at [248, 78] on input "Select the partner this deal is for:" at bounding box center [261, 77] width 103 height 12
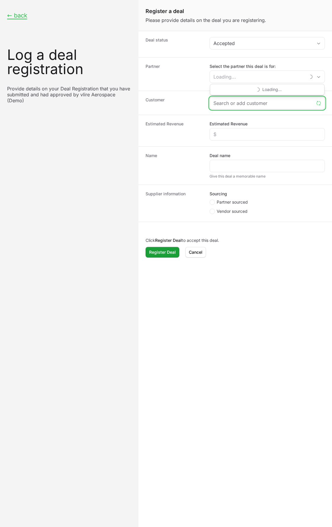
click at [279, 105] on input "Create activity form" at bounding box center [263, 103] width 100 height 7
paste input "RescueEarth Analytics"
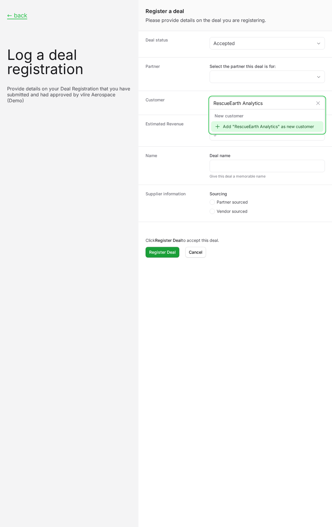
type input "RescueEarth Analytics"
click at [247, 125] on div "Add "RescueEarth Analytics" as new customer" at bounding box center [267, 126] width 112 height 11
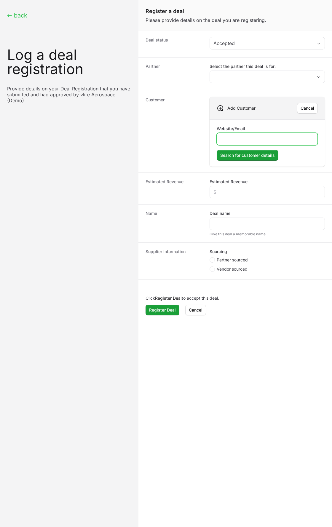
click at [243, 139] on input "Website/Email" at bounding box center [266, 138] width 93 height 7
paste input "https://rescueearth.io/"
type input "https://rescueearth.io/"
click at [247, 153] on span "Search for customer details" at bounding box center [247, 155] width 55 height 7
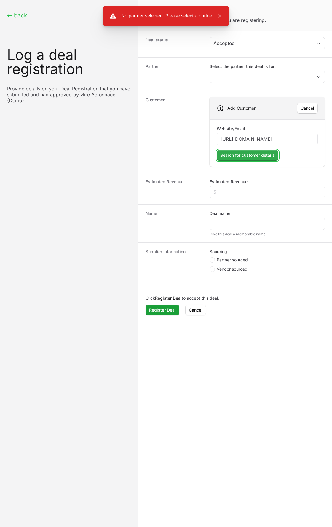
click at [267, 155] on span "Search for customer details" at bounding box center [247, 155] width 55 height 7
click at [283, 132] on div "Website/Email https://rescueearth.io/" at bounding box center [267, 136] width 101 height 20
click at [281, 137] on input "https://rescueearth.io/" at bounding box center [266, 138] width 93 height 7
click at [217, 150] on button "Search for customer details Search for customer details" at bounding box center [248, 155] width 62 height 11
click at [306, 109] on span "Cancel" at bounding box center [307, 108] width 14 height 7
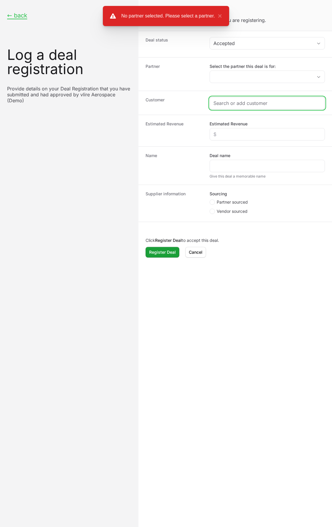
click at [265, 103] on input "Create activity form" at bounding box center [267, 103] width 108 height 7
paste input "https://rescueearth.io/"
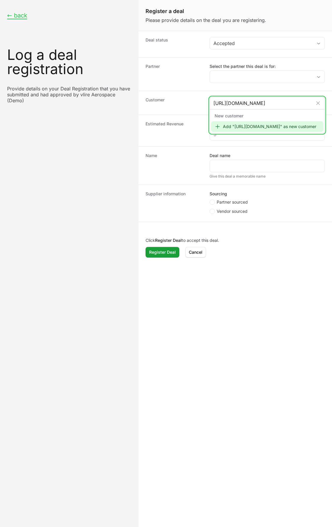
type input "https://rescueearth.io/"
click at [259, 126] on div "Add "https://rescueearth.io/" as new customer" at bounding box center [267, 126] width 112 height 11
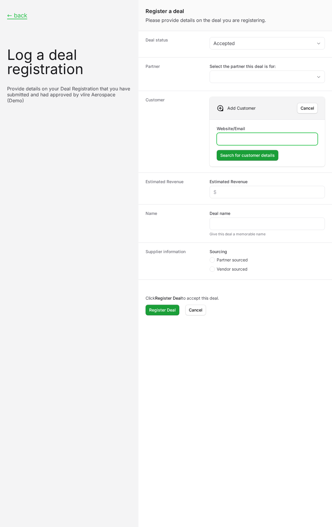
click at [247, 139] on input "Website/Email" at bounding box center [266, 138] width 93 height 7
paste input "https://rescueearth.io/"
type input "https://rescueearth.io/"
click at [235, 154] on span "Search for customer details" at bounding box center [247, 155] width 55 height 7
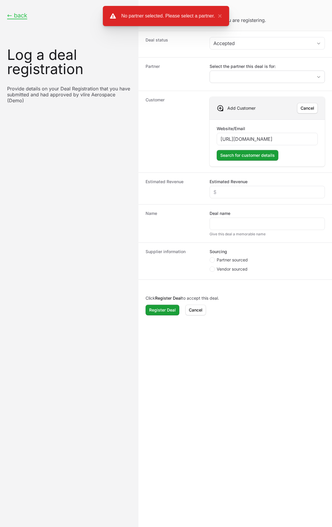
click at [263, 81] on dd "Select the partner this deal is for:" at bounding box center [266, 73] width 115 height 21
click at [263, 80] on input "Select the partner this deal is for:" at bounding box center [261, 77] width 103 height 12
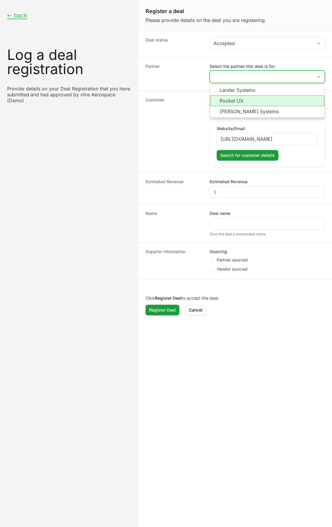
click at [239, 101] on li "Pocket UX" at bounding box center [267, 100] width 114 height 11
type input "Pocket UX"
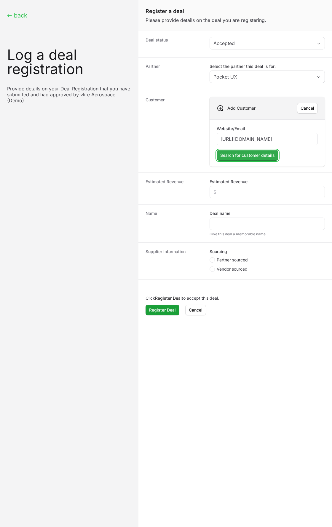
click at [242, 156] on span "Search for customer details" at bounding box center [247, 155] width 55 height 7
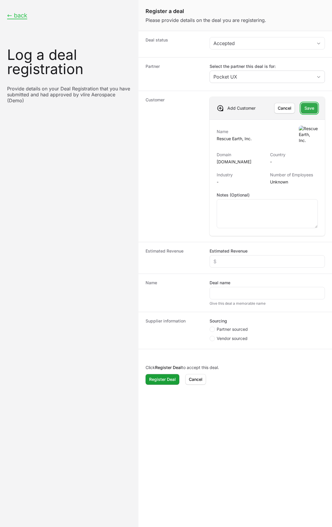
click at [310, 109] on span "Save" at bounding box center [309, 108] width 10 height 7
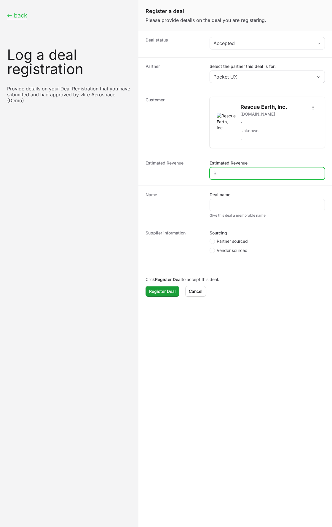
click at [234, 174] on input "Estimated Revenue" at bounding box center [267, 173] width 108 height 7
type input "$28,000"
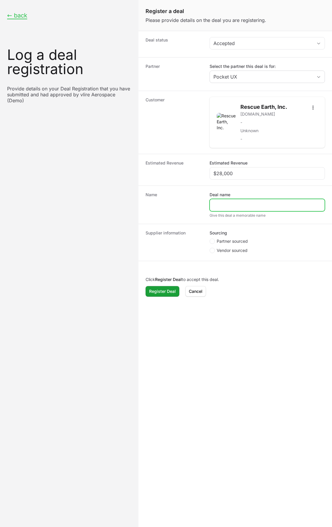
paste input "TerraSight Disaster Imaging API"
type input "TerraSight Disaster Imaging API"
click at [188, 213] on dt "Name" at bounding box center [173, 205] width 57 height 26
click at [212, 242] on circle "Create activity form" at bounding box center [212, 241] width 2 height 2
click at [210, 239] on input "Partner sourced" at bounding box center [209, 238] width 1 height 1
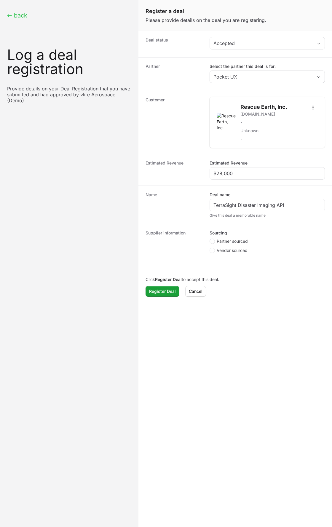
radio input "true"
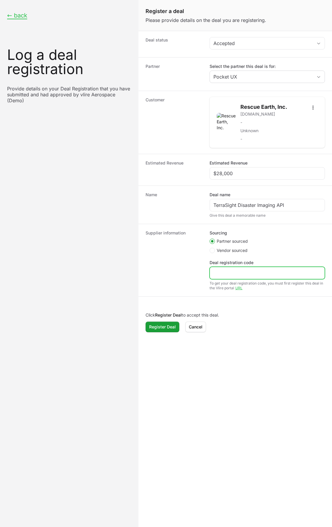
click at [250, 270] on input "Deal registration code" at bounding box center [267, 272] width 108 height 7
type input "343433455"
click at [161, 329] on span "Register Deal" at bounding box center [162, 326] width 27 height 7
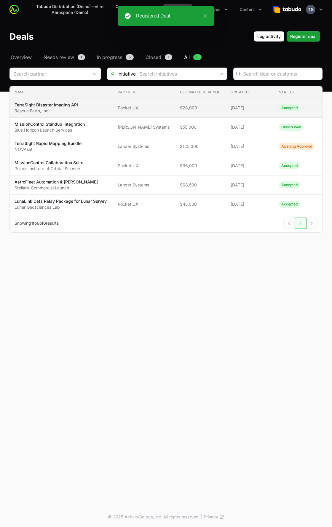
click at [221, 106] on td "Estimated revenue $28,000" at bounding box center [200, 107] width 51 height 19
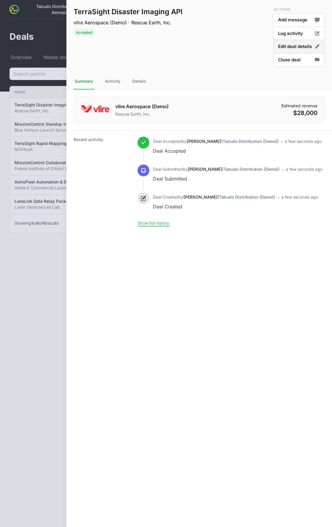
click at [295, 45] on button "Edit deal details" at bounding box center [299, 47] width 52 height 14
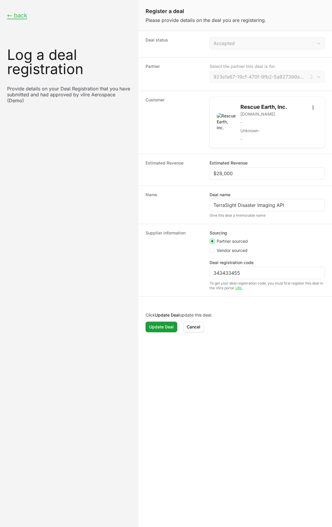
type input "Pocket UX"
click at [187, 325] on span "Cancel" at bounding box center [194, 326] width 14 height 7
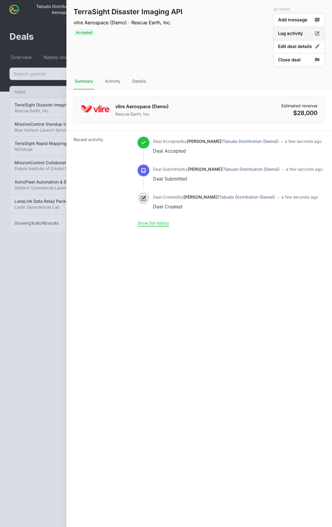
click at [279, 33] on button "Log activity" at bounding box center [299, 34] width 52 height 14
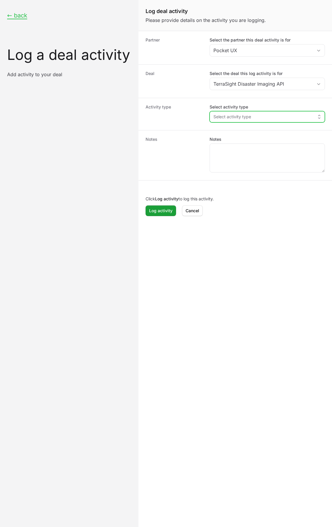
click at [241, 121] on button "Select activity type" at bounding box center [267, 116] width 115 height 11
click at [242, 130] on span "Product Demo" at bounding box center [269, 130] width 100 height 6
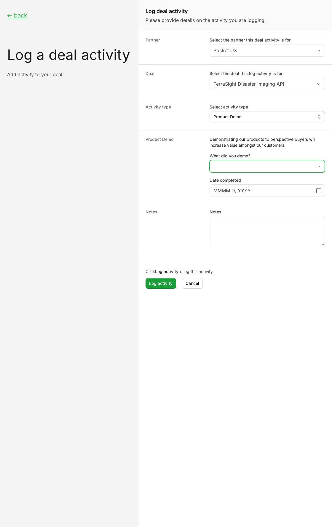
click at [227, 168] on button "placeholder" at bounding box center [267, 166] width 115 height 12
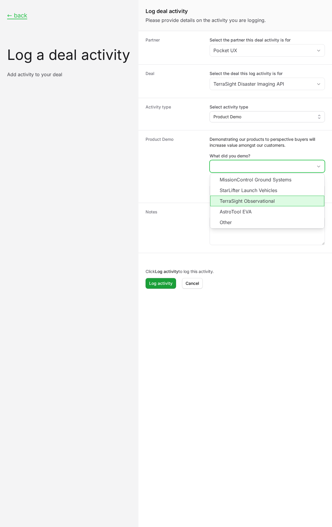
click at [251, 204] on li "TerraSight Observational" at bounding box center [267, 201] width 114 height 11
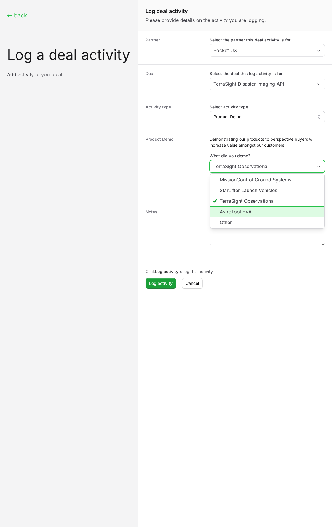
click at [220, 215] on li "AstroTool EVA" at bounding box center [267, 211] width 114 height 11
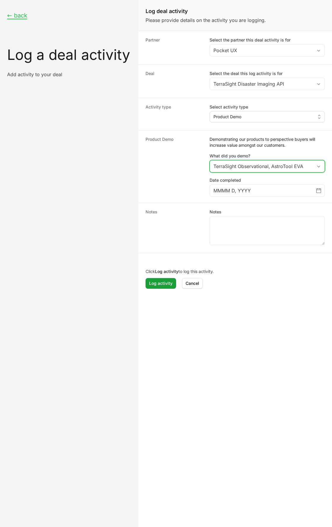
click at [194, 221] on dt "Notes" at bounding box center [173, 228] width 57 height 38
click at [259, 166] on div "TerraSight Observational," at bounding box center [241, 166] width 57 height 7
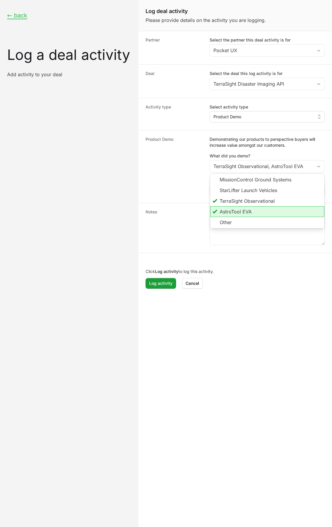
click at [246, 213] on li "AstroTool EVA" at bounding box center [267, 211] width 114 height 11
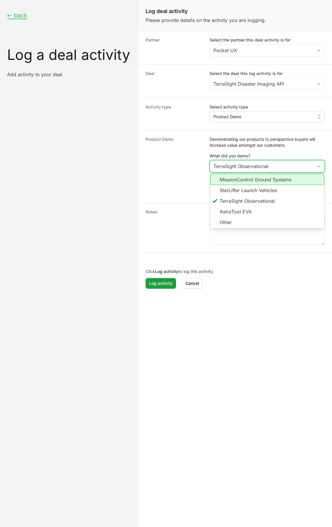
click at [267, 181] on li "MissionControl Ground Systems" at bounding box center [267, 179] width 114 height 11
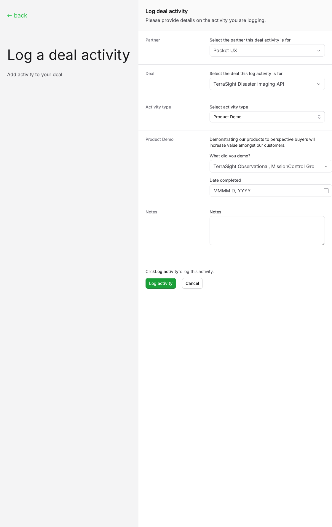
click at [185, 188] on dt "Product Demo" at bounding box center [173, 166] width 57 height 60
click at [321, 190] on input "MMMM D, YYYY" at bounding box center [268, 190] width 110 height 7
click at [324, 190] on icon "Choose date" at bounding box center [325, 190] width 5 height 5
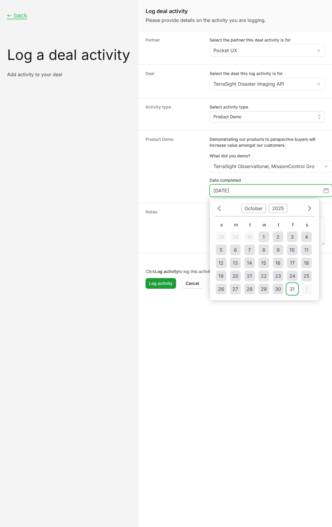
click at [290, 290] on div "31" at bounding box center [291, 288] width 5 height 7
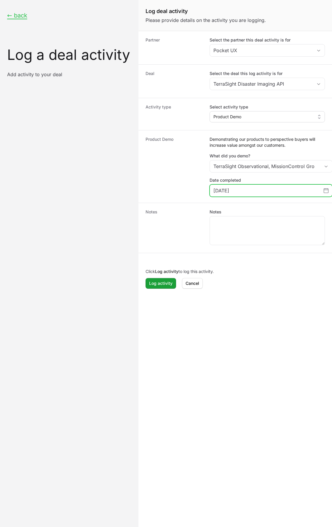
click at [326, 193] on span "Change date, October 31, 2025" at bounding box center [325, 190] width 5 height 7
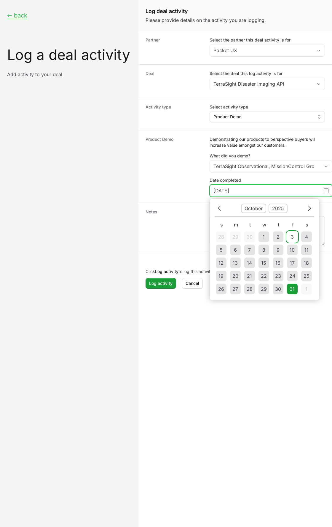
click at [291, 237] on div "3" at bounding box center [292, 236] width 3 height 7
type input "October 3, 2025"
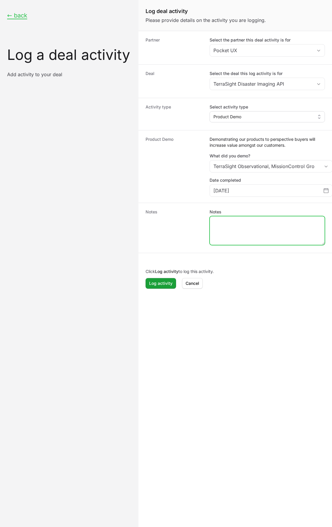
click at [219, 230] on textarea "Notes" at bounding box center [267, 230] width 115 height 28
click at [252, 231] on textarea "Notes" at bounding box center [267, 230] width 115 height 28
click at [251, 225] on textarea "Notes" at bounding box center [267, 230] width 115 height 28
paste textarea "Deal Description: New SaaS contract for real-time imagery, discovery secured by…"
type textarea "Real-time imagery, discovery — secured by participation in the SpaceTech webina…"
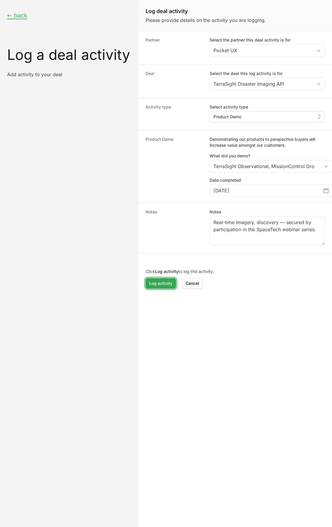
click at [160, 281] on span "Log activity" at bounding box center [160, 283] width 23 height 7
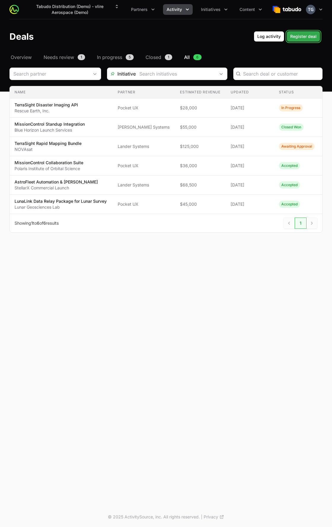
click at [294, 37] on span "Register deal" at bounding box center [303, 36] width 26 height 7
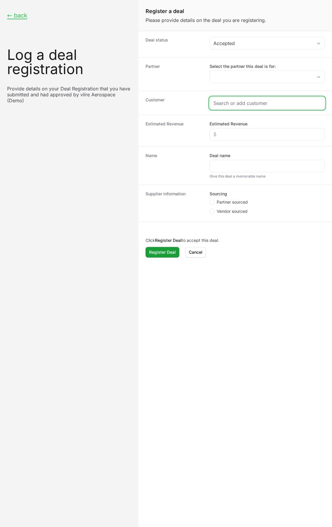
click at [230, 105] on input "Create activity form" at bounding box center [267, 103] width 108 height 7
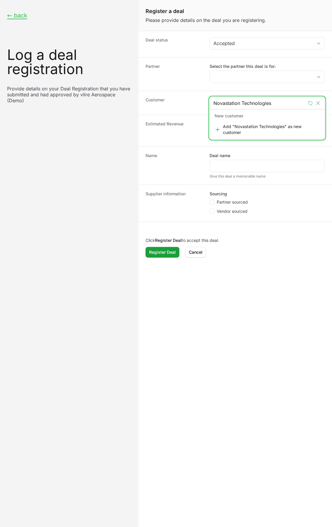
click at [252, 104] on input "Novastation Technologies" at bounding box center [259, 103] width 92 height 7
paste input "https://novastation.tech"
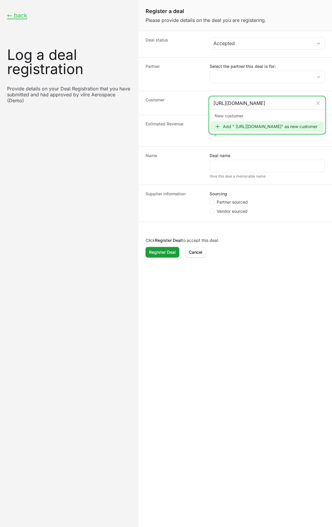
type input "https://novastation.tech"
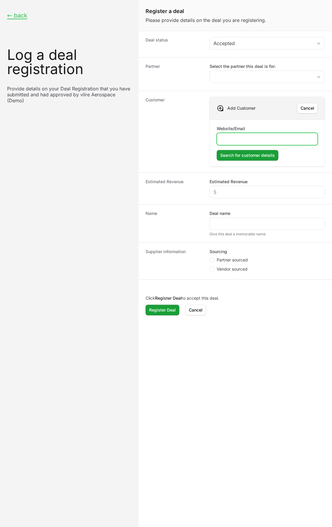
click at [268, 135] on input "Website/Email" at bounding box center [266, 138] width 93 height 7
paste input "https://novastation.tech"
type input "https://novastation.tech"
click at [217, 150] on button "Search for customer details Search for customer details" at bounding box center [248, 155] width 62 height 11
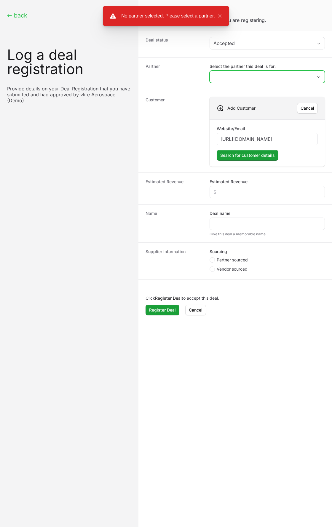
click at [275, 72] on input "Select the partner this deal is for:" at bounding box center [261, 77] width 103 height 12
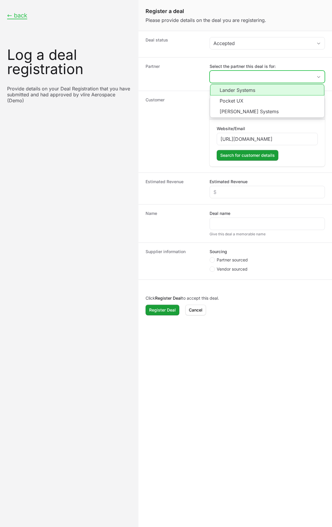
click at [236, 92] on li "Lander Systems" at bounding box center [267, 89] width 114 height 11
type input "Lander Systems"
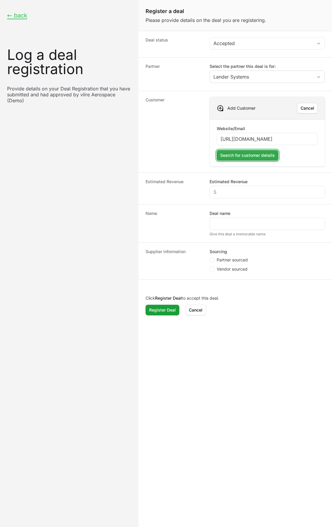
click at [233, 158] on span "Search for customer details" at bounding box center [247, 155] width 55 height 7
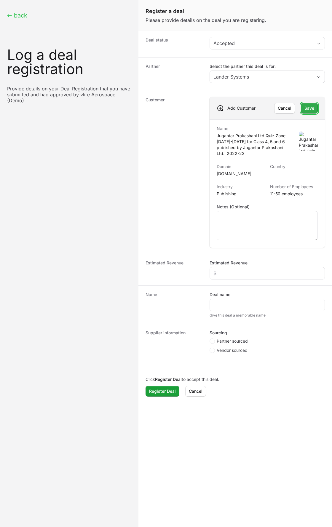
click at [307, 109] on span "Save" at bounding box center [309, 108] width 10 height 7
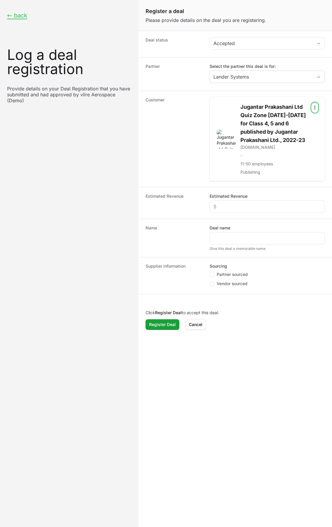
click at [313, 107] on icon "Open options" at bounding box center [315, 108] width 6 height 6
click at [303, 123] on div "Edit" at bounding box center [299, 120] width 62 height 11
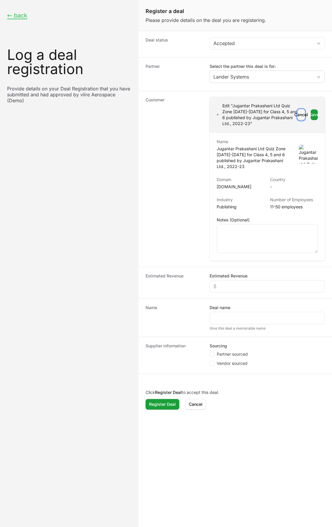
click at [301, 116] on span "Cancel" at bounding box center [301, 114] width 0 height 7
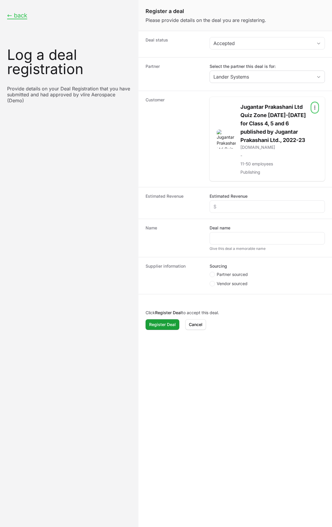
click at [314, 109] on icon "Open options" at bounding box center [315, 108] width 6 height 6
click at [307, 133] on div "Remove" at bounding box center [299, 131] width 62 height 11
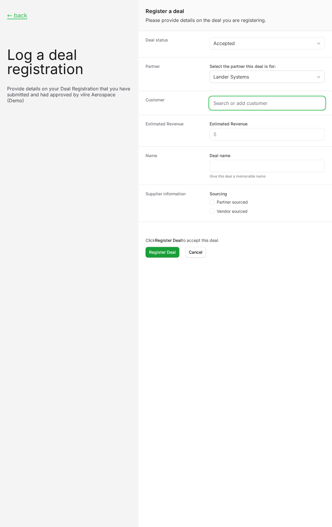
click at [251, 101] on input "Create activity form" at bounding box center [267, 103] width 108 height 7
paste input "NovaStation Technologies"
type input "NovaStation Technologies"
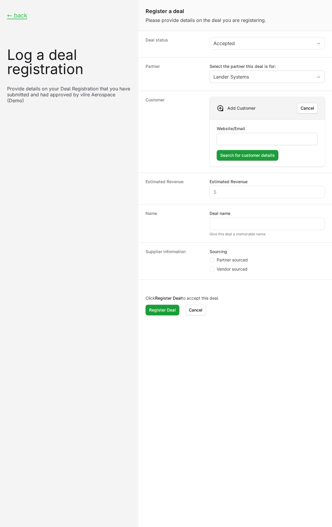
click at [240, 133] on div "Create activity form" at bounding box center [267, 139] width 101 height 12
click at [240, 135] on div "Create activity form" at bounding box center [267, 139] width 101 height 12
drag, startPoint x: 241, startPoint y: 136, endPoint x: 246, endPoint y: 141, distance: 7.5
click at [241, 136] on input "Website/Email" at bounding box center [266, 138] width 93 height 7
type input "novastationtech.tech"
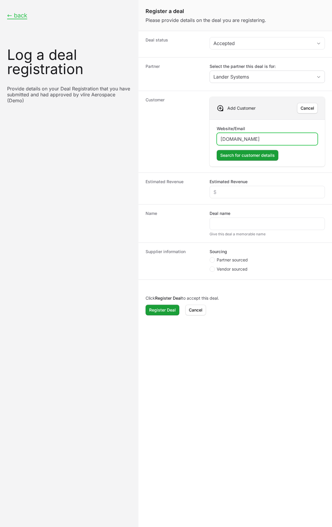
click at [217, 150] on button "Search for customer details Search for customer details" at bounding box center [248, 155] width 62 height 11
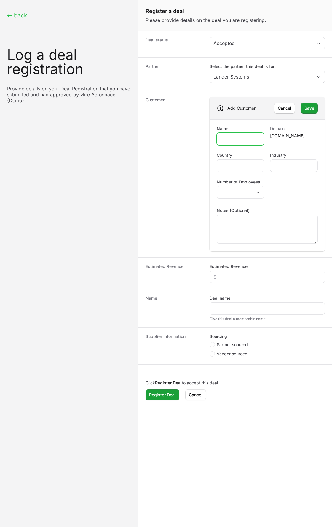
click at [226, 140] on input "Name" at bounding box center [240, 138] width 40 height 7
paste input "NovaStation Technologies"
type input "NovaStation Technologies"
paste input "NovaStation Technologies"
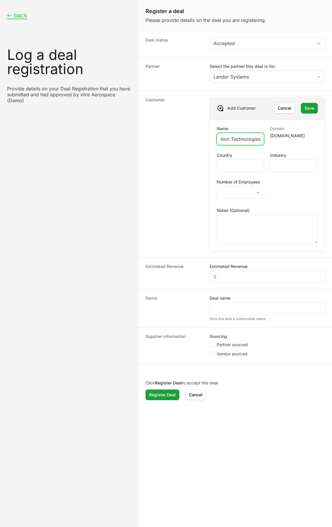
type input "NovaStation Technologies"
type input "Germany"
type input "Service & Maintenance"
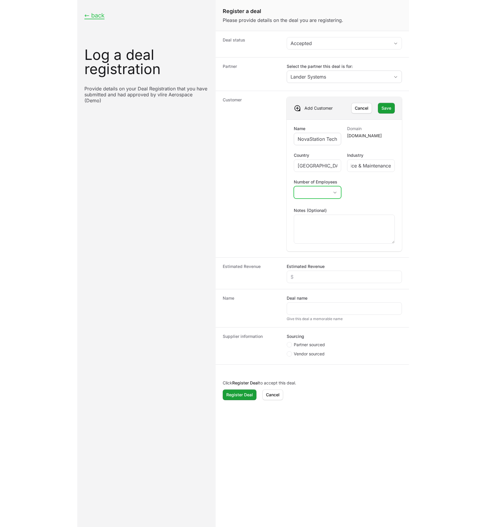
scroll to position [0, 0]
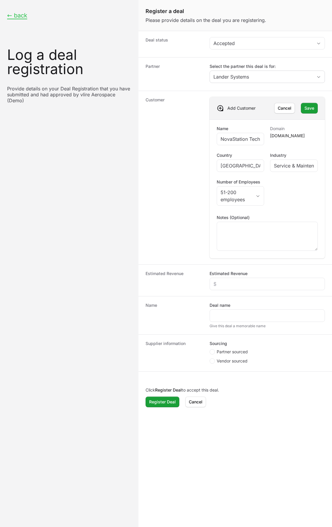
click at [227, 291] on div "Estimated Revenue Estimated Revenue" at bounding box center [234, 280] width 193 height 32
click at [234, 282] on input "Estimated Revenue" at bounding box center [267, 283] width 108 height 7
type input "$46,000"
click at [224, 317] on input "Deal name" at bounding box center [267, 315] width 108 height 7
paste input "AstroTool EVA Modular Expansion"
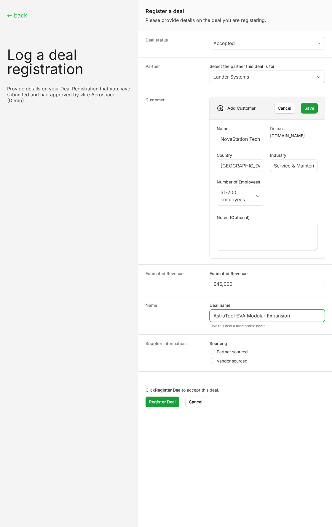
type input "AstroTool EVA Modular Expansion"
click at [189, 325] on dt "Name" at bounding box center [173, 315] width 57 height 26
click at [212, 361] on circle "Create activity form" at bounding box center [212, 361] width 2 height 2
click at [210, 359] on input "Vendor sourced" at bounding box center [209, 358] width 1 height 1
radio input "true"
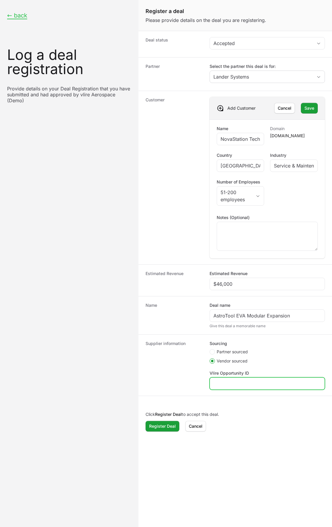
click at [233, 386] on input "Vlire Opportunity ID" at bounding box center [267, 383] width 108 height 7
type input "45435434534"
click at [166, 427] on span "Register Deal" at bounding box center [162, 425] width 27 height 7
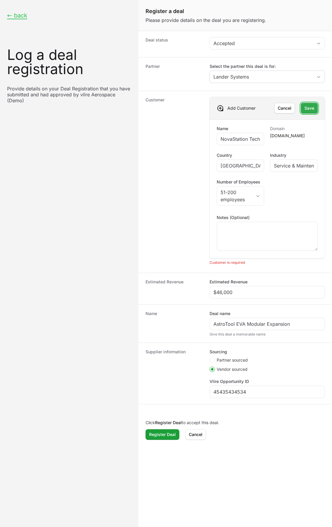
click at [307, 109] on span "Save" at bounding box center [309, 108] width 10 height 7
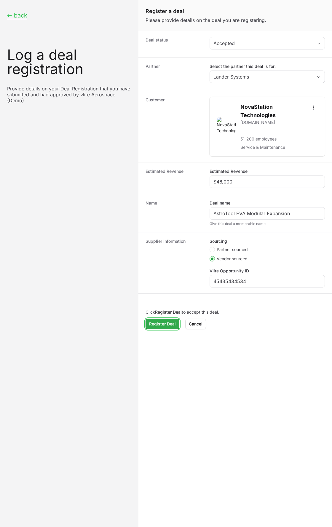
click at [168, 326] on span "Register Deal" at bounding box center [162, 323] width 27 height 7
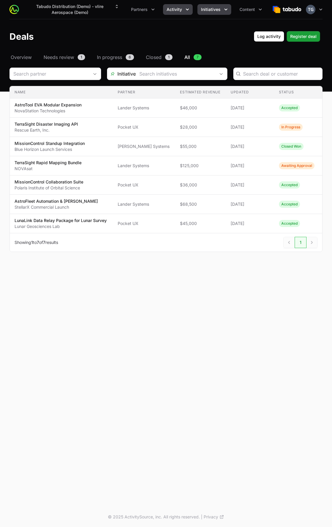
click at [216, 7] on span "Initiatives" at bounding box center [211, 10] width 20 height 6
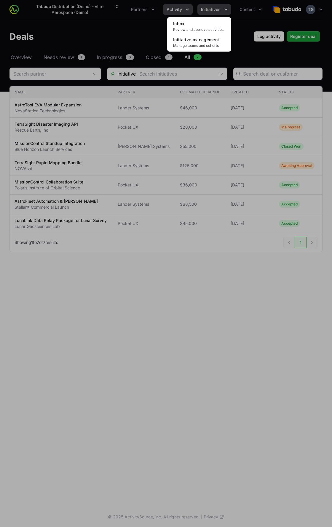
click at [209, 12] on div "Initiatives menu" at bounding box center [166, 263] width 332 height 527
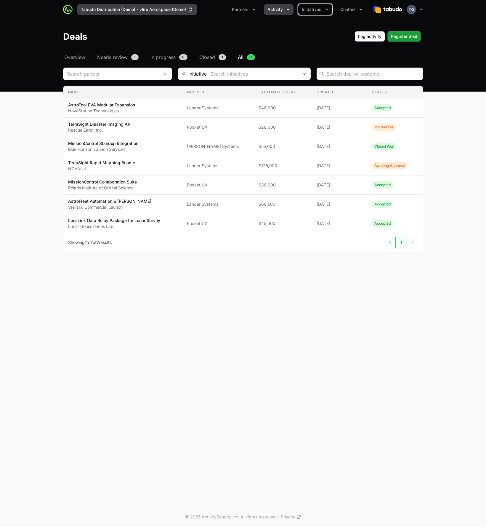
click at [113, 11] on button "Tabudo Distribution (Demo) - vlire Aerospace (Demo)" at bounding box center [137, 9] width 120 height 11
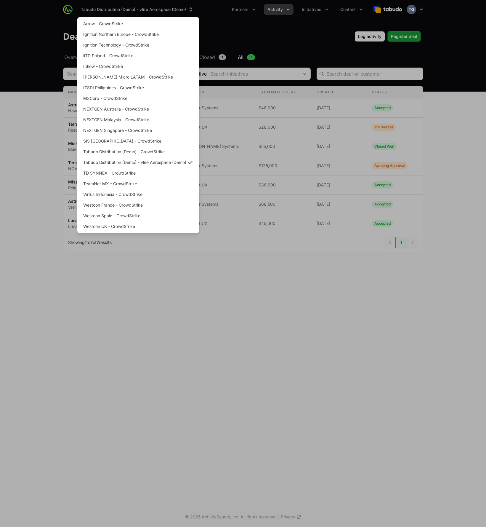
click at [31, 17] on div "Supplier switch menu" at bounding box center [243, 263] width 486 height 527
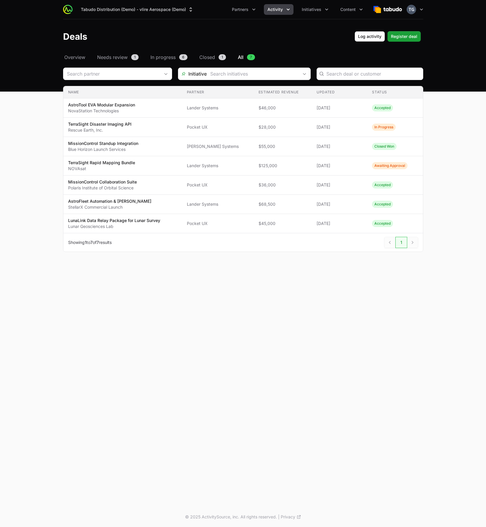
click at [218, 10] on div "Tabudo Distribution (Demo) - vlire Aerospace (Demo) Partners Activity Initiativ…" at bounding box center [224, 9] width 294 height 11
click at [182, 9] on button "Tabudo Distribution (Demo) - vlire Aerospace (Demo)" at bounding box center [137, 9] width 120 height 11
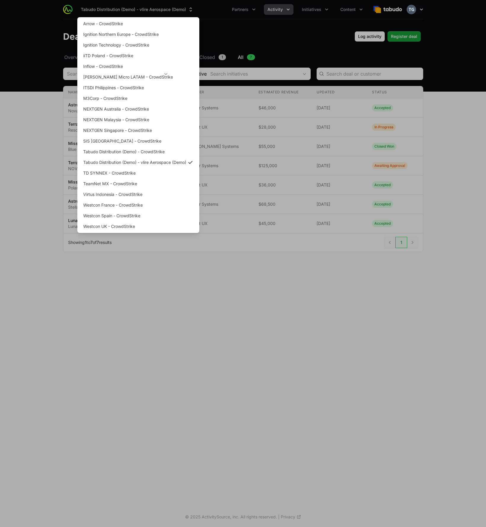
click at [230, 9] on div "Supplier switch menu" at bounding box center [243, 263] width 486 height 527
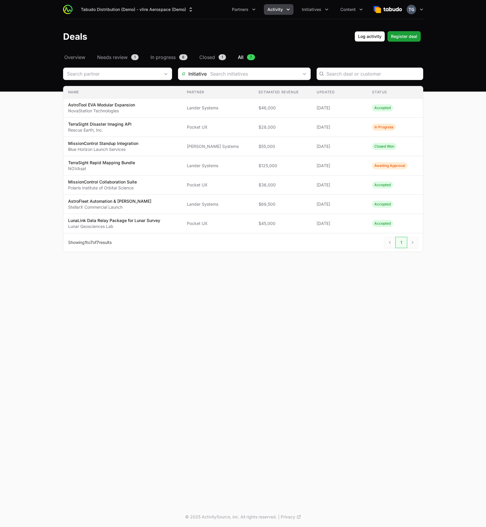
click at [219, 12] on div "Tabudo Distribution (Demo) - vlire Aerospace (Demo) Partners Activity Initiativ…" at bounding box center [224, 9] width 294 height 11
click at [219, 22] on header "Deals Log activity Log activity Register deal Register deal" at bounding box center [243, 36] width 486 height 34
click at [236, 38] on div "Deals Log activity Log activity Register deal Register deal" at bounding box center [243, 36] width 360 height 11
click at [330, 24] on header "Deals Log activity Log activity Register deal Register deal" at bounding box center [243, 36] width 486 height 34
click at [316, 11] on span "Initiatives" at bounding box center [312, 10] width 20 height 6
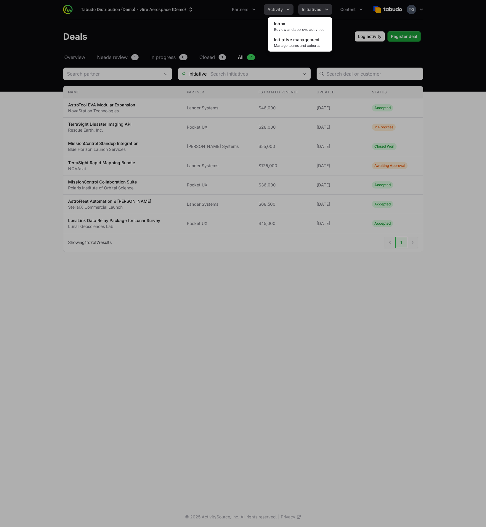
click at [315, 10] on div "Initiatives menu" at bounding box center [243, 263] width 486 height 527
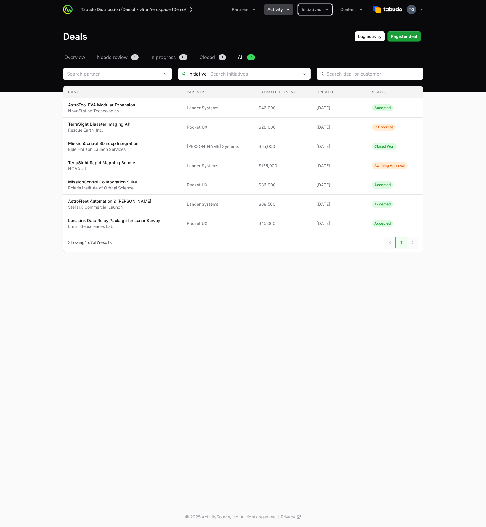
click at [289, 9] on icon "Activity menu" at bounding box center [288, 10] width 3 height 2
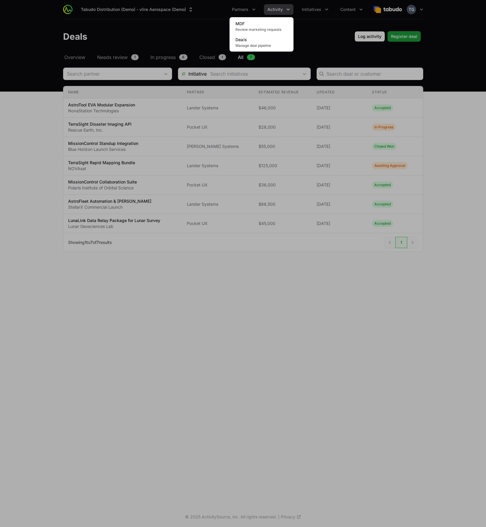
click at [286, 9] on div "Activity menu" at bounding box center [243, 263] width 486 height 527
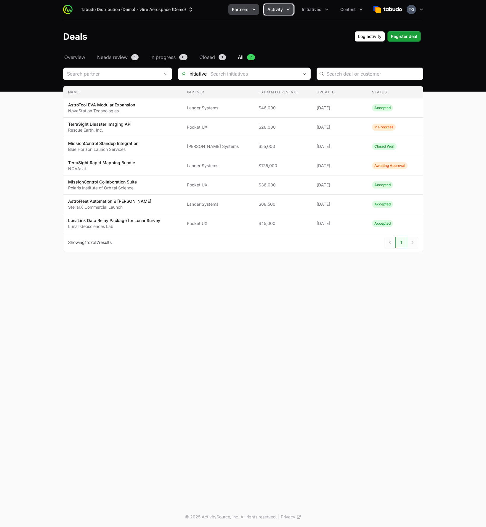
click at [246, 12] on span "Partners" at bounding box center [240, 10] width 17 height 6
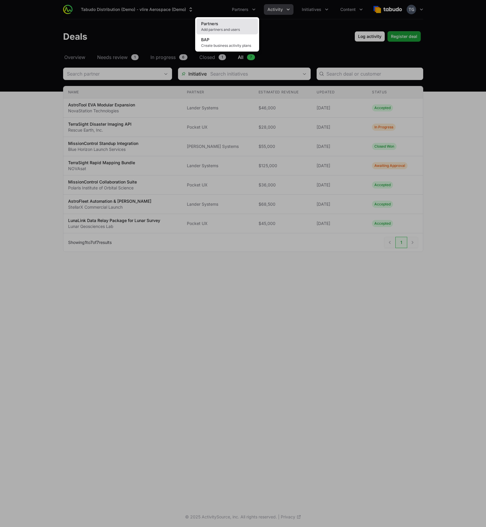
click at [232, 28] on span "Add partners and users" at bounding box center [227, 29] width 52 height 5
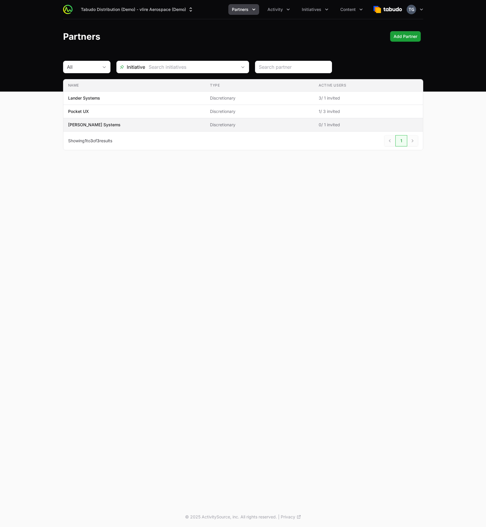
click at [154, 125] on span "[PERSON_NAME] Systems" at bounding box center [134, 125] width 133 height 6
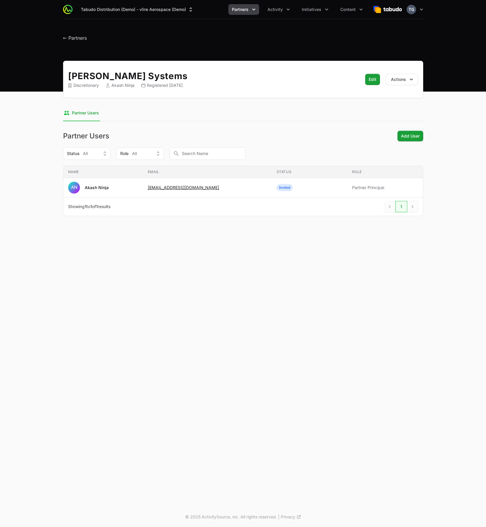
click at [78, 42] on header "← Partners" at bounding box center [243, 36] width 486 height 34
click at [78, 37] on span "← Partners" at bounding box center [75, 38] width 24 height 6
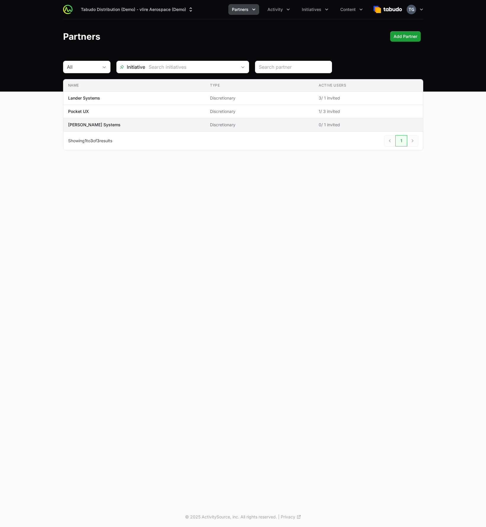
click at [163, 124] on span "[PERSON_NAME] Systems" at bounding box center [134, 125] width 133 height 6
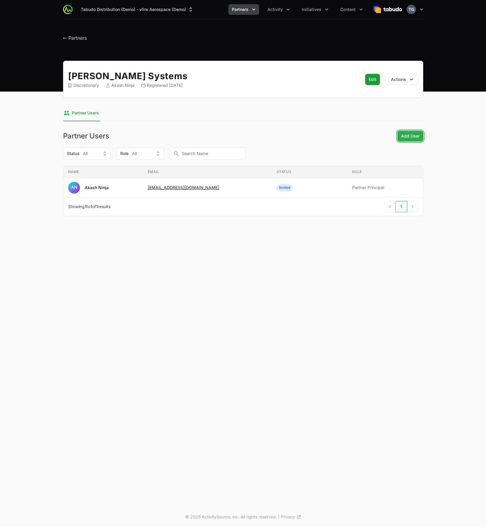
click at [407, 138] on span "Add User" at bounding box center [410, 135] width 19 height 7
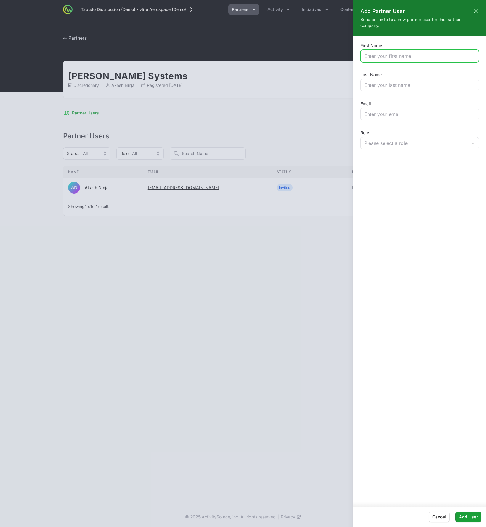
click at [419, 56] on input "First Name" at bounding box center [419, 55] width 111 height 7
click at [252, 76] on div at bounding box center [243, 263] width 486 height 527
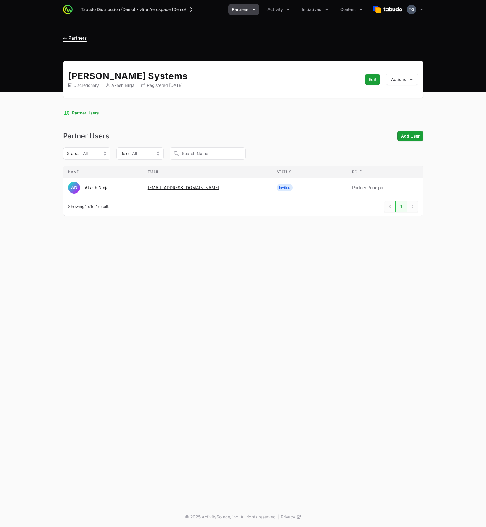
click at [72, 39] on span "← Partners" at bounding box center [75, 38] width 24 height 6
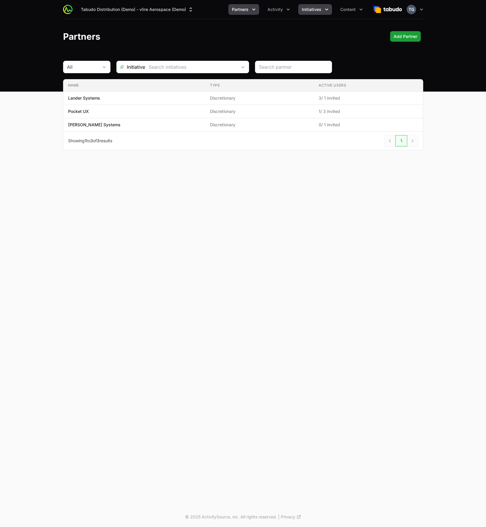
click at [313, 11] on span "Initiatives" at bounding box center [312, 10] width 20 height 6
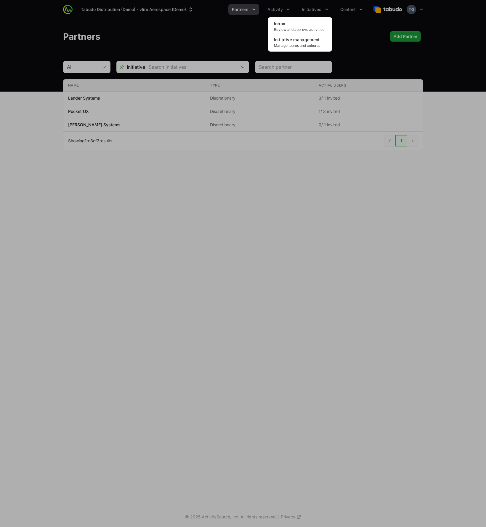
click at [289, 4] on div "Initiatives menu" at bounding box center [243, 263] width 486 height 527
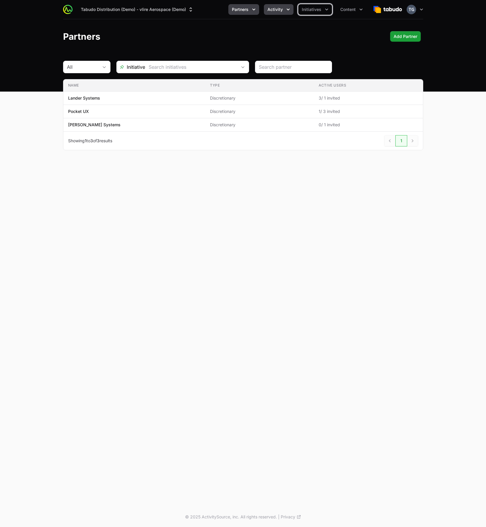
click at [289, 8] on icon "Activity menu" at bounding box center [288, 10] width 6 height 6
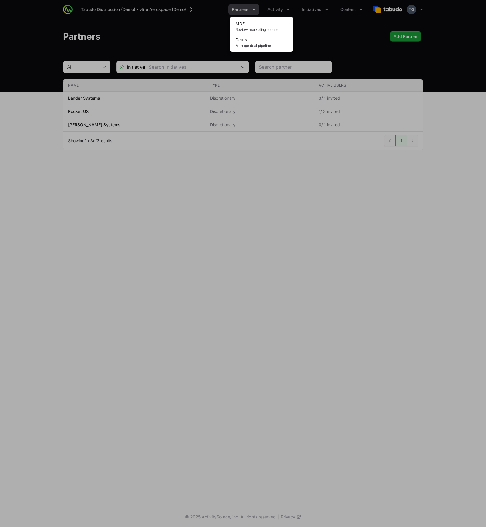
drag, startPoint x: 287, startPoint y: 7, endPoint x: 295, endPoint y: 9, distance: 8.3
click at [287, 7] on div "Activity menu" at bounding box center [243, 263] width 486 height 527
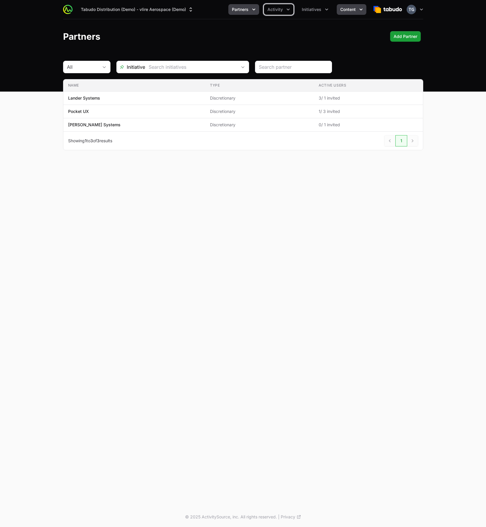
click at [342, 10] on span "Content" at bounding box center [347, 10] width 15 height 6
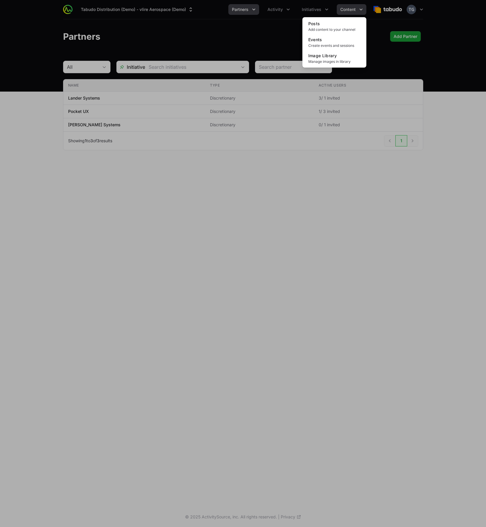
click at [342, 10] on div "Content menu" at bounding box center [243, 263] width 486 height 527
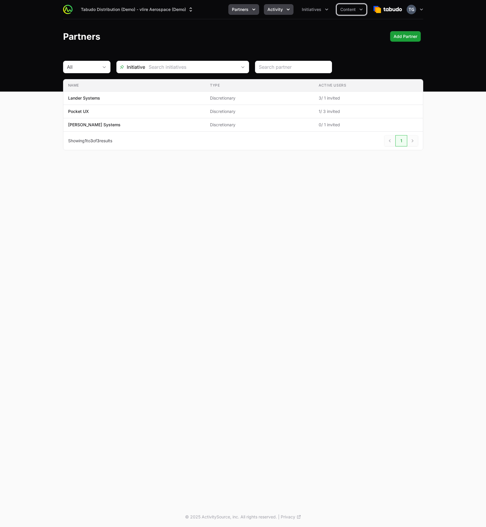
click at [285, 9] on button "Activity" at bounding box center [279, 9] width 30 height 11
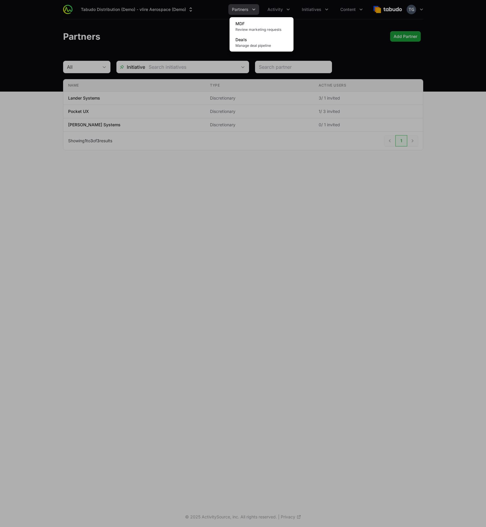
click at [341, 31] on div "Activity menu" at bounding box center [243, 263] width 486 height 527
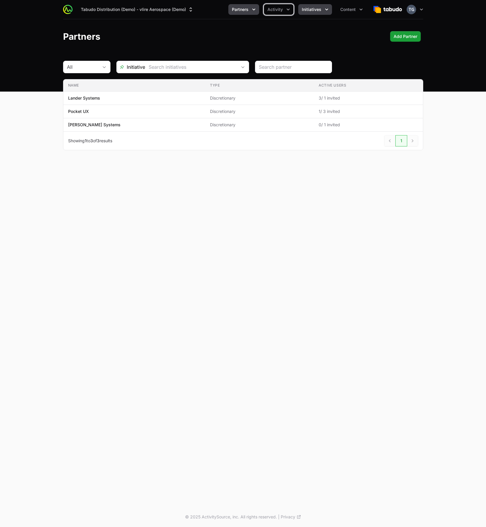
click at [321, 9] on span "Initiatives" at bounding box center [312, 10] width 20 height 6
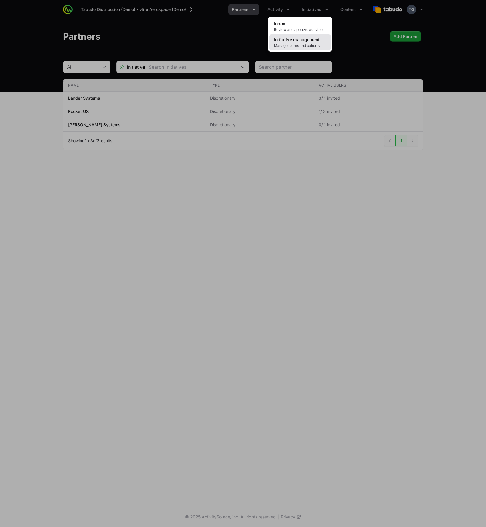
click at [314, 42] on link "Initiative management Manage teams and cohorts" at bounding box center [300, 42] width 62 height 16
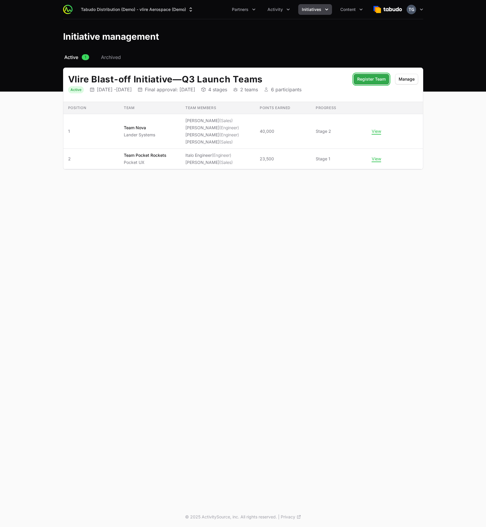
click at [367, 82] on span "Register Team" at bounding box center [371, 79] width 28 height 7
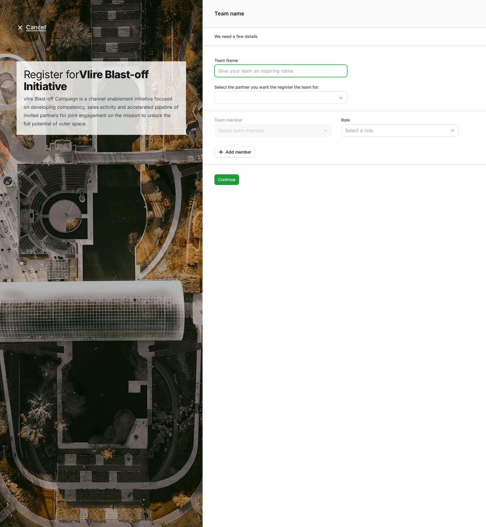
click at [243, 72] on input "Team Name" at bounding box center [280, 70] width 125 height 7
click at [247, 71] on input "Team Samyak" at bounding box center [280, 70] width 125 height 7
paste input "Systems"
type input "Team Samyak Systems"
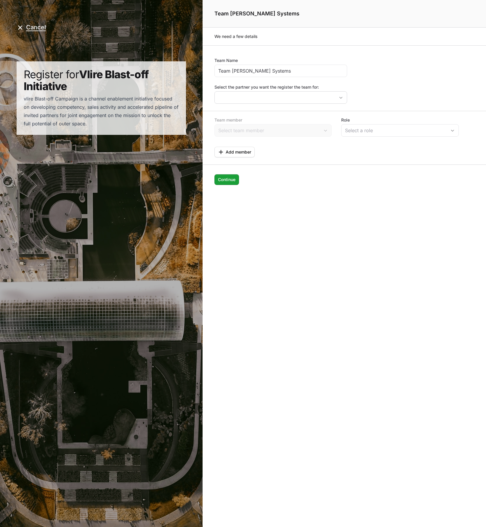
click at [255, 103] on div "Page details" at bounding box center [280, 97] width 133 height 12
click at [257, 96] on input "Select the partner you want the register the team for:" at bounding box center [275, 98] width 120 height 12
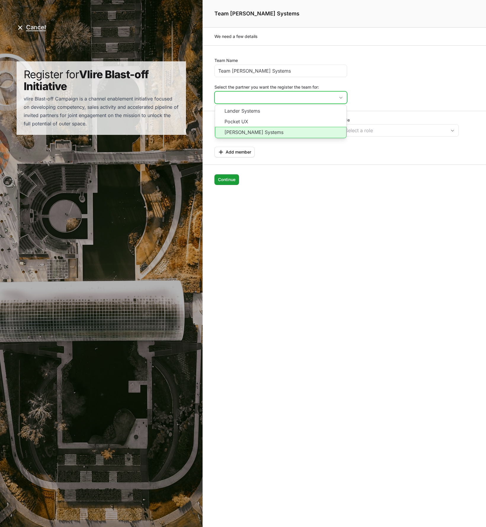
click at [255, 131] on li "[PERSON_NAME] Systems" at bounding box center [281, 132] width 132 height 11
type input "[PERSON_NAME] Systems"
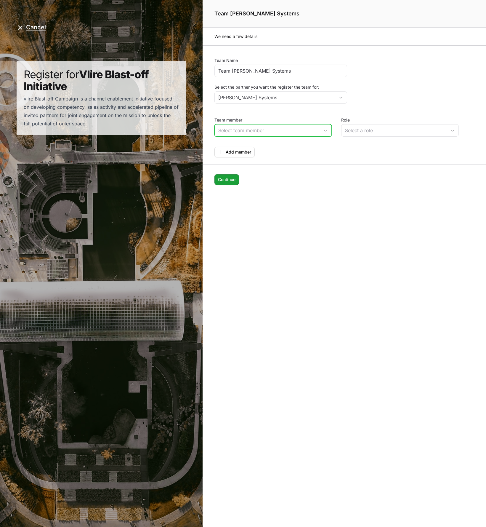
click at [263, 128] on input "Team member" at bounding box center [267, 130] width 105 height 12
drag, startPoint x: 262, startPoint y: 142, endPoint x: 293, endPoint y: 145, distance: 30.6
click at [262, 142] on li "Akash Ninja" at bounding box center [273, 144] width 116 height 12
type input "Akash Ninja"
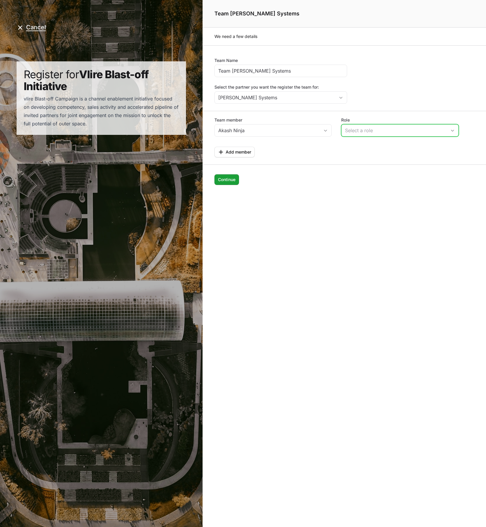
click at [363, 133] on div "Select a role" at bounding box center [396, 130] width 102 height 7
click at [371, 146] on li "Sales" at bounding box center [400, 143] width 116 height 11
click at [235, 153] on span "Add member" at bounding box center [238, 151] width 25 height 7
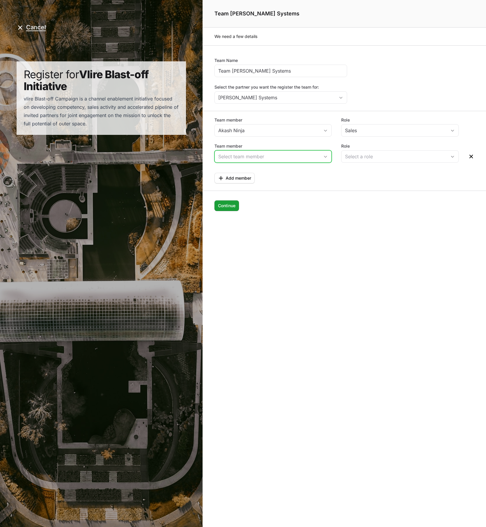
click at [260, 152] on input "Team member" at bounding box center [267, 156] width 105 height 12
drag, startPoint x: 262, startPoint y: 172, endPoint x: 300, endPoint y: 167, distance: 39.1
click at [261, 172] on li "Akash Ninja" at bounding box center [273, 170] width 116 height 12
type input "Akash Ninja"
click at [371, 159] on div "Select a role" at bounding box center [396, 156] width 102 height 7
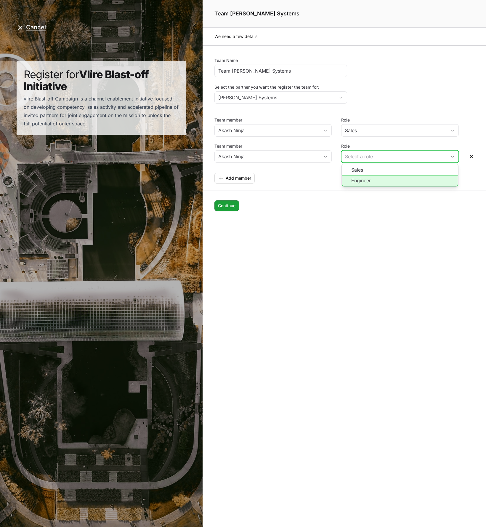
click at [364, 178] on li "Engineer" at bounding box center [400, 180] width 116 height 11
click at [236, 207] on button "Continue Continue" at bounding box center [226, 205] width 25 height 11
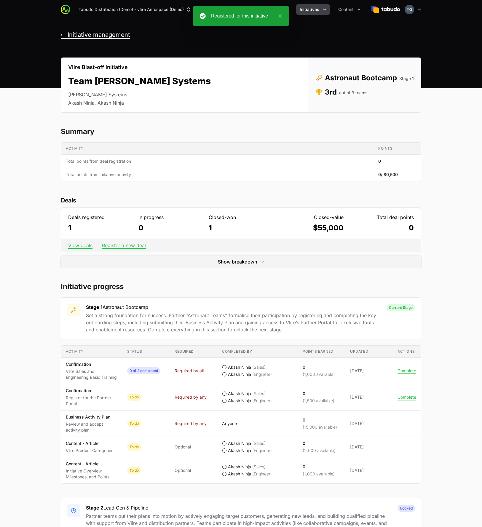
click at [102, 34] on button "← Initiative management" at bounding box center [95, 34] width 69 height 7
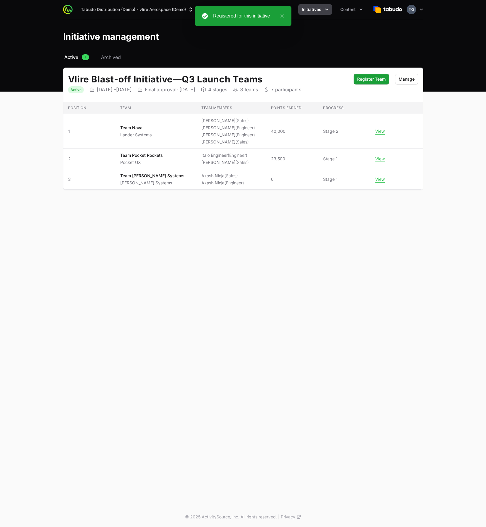
click at [46, 160] on main "Select a tab Active Archived Active 1 Archived Vlire Blast-off Initiative — Q3 …" at bounding box center [243, 129] width 486 height 150
click at [238, 8] on span "Partners" at bounding box center [240, 10] width 17 height 6
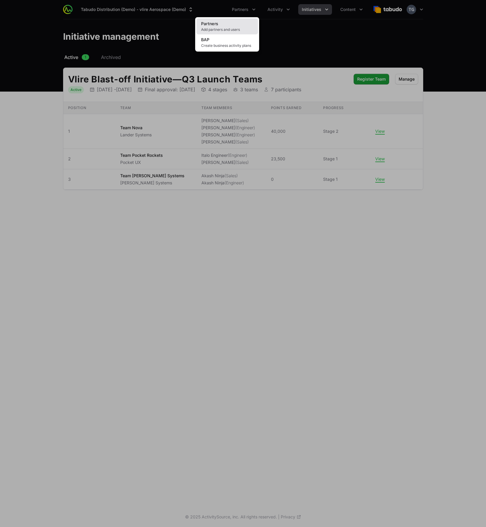
click at [230, 23] on link "Partners Add partners and users" at bounding box center [227, 26] width 62 height 16
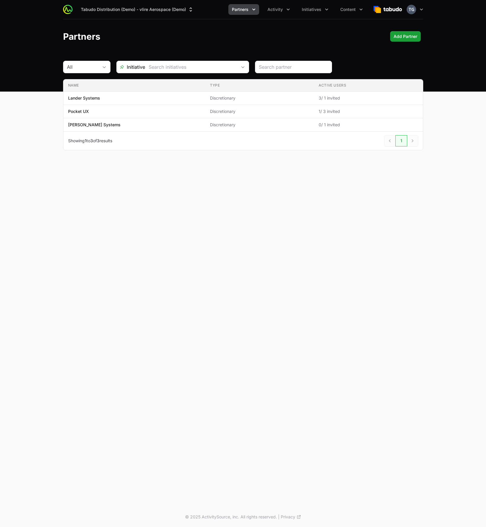
click at [133, 15] on div "Tabudo Distribution (Demo) - vlire Aerospace (Demo) Partners Activity Initiativ…" at bounding box center [243, 9] width 360 height 19
click at [133, 14] on button "Tabudo Distribution (Demo) - vlire Aerospace (Demo)" at bounding box center [137, 9] width 120 height 11
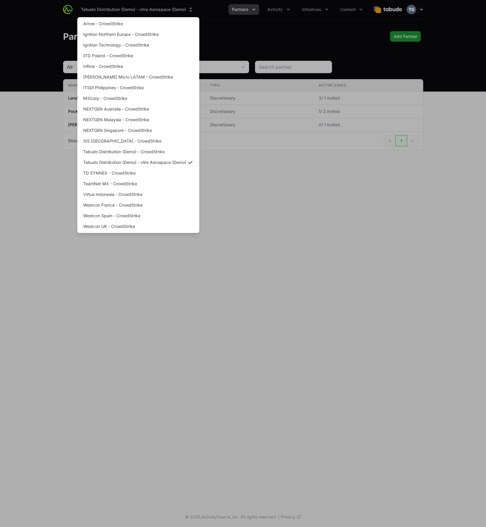
click at [17, 157] on div "Supplier switch menu" at bounding box center [243, 263] width 486 height 527
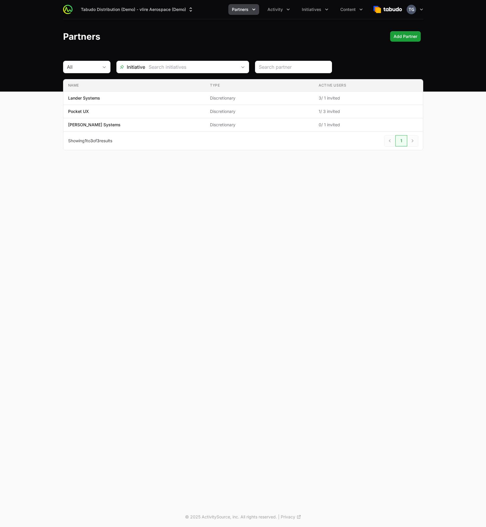
click at [218, 53] on header "Partners Add Partner Add Partner" at bounding box center [243, 36] width 486 height 34
click at [419, 10] on icon "button" at bounding box center [422, 10] width 6 height 6
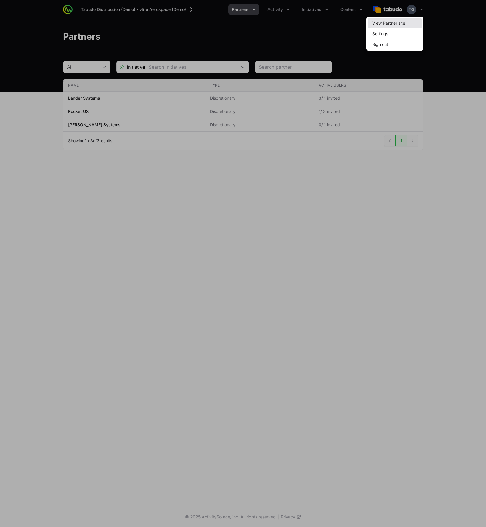
click at [408, 22] on link "View Partner site" at bounding box center [395, 23] width 55 height 11
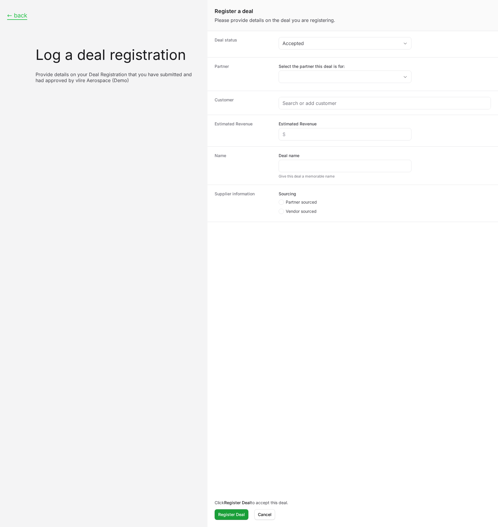
click at [16, 18] on button "← back" at bounding box center [17, 15] width 20 height 7
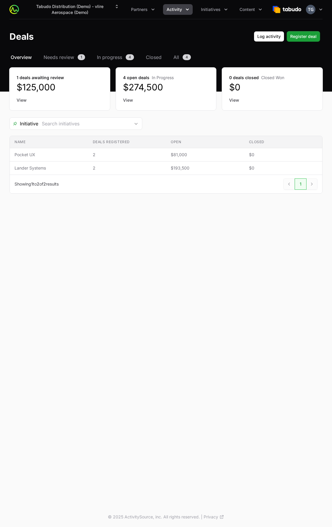
click at [174, 6] on button "Activity" at bounding box center [178, 9] width 30 height 11
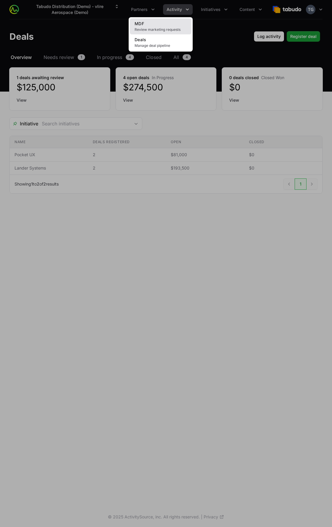
click at [174, 26] on link "MDF Review marketing requests" at bounding box center [161, 26] width 62 height 16
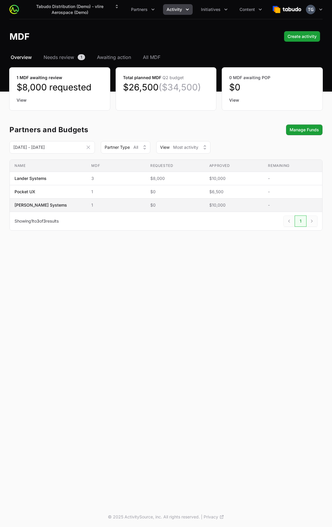
click at [45, 207] on span "[PERSON_NAME] Systems" at bounding box center [41, 205] width 52 height 6
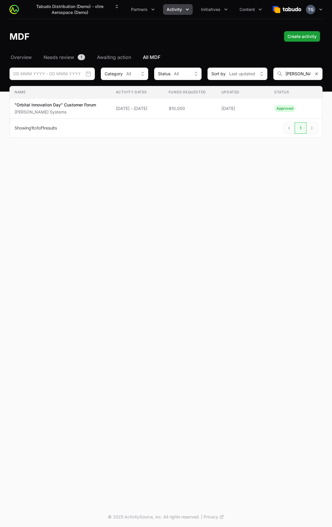
drag, startPoint x: 62, startPoint y: 187, endPoint x: 52, endPoint y: 126, distance: 60.9
click at [62, 186] on div "Tabudo Distribution (Demo) - vlire Aerospace (Demo) Partners Activity Initiativ…" at bounding box center [166, 253] width 332 height 507
click at [18, 59] on span "Overview" at bounding box center [21, 57] width 21 height 7
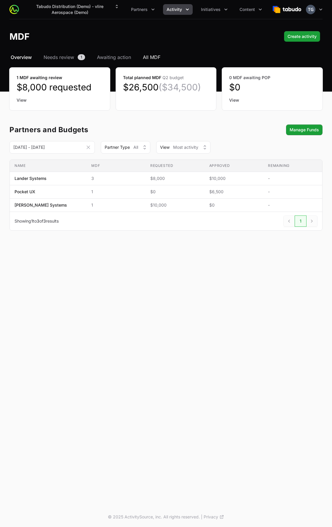
click at [149, 57] on span "All MDF" at bounding box center [151, 57] width 17 height 7
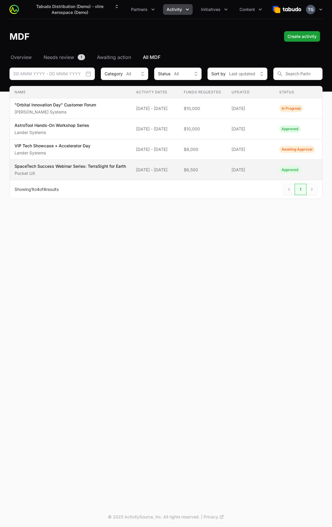
click at [86, 176] on p "Pocket UX" at bounding box center [70, 173] width 111 height 6
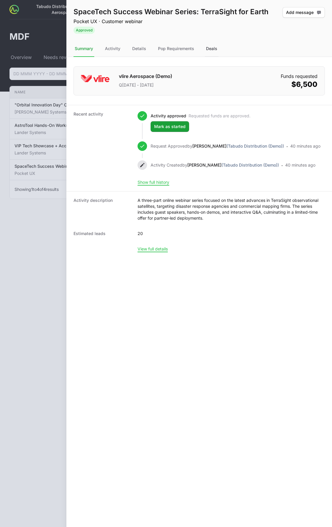
click at [213, 48] on div "Deals" at bounding box center [212, 49] width 14 height 16
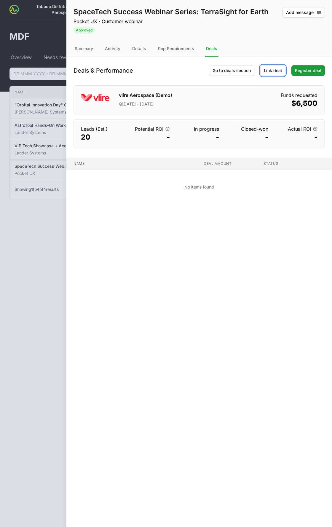
click at [278, 71] on span "Link deal" at bounding box center [273, 70] width 18 height 7
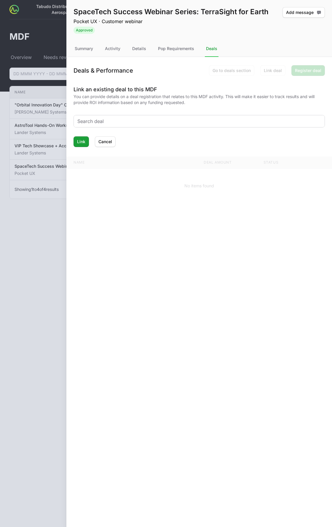
click at [132, 119] on input "text" at bounding box center [198, 121] width 243 height 7
type input "Terra"
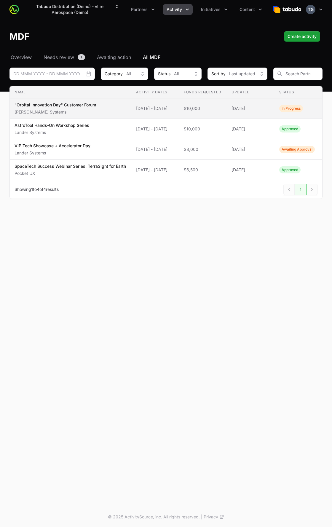
click at [111, 101] on td "Name "Orbital Innovation Day" Customer Forum Samyak Systems" at bounding box center [70, 108] width 121 height 20
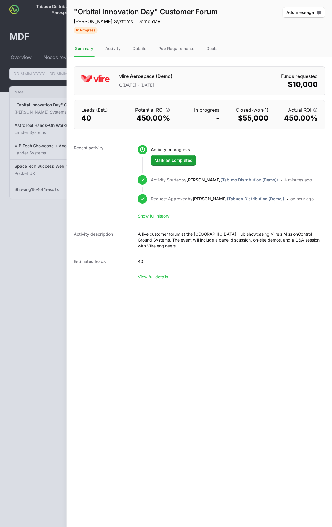
click at [49, 143] on div at bounding box center [166, 263] width 332 height 527
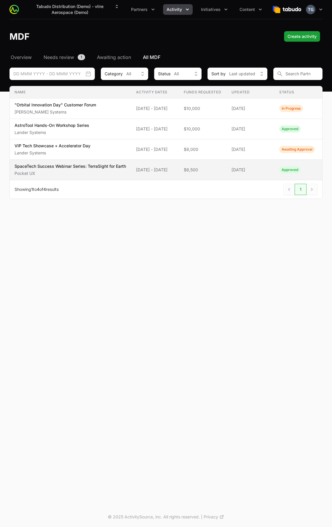
click at [65, 169] on p "SpaceTech Success Webinar Series: TerraSight for Earth" at bounding box center [70, 166] width 111 height 6
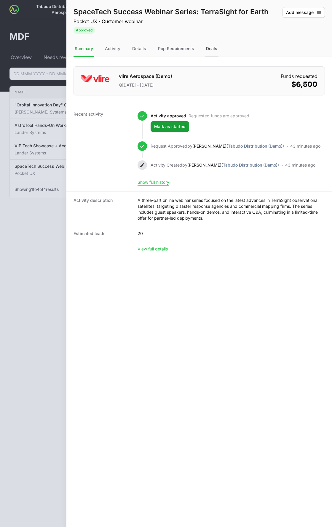
click at [212, 50] on div "Deals" at bounding box center [212, 49] width 14 height 16
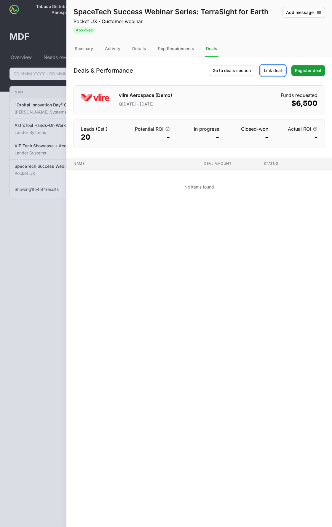
drag, startPoint x: 275, startPoint y: 69, endPoint x: 262, endPoint y: 78, distance: 15.8
click at [274, 69] on span "Link deal" at bounding box center [273, 70] width 18 height 7
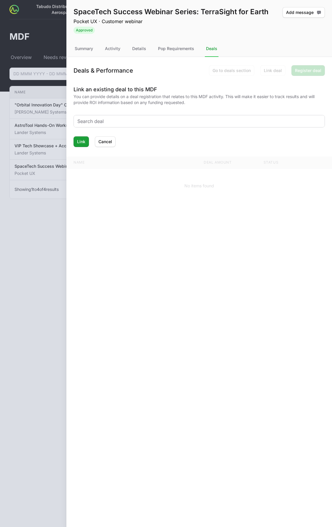
click at [197, 120] on input "text" at bounding box center [198, 121] width 243 height 7
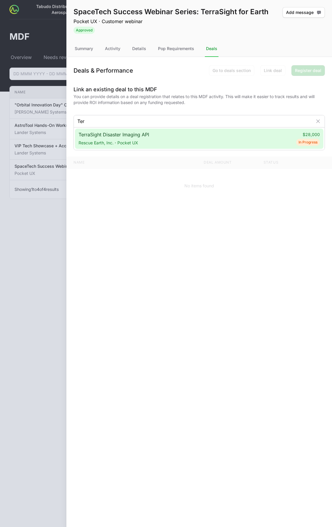
type input "Ter"
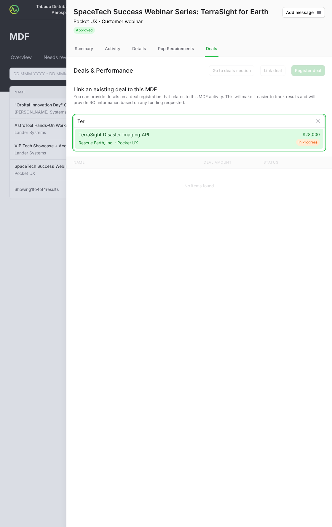
click at [189, 135] on div "TerraSight Disaster Imaging API Rescue Earth, Inc. · Pocket UX $28,000 In Progr…" at bounding box center [199, 139] width 248 height 20
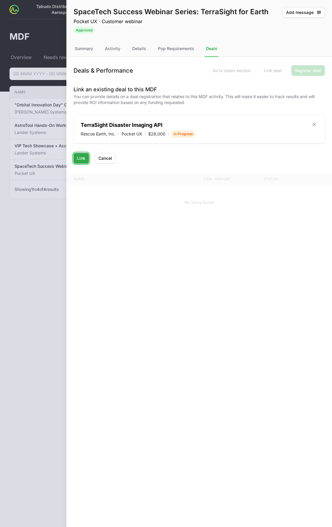
click at [83, 161] on span "Link" at bounding box center [81, 158] width 8 height 7
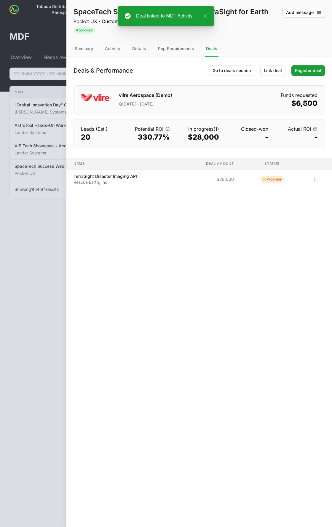
click at [52, 218] on div at bounding box center [166, 263] width 332 height 527
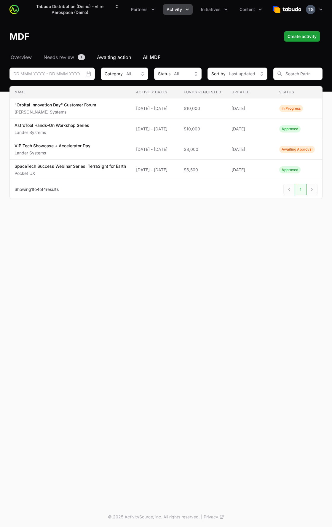
click at [125, 56] on span "Awaiting action" at bounding box center [114, 57] width 34 height 7
click at [146, 55] on span "All MDF" at bounding box center [151, 57] width 17 height 7
click at [86, 13] on button "Tabudo Distribution (Demo) - vlire Aerospace (Demo)" at bounding box center [73, 9] width 99 height 17
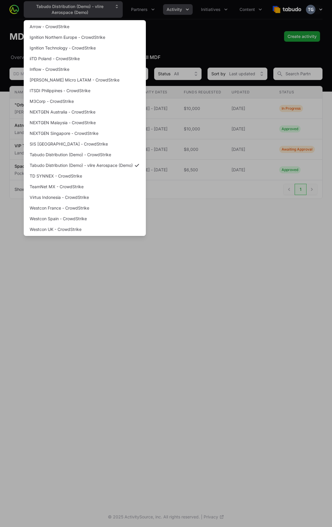
click at [86, 13] on div "Supplier switch menu" at bounding box center [166, 263] width 332 height 527
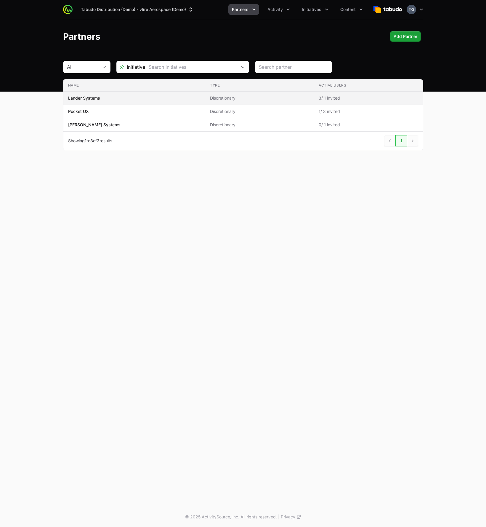
click at [146, 99] on span "Lander Systems" at bounding box center [134, 98] width 133 height 6
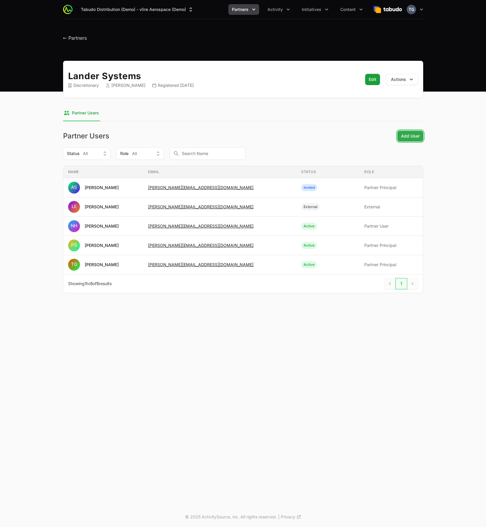
click at [409, 135] on span "Add User" at bounding box center [410, 135] width 19 height 7
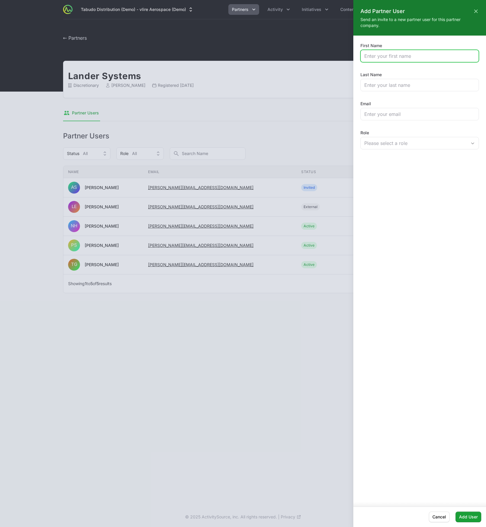
click at [402, 59] on input "First Name" at bounding box center [419, 55] width 111 height 7
type input "[PERSON_NAME]"
type input "Demo"
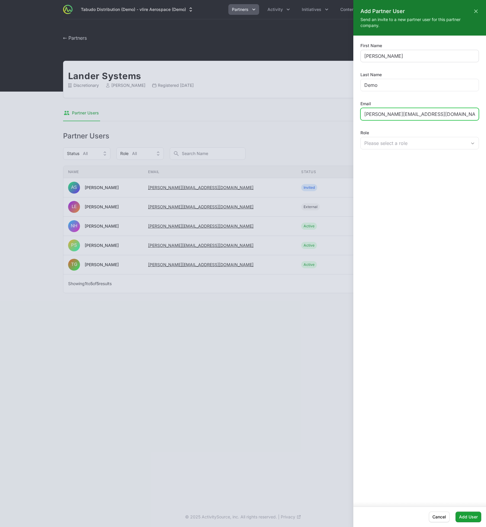
type input "[PERSON_NAME][EMAIL_ADDRESS][DOMAIN_NAME]"
click at [396, 141] on div "Please select a role" at bounding box center [415, 143] width 102 height 7
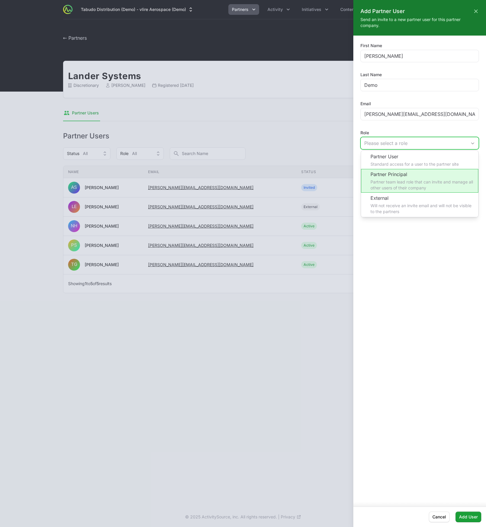
click at [390, 180] on li "Partner Principal Partner team lead role that can invite and manage all other u…" at bounding box center [419, 181] width 117 height 24
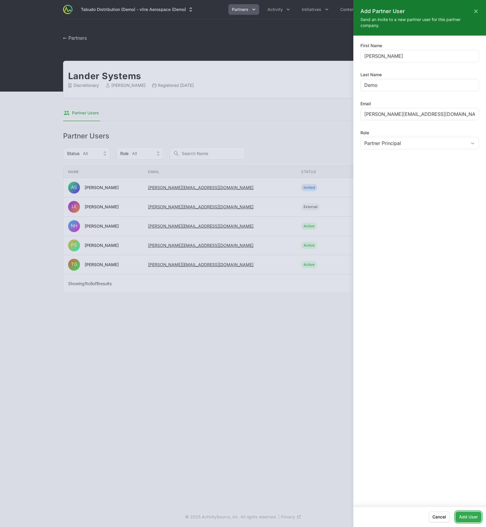
click at [464, 517] on span "Add User" at bounding box center [468, 516] width 19 height 7
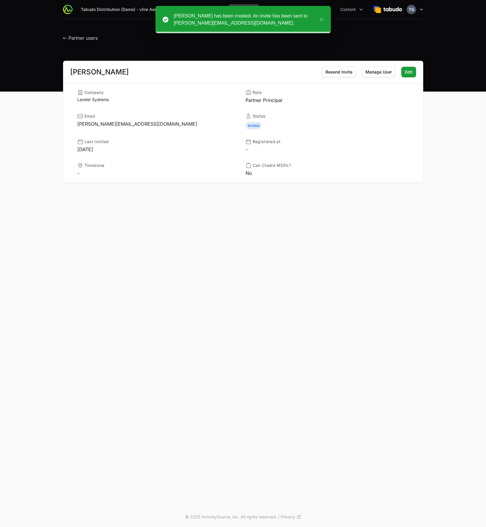
click at [462, 49] on header "← Partner users" at bounding box center [243, 36] width 486 height 34
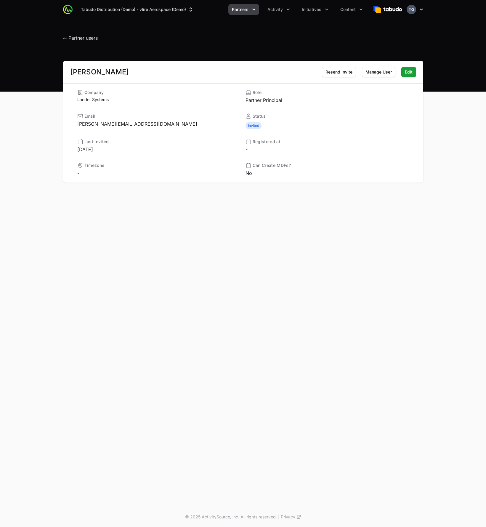
click at [419, 9] on icon "button" at bounding box center [422, 10] width 6 height 6
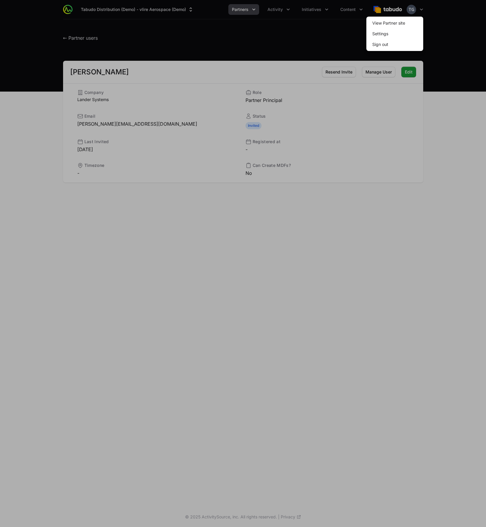
click at [395, 44] on span "Sign out" at bounding box center [394, 44] width 57 height 11
click at [376, 44] on button "Sign out" at bounding box center [380, 44] width 25 height 11
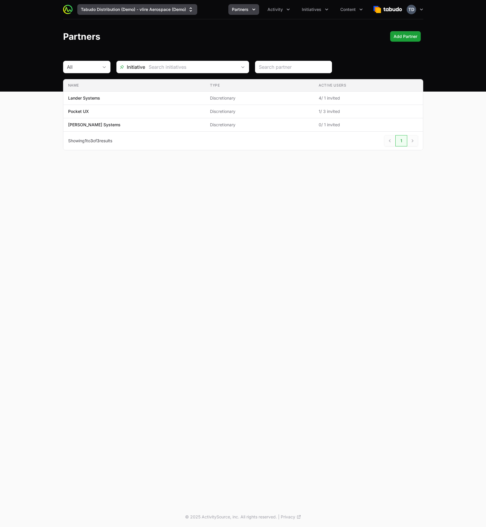
click at [128, 6] on button "Tabudo Distribution (Demo) - vlire Aerospace (Demo)" at bounding box center [137, 9] width 120 height 11
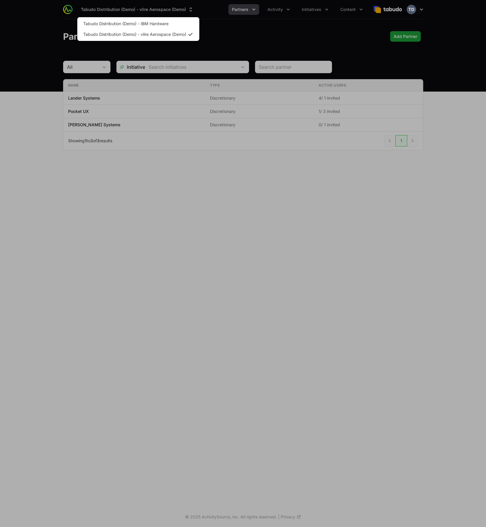
click at [36, 32] on div "Supplier switch menu" at bounding box center [243, 263] width 486 height 527
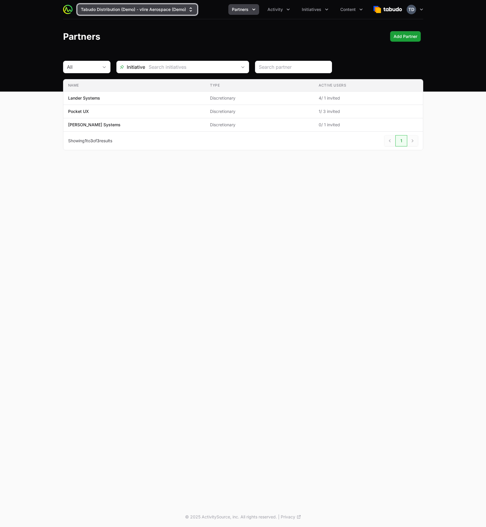
click at [137, 12] on button "Tabudo Distribution (Demo) - vlire Aerospace (Demo)" at bounding box center [137, 9] width 120 height 11
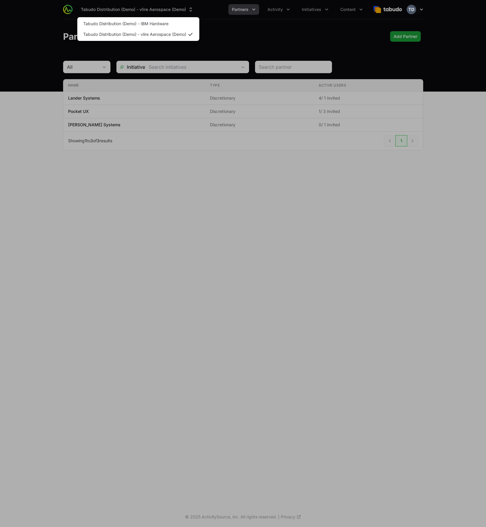
click at [293, 47] on div "Supplier switch menu" at bounding box center [243, 263] width 486 height 527
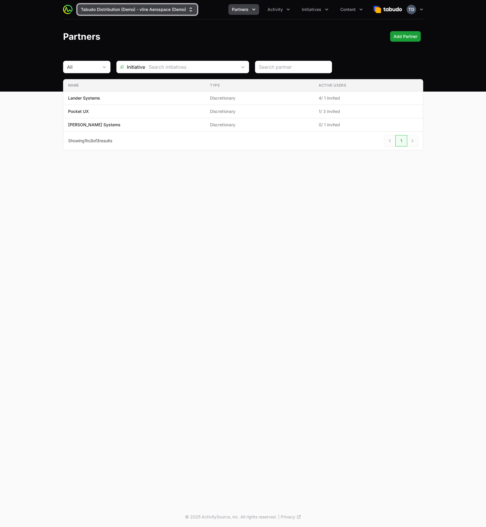
click at [145, 14] on button "Tabudo Distribution (Demo) - vlire Aerospace (Demo)" at bounding box center [137, 9] width 120 height 11
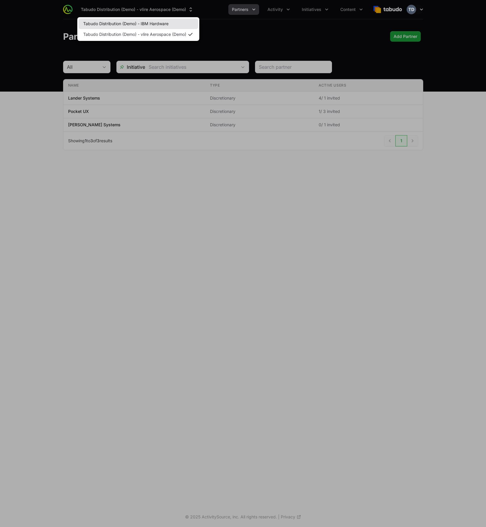
click at [145, 23] on link "Tabudo Distribution (Demo) - IBM Hardware" at bounding box center [138, 23] width 120 height 11
click at [188, 24] on link "Tabudo Distribution (Demo) - IBM Hardware" at bounding box center [138, 23] width 120 height 11
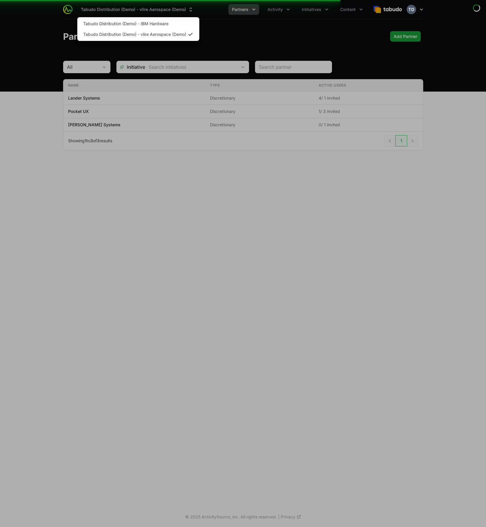
click at [267, 36] on div "Supplier switch menu" at bounding box center [243, 263] width 486 height 527
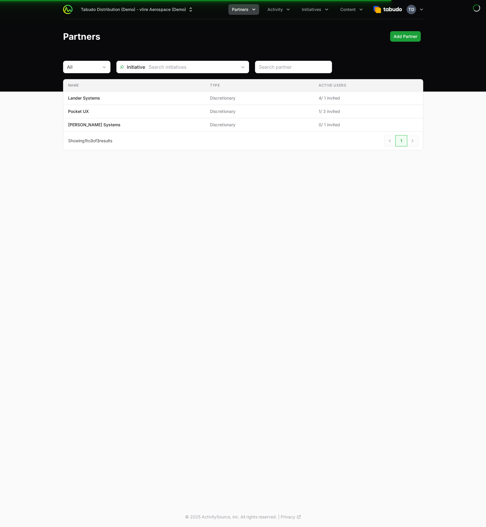
click at [267, 36] on div "Partners Add Partner Add Partner" at bounding box center [243, 36] width 360 height 11
click at [159, 6] on button "Tabudo Distribution (Demo) - vlire Aerospace (Demo)" at bounding box center [137, 9] width 120 height 11
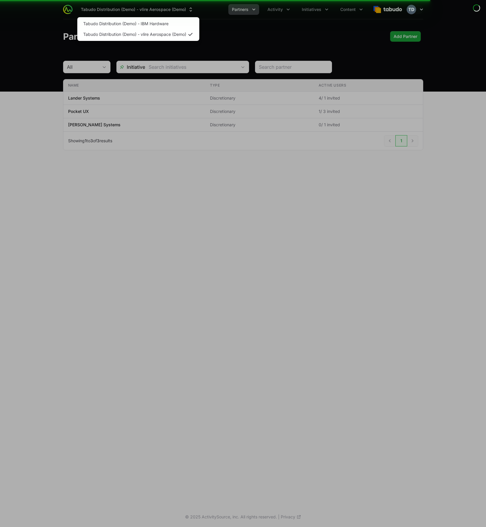
click at [31, 43] on div "Supplier switch menu" at bounding box center [243, 263] width 486 height 527
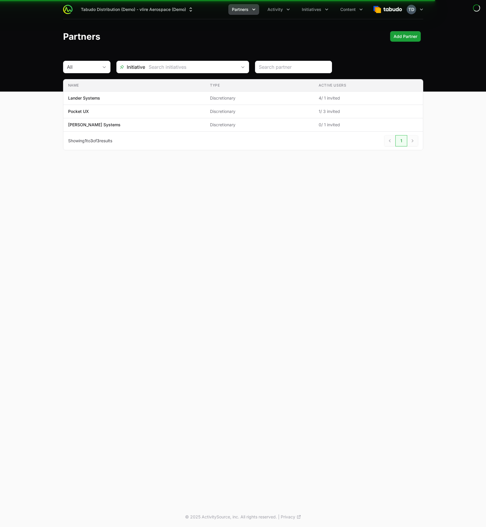
click at [32, 42] on header "Partners Add Partner Add Partner" at bounding box center [243, 36] width 486 height 34
click at [300, 45] on header "Partners Add Partner Add Partner" at bounding box center [243, 36] width 486 height 34
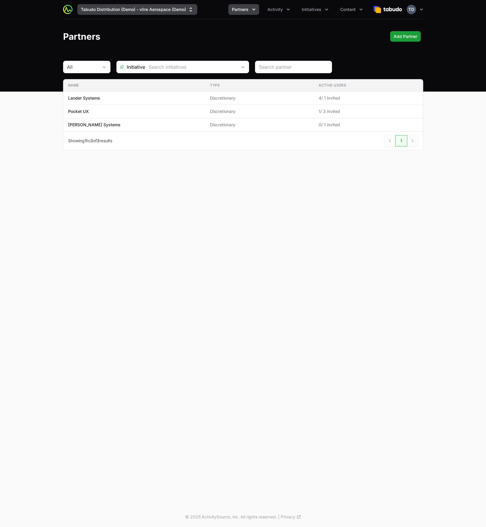
click at [98, 6] on button "Tabudo Distribution (Demo) - vlire Aerospace (Demo)" at bounding box center [137, 9] width 120 height 11
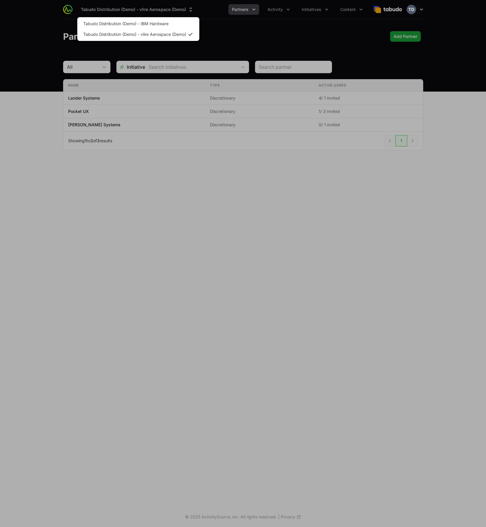
click at [50, 49] on div "Supplier switch menu" at bounding box center [243, 263] width 486 height 527
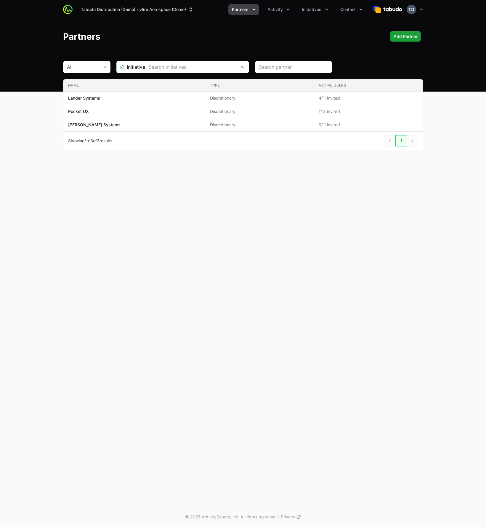
click at [51, 48] on header "Partners Add Partner Add Partner" at bounding box center [243, 36] width 486 height 34
click at [167, 12] on button "Tabudo Distribution (Demo) - vlire Aerospace (Demo)" at bounding box center [137, 9] width 120 height 11
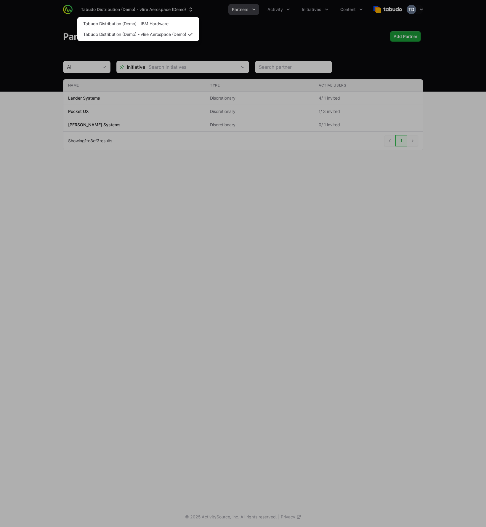
click at [292, 38] on div "Supplier switch menu" at bounding box center [243, 263] width 486 height 527
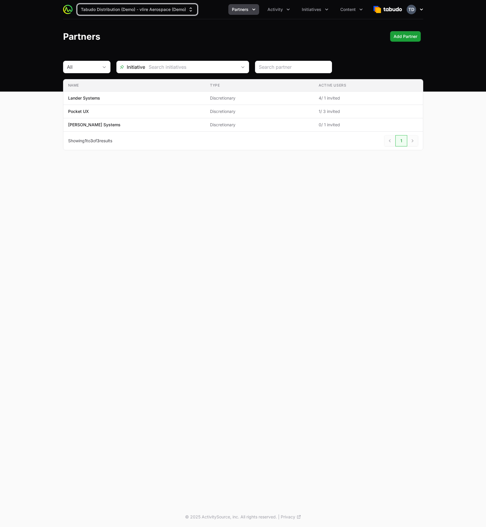
click at [422, 8] on icon "button" at bounding box center [422, 10] width 6 height 6
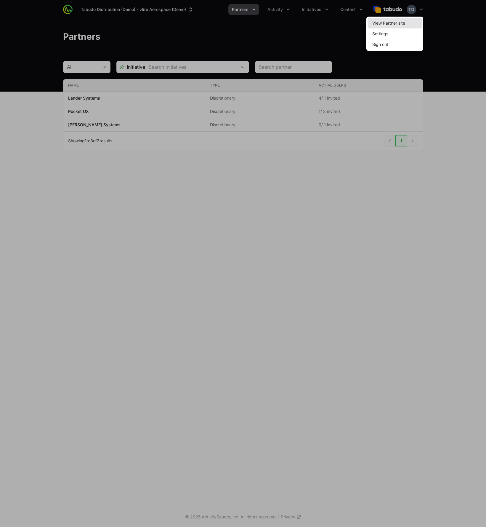
click at [409, 21] on link "View Partner site" at bounding box center [395, 23] width 55 height 11
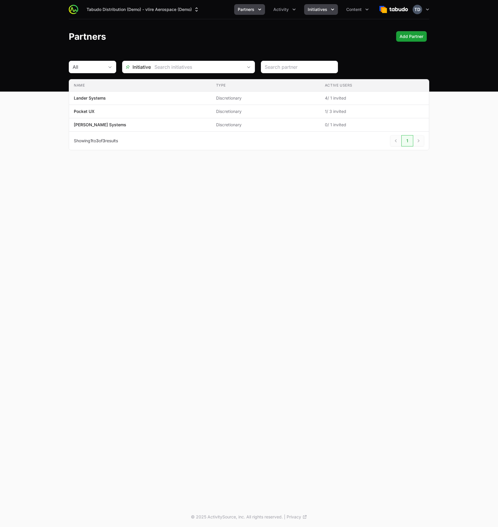
drag, startPoint x: 301, startPoint y: 11, endPoint x: 309, endPoint y: 9, distance: 8.2
click at [302, 10] on ul "Partners Activity Initiatives Content" at bounding box center [303, 9] width 138 height 11
click at [316, 9] on span "Initiatives" at bounding box center [317, 10] width 20 height 6
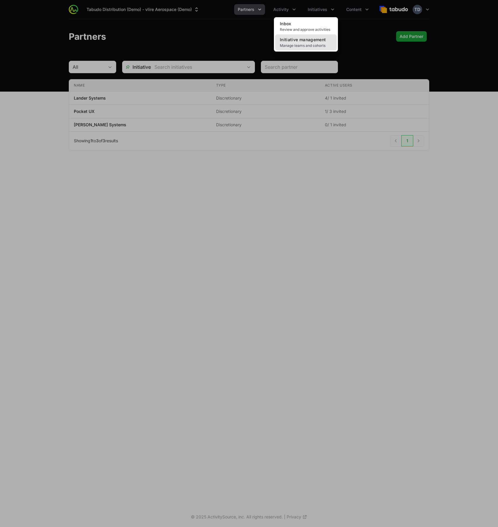
click at [313, 45] on span "Manage teams and cohorts" at bounding box center [306, 45] width 52 height 5
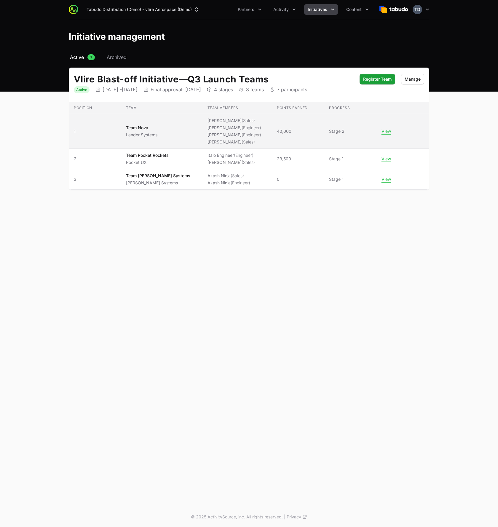
click at [156, 131] on div "Team Nova Lander Systems" at bounding box center [141, 131] width 31 height 13
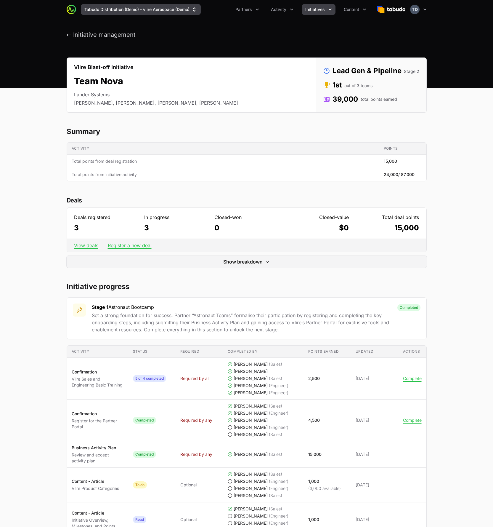
click at [143, 7] on button "Tabudo Distribution (Demo) - vlire Aerospace (Demo)" at bounding box center [141, 9] width 120 height 11
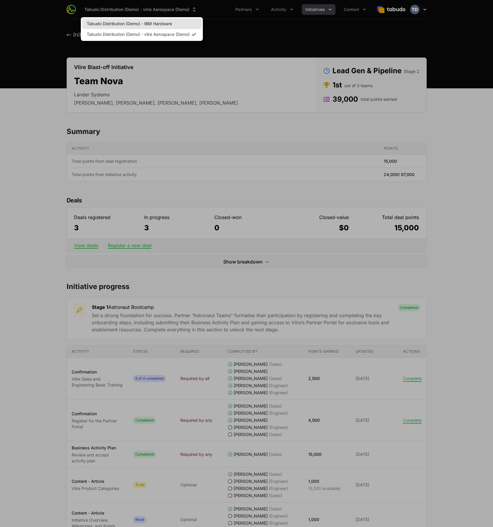
click at [140, 25] on link "Tabudo Distribution (Demo) - IBM Hardware" at bounding box center [142, 23] width 120 height 11
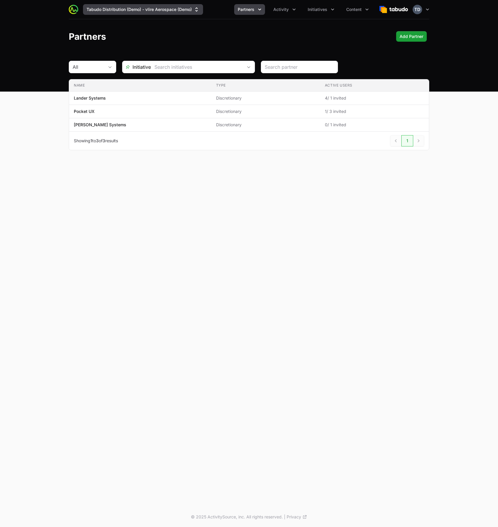
drag, startPoint x: 96, startPoint y: 19, endPoint x: 102, endPoint y: 13, distance: 8.2
click at [99, 17] on div "Tabudo Distribution (Demo) - vlire Aerospace (Demo) Partners Activity Initiativ…" at bounding box center [249, 46] width 498 height 92
click at [102, 13] on button "Tabudo Distribution (Demo) - vlire Aerospace (Demo)" at bounding box center [143, 9] width 120 height 11
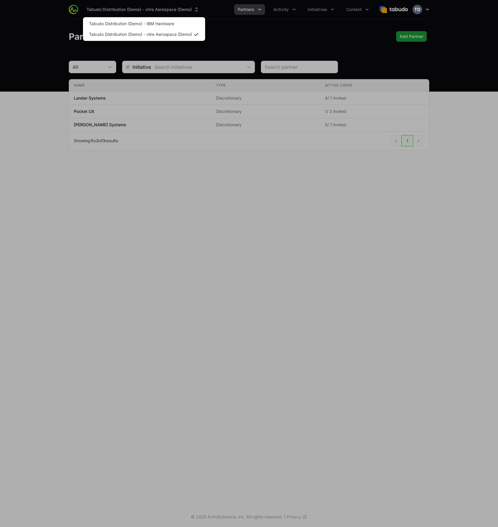
click at [100, 9] on div "Supplier switch menu" at bounding box center [249, 263] width 498 height 527
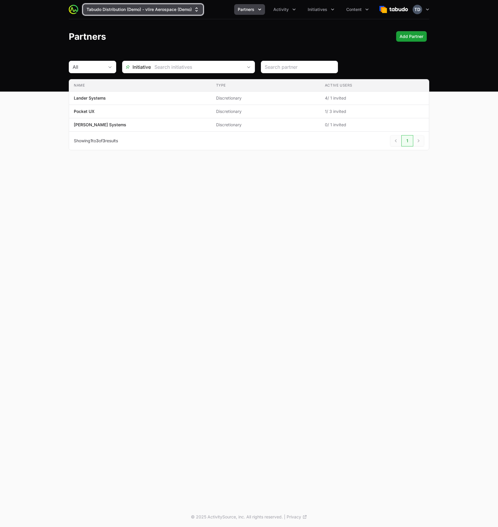
click at [100, 9] on button "Tabudo Distribution (Demo) - vlire Aerospace (Demo)" at bounding box center [143, 9] width 120 height 11
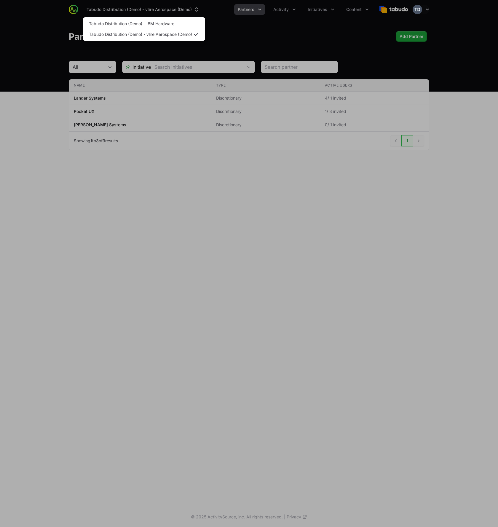
click at [99, 8] on div "Supplier switch menu" at bounding box center [249, 263] width 498 height 527
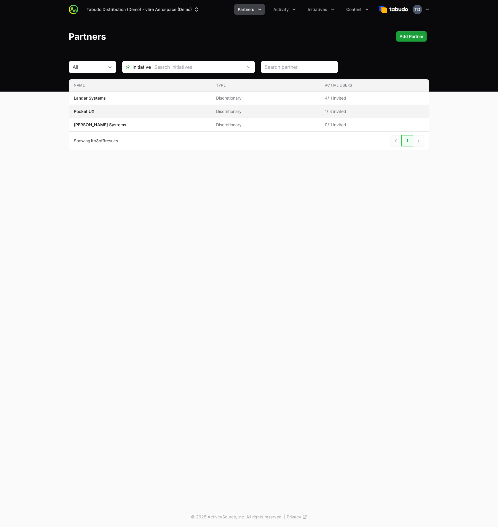
click at [82, 111] on p "Pocket UX" at bounding box center [84, 111] width 21 height 6
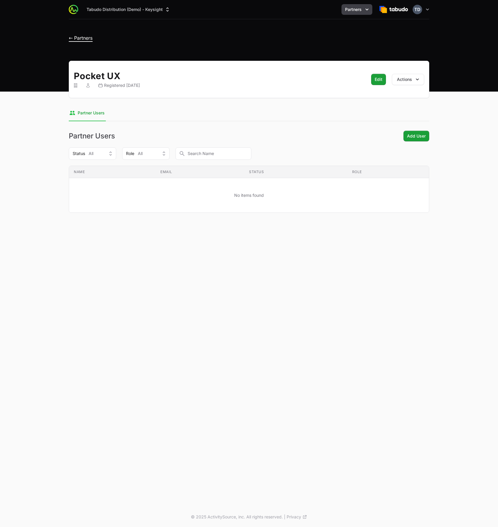
drag, startPoint x: 75, startPoint y: 43, endPoint x: 81, endPoint y: 39, distance: 7.1
click at [75, 43] on header "← Partners" at bounding box center [249, 36] width 498 height 34
click at [81, 39] on span "← Partners" at bounding box center [81, 38] width 24 height 6
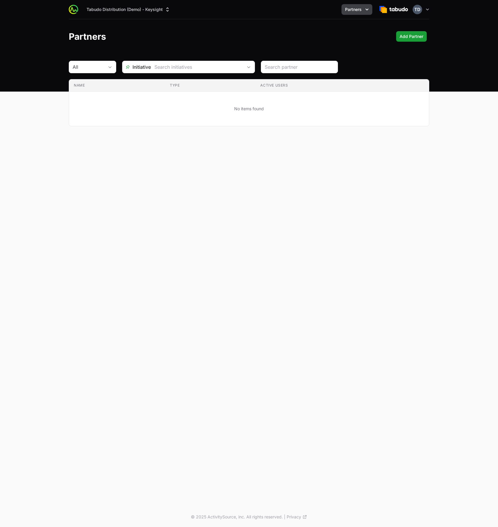
click at [44, 64] on main "All Initiative Name Type Active Users No items found" at bounding box center [249, 101] width 498 height 80
click at [134, 4] on div "Tabudo Distribution (Demo) - Keysight Partners Open user menu Open main menu" at bounding box center [249, 9] width 360 height 19
click at [134, 4] on button "Tabudo Distribution (Demo) - Keysight" at bounding box center [128, 9] width 91 height 11
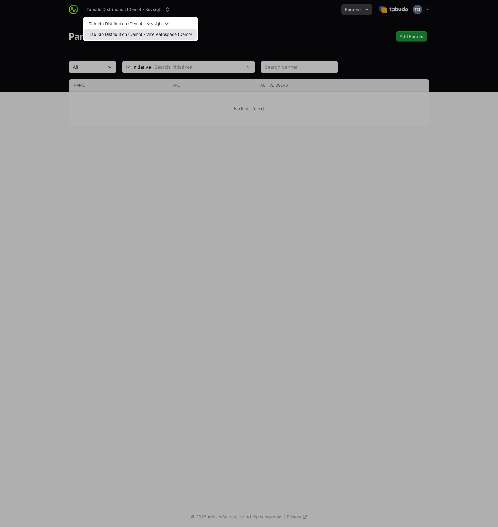
click at [128, 34] on link "Tabudo Distribution (Demo) - vlire Aerospace (Demo)" at bounding box center [140, 34] width 113 height 11
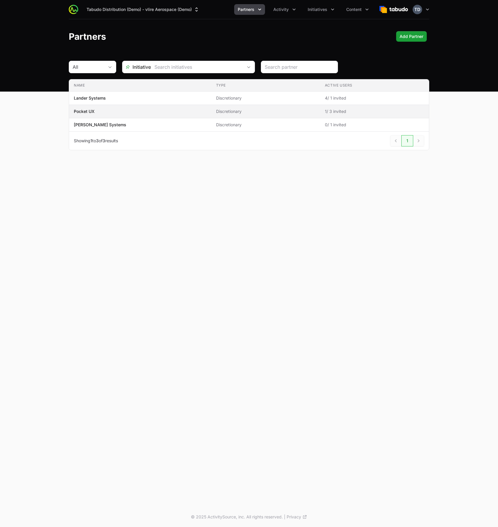
click at [102, 108] on span "Pocket UX" at bounding box center [140, 111] width 133 height 6
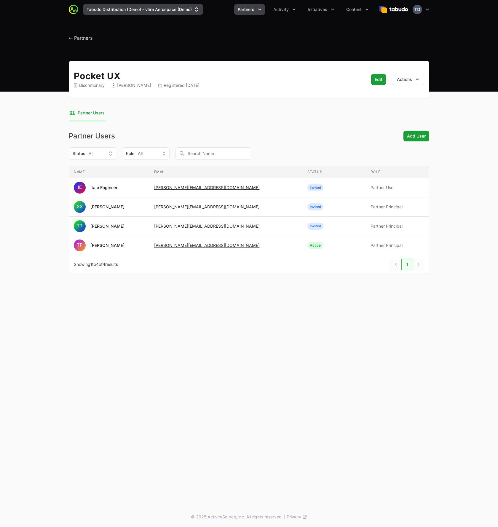
click at [146, 10] on button "Tabudo Distribution (Demo) - vlire Aerospace (Demo)" at bounding box center [143, 9] width 120 height 11
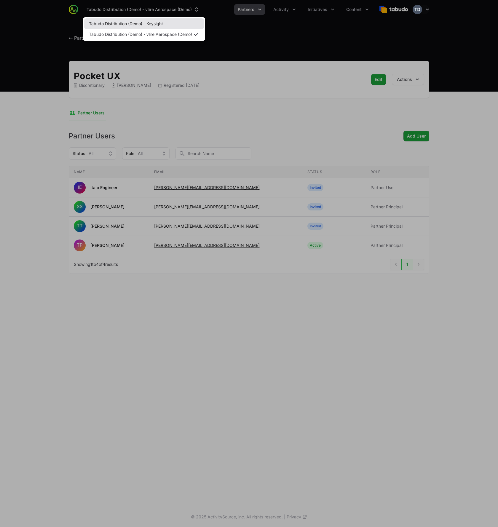
click at [136, 25] on link "Tabudo Distribution (Demo) - Keysight" at bounding box center [144, 23] width 120 height 11
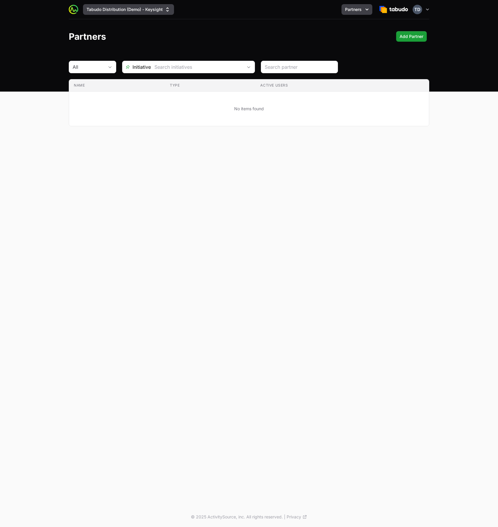
click at [129, 6] on button "Tabudo Distribution (Demo) - Keysight" at bounding box center [128, 9] width 91 height 11
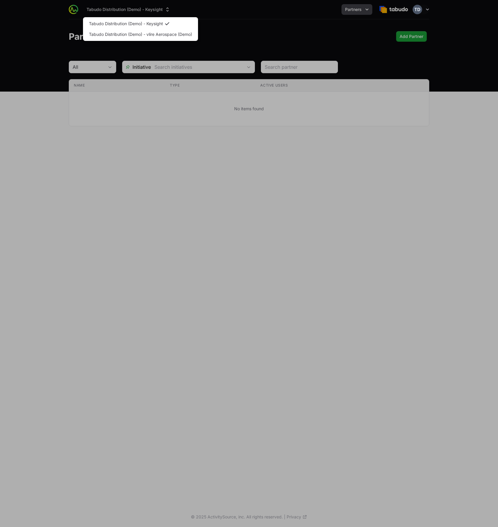
click at [29, 19] on div "Supplier switch menu" at bounding box center [249, 263] width 498 height 527
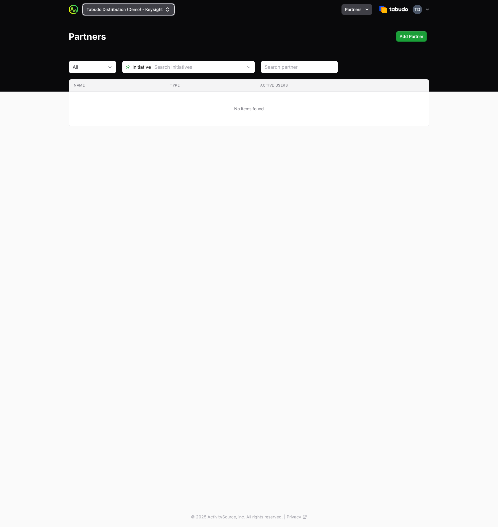
click at [131, 7] on button "Tabudo Distribution (Demo) - Keysight" at bounding box center [128, 9] width 91 height 11
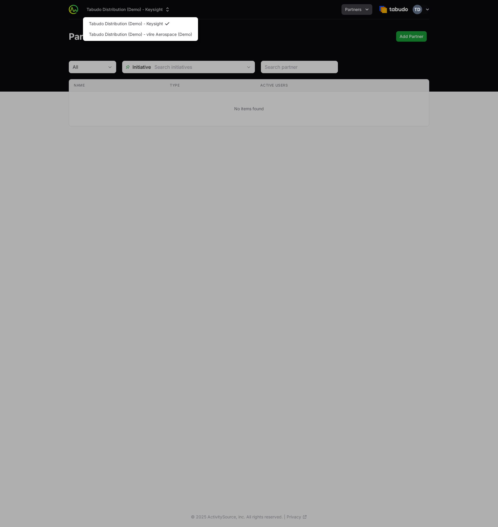
click at [217, 31] on div "Supplier switch menu" at bounding box center [249, 263] width 498 height 527
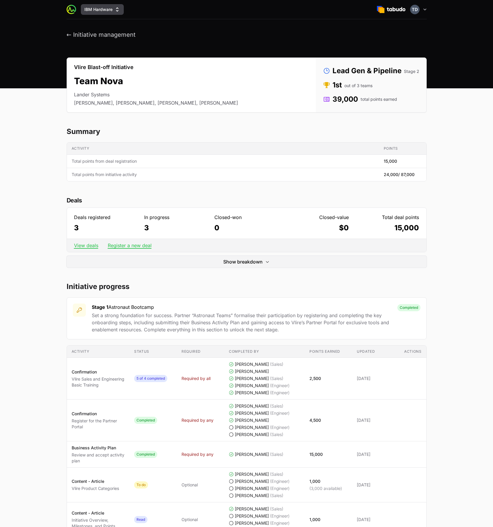
click at [116, 9] on icon "Supplier switch menu" at bounding box center [117, 10] width 6 height 6
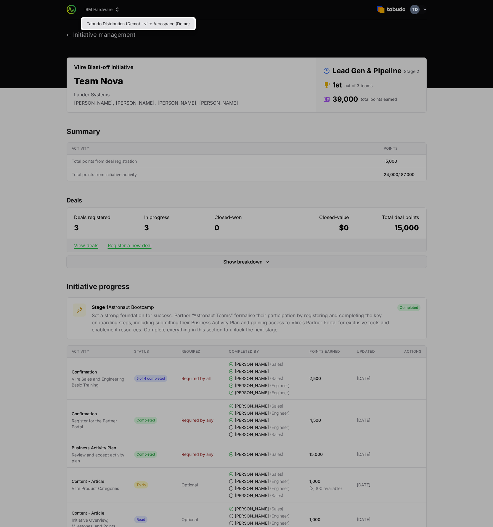
click at [109, 25] on link "Tabudo Distribution (Demo) - vlire Aerospace (Demo)" at bounding box center [138, 23] width 113 height 11
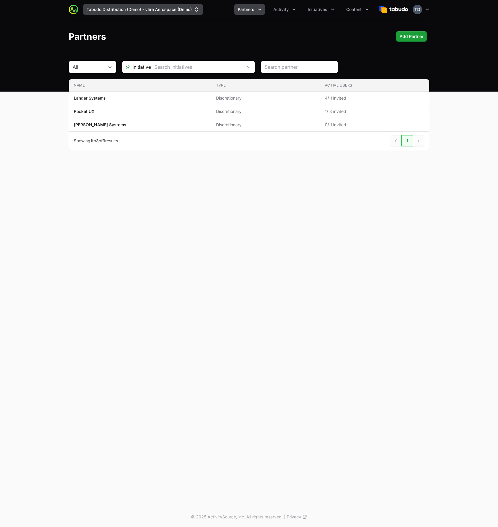
drag, startPoint x: 38, startPoint y: 36, endPoint x: 139, endPoint y: 8, distance: 104.7
click at [38, 36] on header "Partners Add Partner Add Partner" at bounding box center [249, 36] width 498 height 34
click at [140, 8] on button "Tabudo Distribution (Demo) - vlire Aerospace (Demo)" at bounding box center [143, 9] width 120 height 11
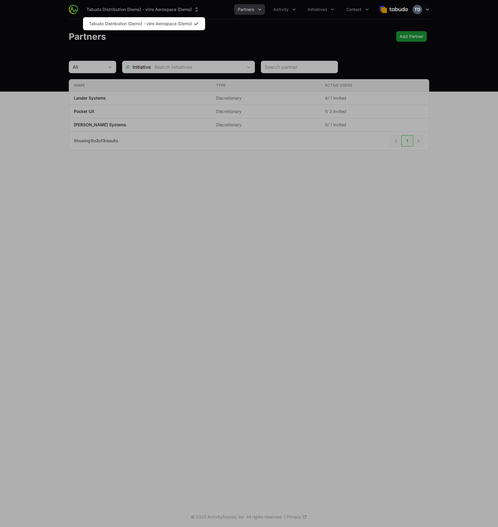
click at [112, 9] on div "Supplier switch menu" at bounding box center [249, 263] width 498 height 527
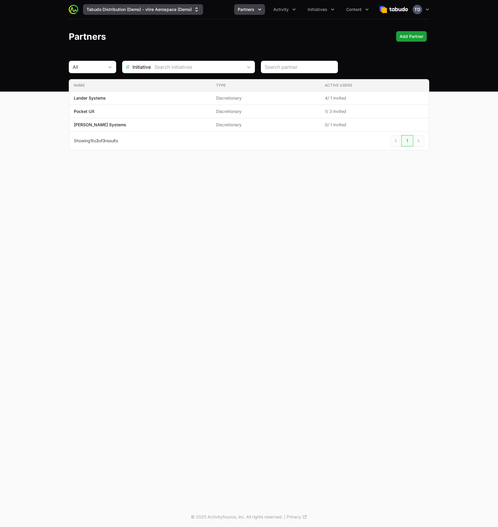
click at [179, 12] on button "Tabudo Distribution (Demo) - vlire Aerospace (Demo)" at bounding box center [143, 9] width 120 height 11
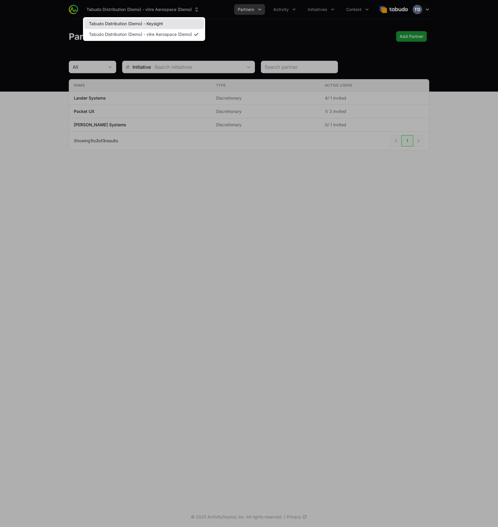
click at [172, 21] on link "Tabudo Distribution (Demo) - Keysight" at bounding box center [144, 23] width 120 height 11
click at [143, 28] on link "Tabudo Distribution (Demo) - Keysight" at bounding box center [144, 23] width 120 height 11
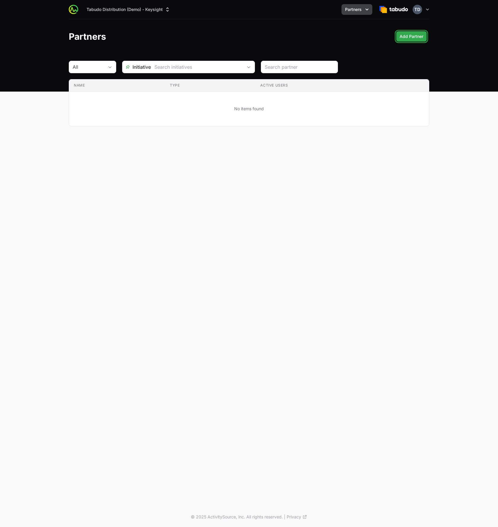
click at [418, 36] on span "Add Partner" at bounding box center [411, 36] width 24 height 7
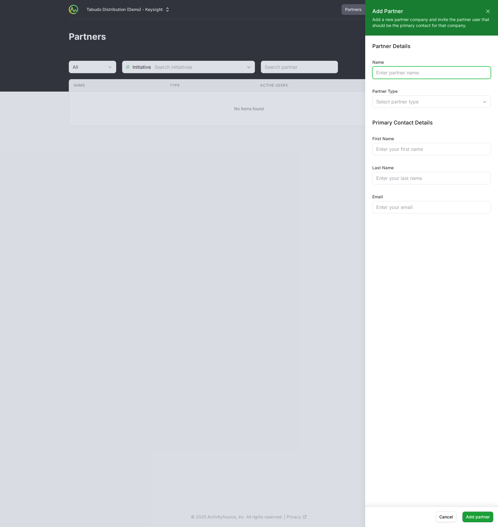
click at [393, 73] on input "Name" at bounding box center [431, 72] width 111 height 7
type input "Pocket UX"
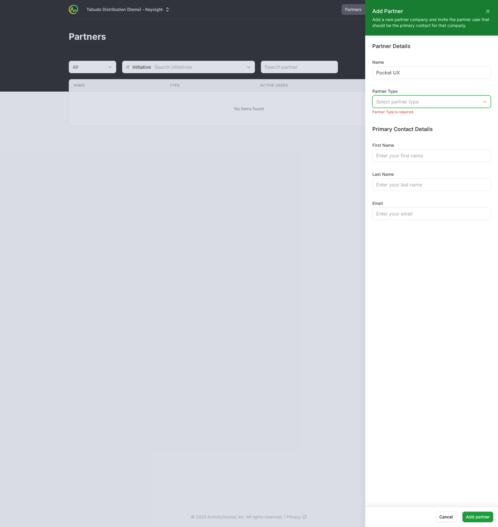
click at [432, 101] on div "Select partner type" at bounding box center [427, 101] width 102 height 7
click at [418, 139] on li "Discretionary Can raise unlimited MDFs to be approved at your discretion" at bounding box center [431, 138] width 117 height 16
click at [419, 158] on input "First Name" at bounding box center [431, 154] width 111 height 7
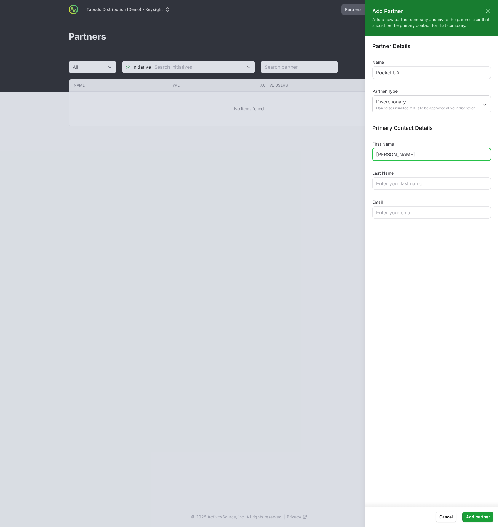
type input "[PERSON_NAME]"
type input "Pocket"
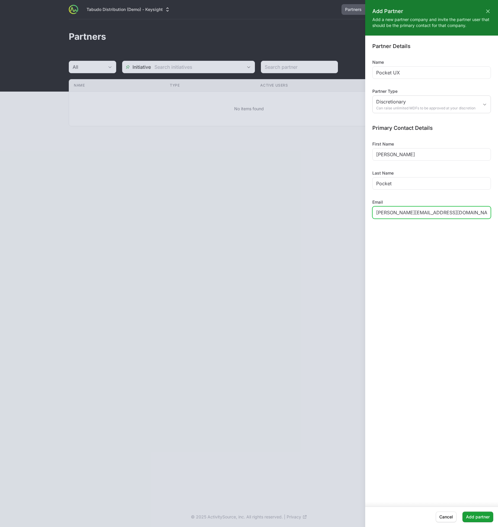
type input "[PERSON_NAME][EMAIL_ADDRESS][DOMAIN_NAME]"
click at [446, 285] on div "Partner Details Name Pocket UX Partner Type Discretionary Can raise unlimited M…" at bounding box center [431, 269] width 133 height 466
click at [474, 517] on span "Add partner" at bounding box center [478, 516] width 24 height 7
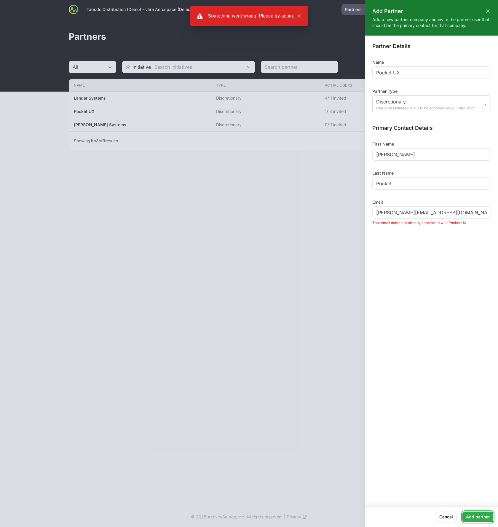
click at [471, 515] on span "Add partner" at bounding box center [478, 516] width 24 height 7
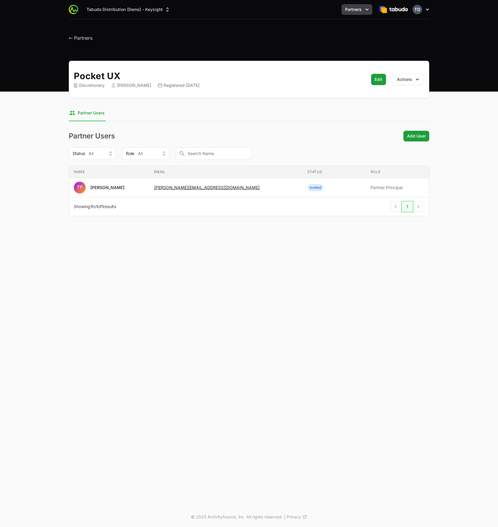
click at [426, 7] on icon "button" at bounding box center [427, 10] width 6 height 6
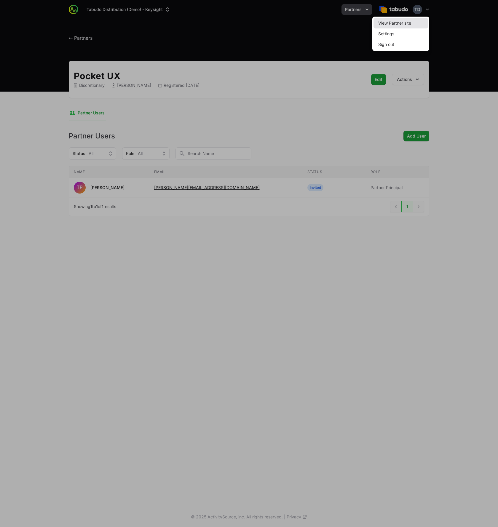
click at [415, 22] on link "View Partner site" at bounding box center [400, 23] width 55 height 11
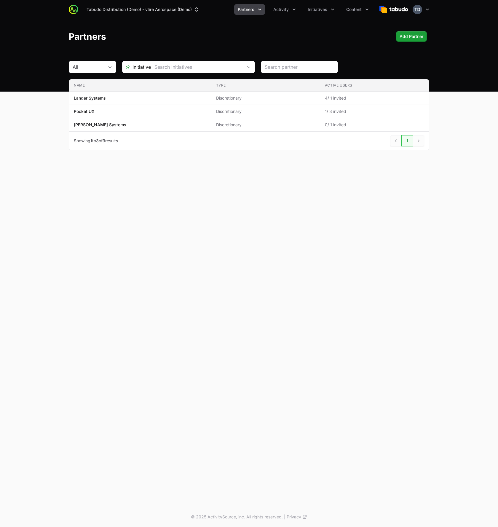
click at [363, 37] on div "Partners Add Partner Add Partner" at bounding box center [249, 36] width 360 height 11
click at [181, 8] on button "Tabudo Distribution (Demo) - vlire Aerospace (Demo)" at bounding box center [143, 9] width 120 height 11
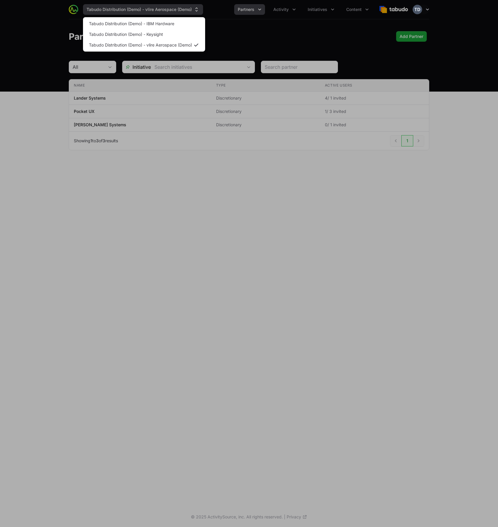
drag, startPoint x: 240, startPoint y: 29, endPoint x: 176, endPoint y: 12, distance: 66.4
click at [240, 29] on div "Supplier switch menu" at bounding box center [249, 263] width 498 height 527
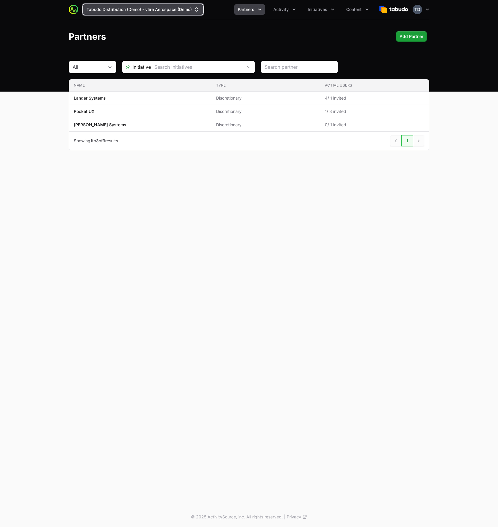
click at [170, 9] on button "Tabudo Distribution (Demo) - vlire Aerospace (Demo)" at bounding box center [143, 9] width 120 height 11
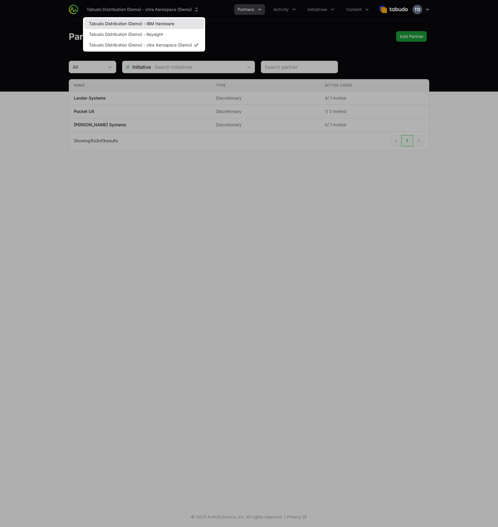
click at [174, 25] on link "Tabudo Distribution (Demo) - IBM Hardware" at bounding box center [144, 23] width 120 height 11
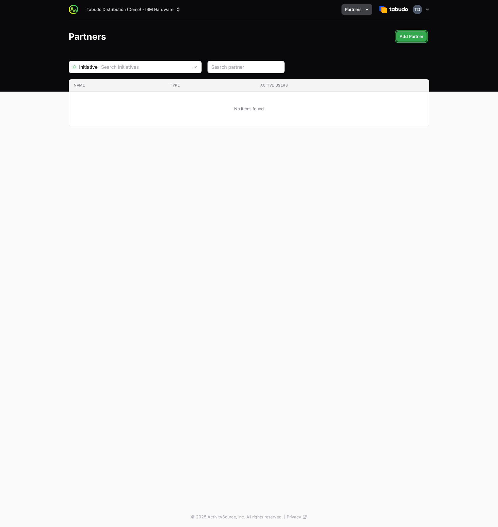
click at [399, 39] on span "Add Partner" at bounding box center [411, 36] width 24 height 7
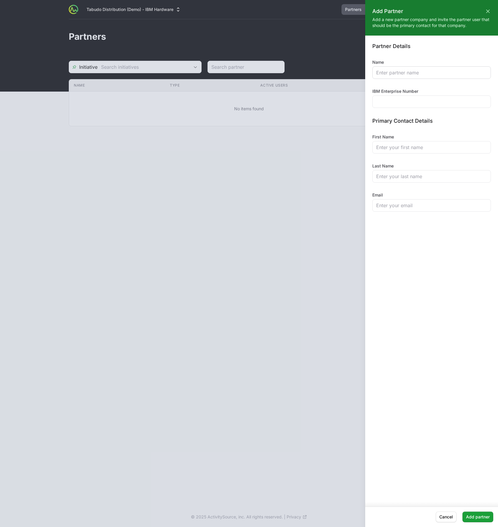
click at [417, 77] on div at bounding box center [431, 72] width 118 height 12
click at [418, 74] on input "Name" at bounding box center [431, 72] width 111 height 7
type input "Pocket UX"
type input "555233445"
type input "[PERSON_NAME]"
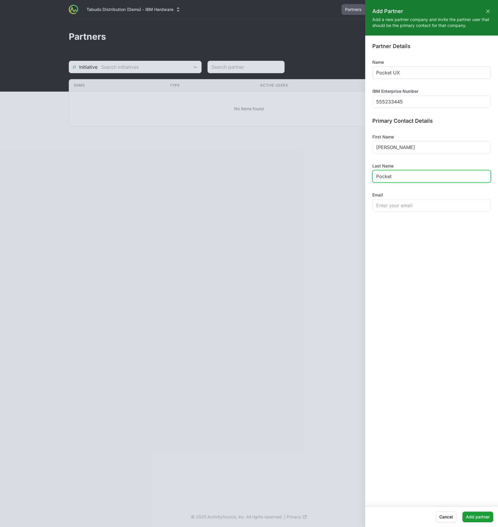
type input "Pocket"
type input "[PERSON_NAME][EMAIL_ADDRESS][DOMAIN_NAME]"
click at [470, 517] on span "Add partner" at bounding box center [478, 516] width 24 height 7
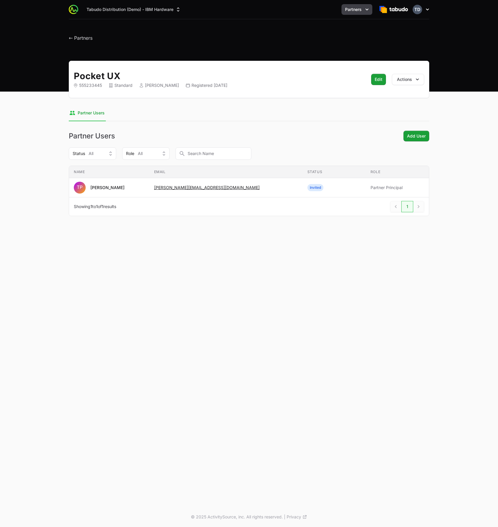
click at [429, 8] on icon "button" at bounding box center [427, 10] width 6 height 6
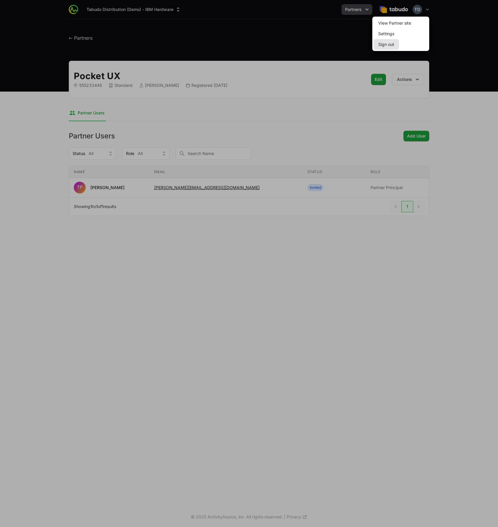
click at [382, 42] on button "Sign out" at bounding box center [385, 44] width 25 height 11
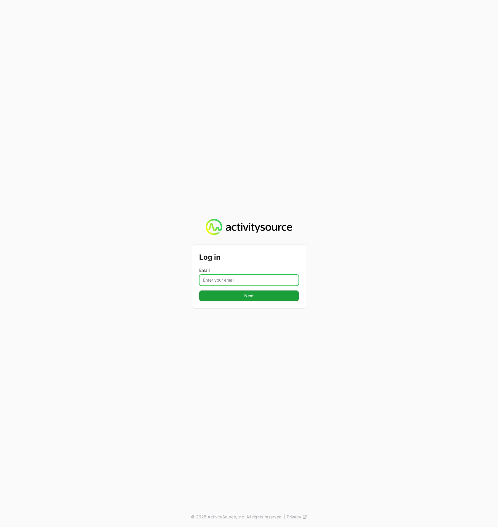
click at [238, 277] on input "Email" at bounding box center [249, 279] width 100 height 11
type input "[PERSON_NAME]+demo"
